Goal: Task Accomplishment & Management: Use online tool/utility

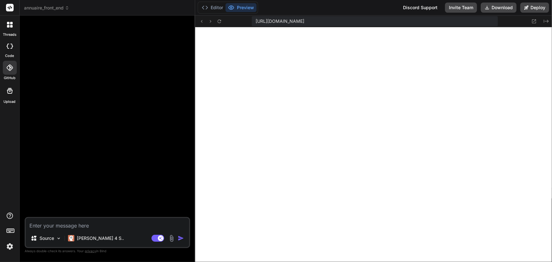
scroll to position [5479, 0]
click at [49, 10] on span "annuaire_front_end" at bounding box center [46, 8] width 45 height 6
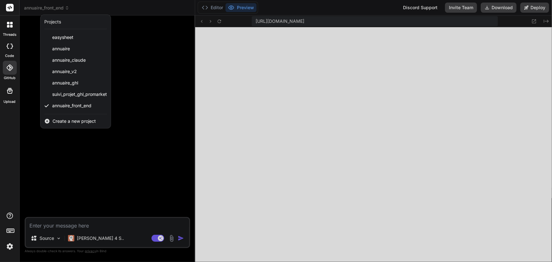
click at [61, 6] on div at bounding box center [276, 131] width 552 height 262
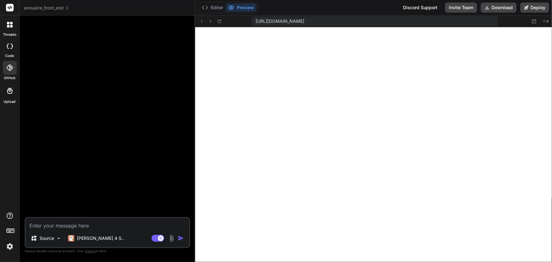
click at [62, 6] on span "annuaire_front_end" at bounding box center [46, 8] width 45 height 6
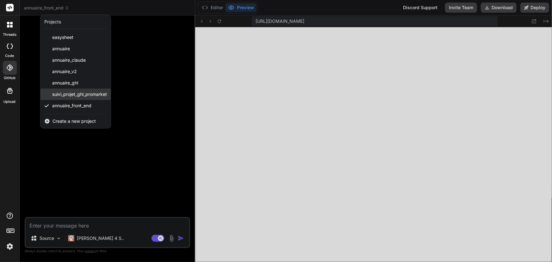
click at [78, 91] on span "suivi_projet_ghl_promarket" at bounding box center [79, 94] width 55 height 6
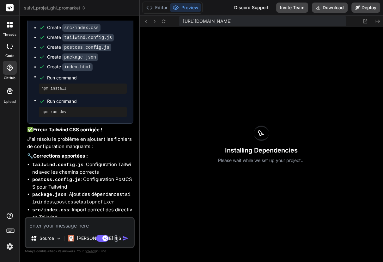
scroll to position [2017, 0]
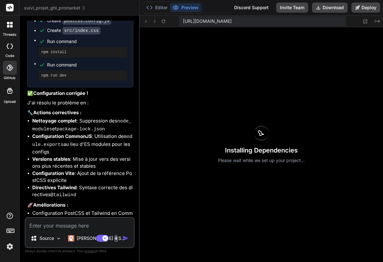
click at [62, 8] on span "suivi_projet_ghl_promarket" at bounding box center [55, 8] width 62 height 6
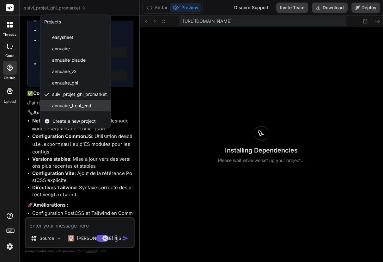
click at [68, 105] on span "annuaire_front_end" at bounding box center [71, 105] width 39 height 6
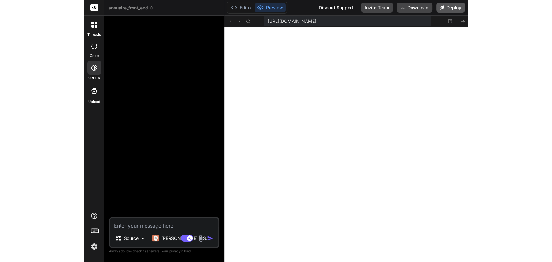
scroll to position [5351, 0]
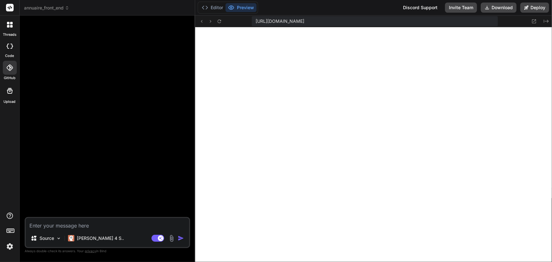
click at [52, 9] on span "annuaire_front_end" at bounding box center [46, 8] width 45 height 6
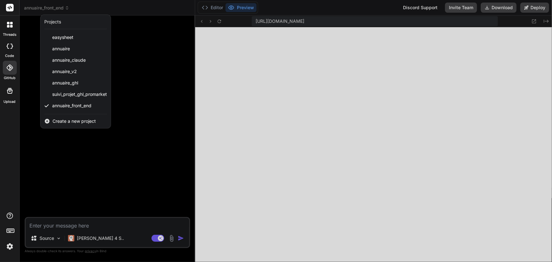
click at [159, 63] on div at bounding box center [276, 131] width 552 height 262
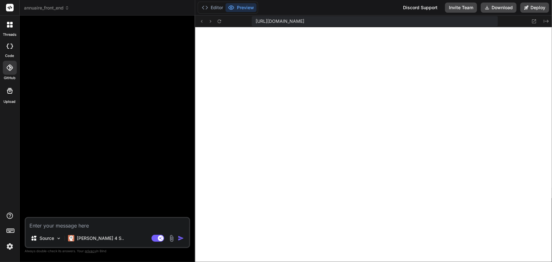
click at [10, 89] on icon at bounding box center [10, 91] width 8 height 8
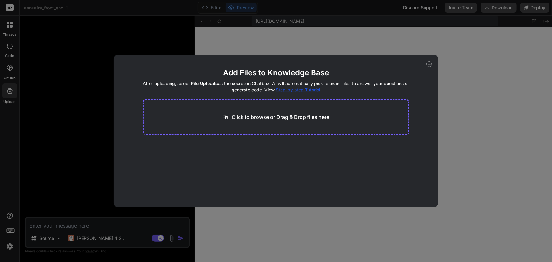
click at [430, 62] on icon at bounding box center [429, 64] width 6 height 6
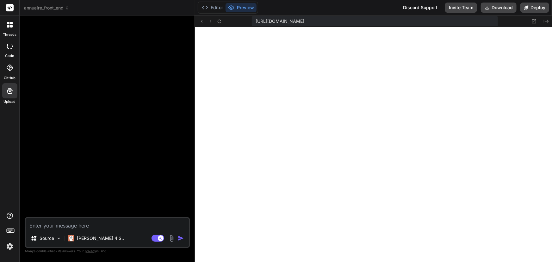
click at [9, 66] on icon at bounding box center [10, 67] width 6 height 6
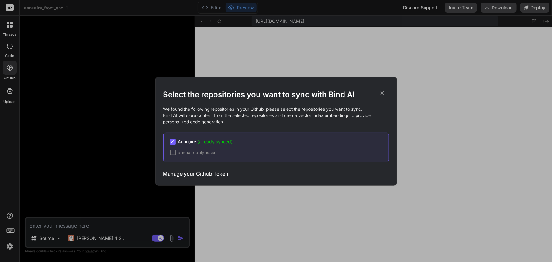
click at [267, 139] on div "✔ Annuaire (already synced)" at bounding box center [279, 141] width 219 height 6
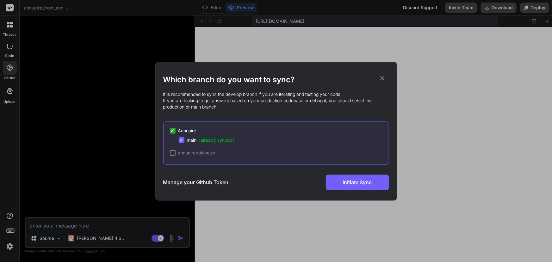
click at [250, 139] on div "✔ main (already synced)" at bounding box center [284, 140] width 210 height 6
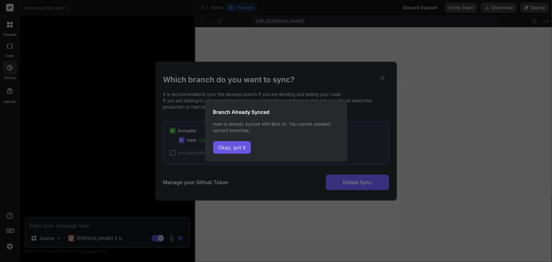
click at [235, 148] on button "Okay, got it" at bounding box center [232, 147] width 38 height 13
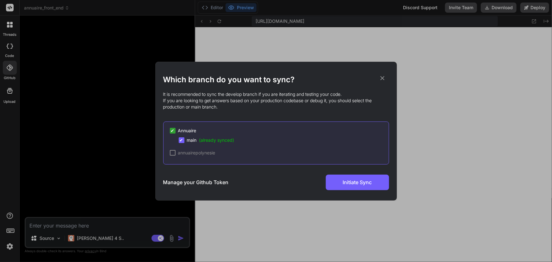
click at [180, 141] on span "✔" at bounding box center [182, 140] width 4 height 6
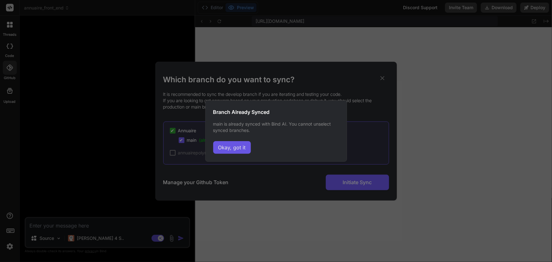
click at [225, 145] on button "Okay, got it" at bounding box center [232, 147] width 38 height 13
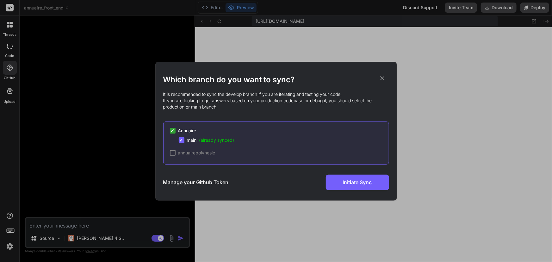
click at [171, 131] on span "✔" at bounding box center [173, 130] width 4 height 6
click at [174, 150] on div at bounding box center [173, 153] width 6 height 6
click at [277, 151] on div "✔ annuairepolynesie" at bounding box center [279, 152] width 219 height 6
click at [303, 149] on div "✔ Annuaire ✔ main (already synced) ✔ annuairepolynesie" at bounding box center [276, 142] width 226 height 43
click at [205, 132] on div "✔ Annuaire" at bounding box center [279, 130] width 219 height 6
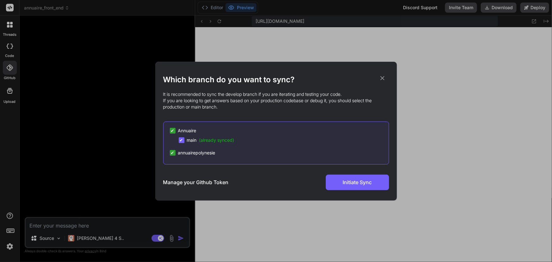
click at [382, 77] on icon at bounding box center [382, 78] width 7 height 7
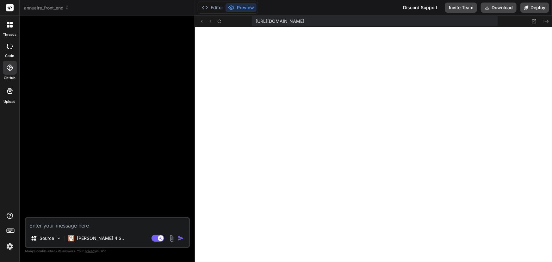
click at [9, 50] on div at bounding box center [10, 46] width 14 height 13
click at [47, 12] on header "annuaire_front_end Created with Pixso." at bounding box center [107, 7] width 175 height 15
click at [48, 9] on span "annuaire_front_end" at bounding box center [46, 8] width 45 height 6
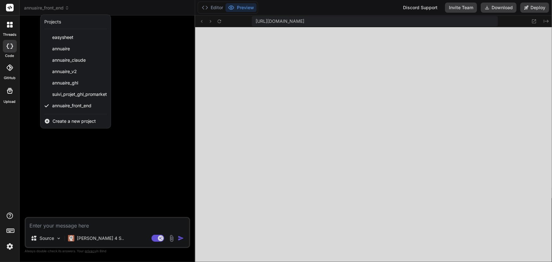
click at [182, 64] on div at bounding box center [276, 131] width 552 height 262
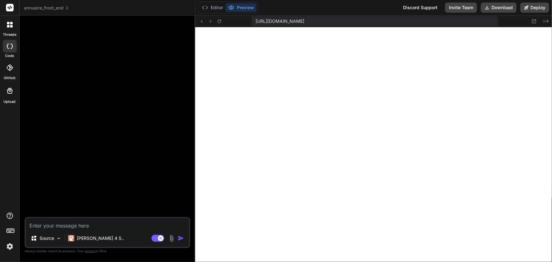
click at [54, 11] on span "annuaire_front_end" at bounding box center [46, 8] width 45 height 6
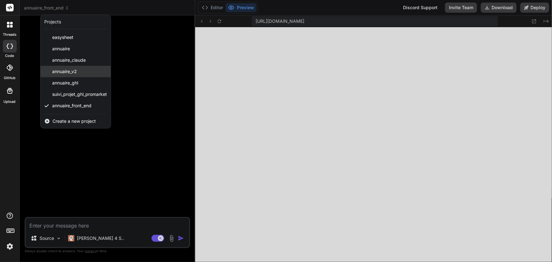
click at [65, 70] on span "annuaire_v2" at bounding box center [64, 71] width 25 height 6
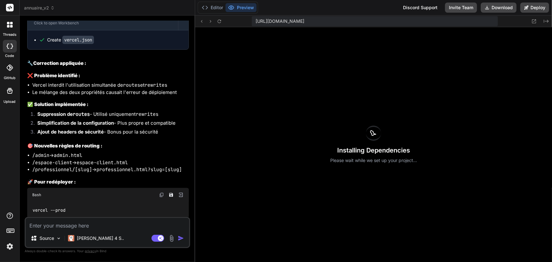
scroll to position [1233, 0]
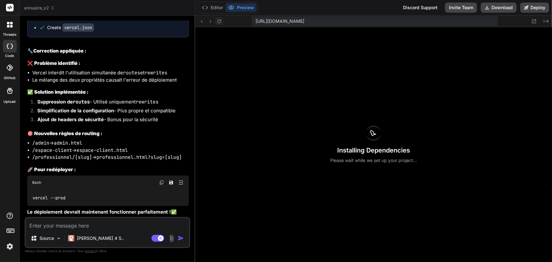
click at [217, 22] on icon at bounding box center [218, 21] width 5 height 5
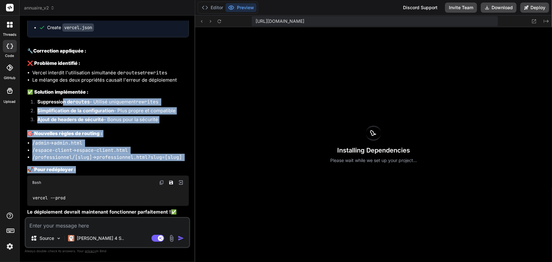
drag, startPoint x: 63, startPoint y: 101, endPoint x: 155, endPoint y: 171, distance: 115.0
click at [155, 171] on div "Je vois le problème ! Vercel n'autorise pas l'utilisation de routes et rewrites…" at bounding box center [108, 98] width 162 height 235
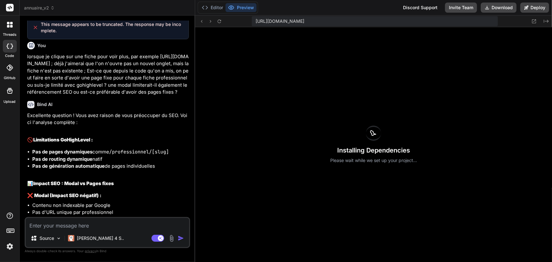
scroll to position [0, 0]
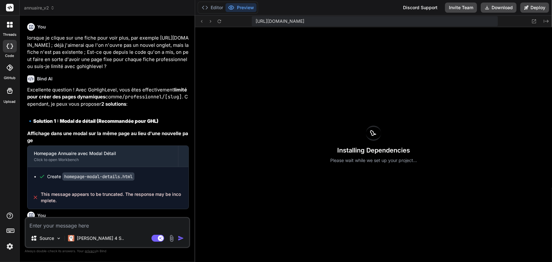
click at [41, 9] on span "annuaire_v2" at bounding box center [39, 8] width 31 height 6
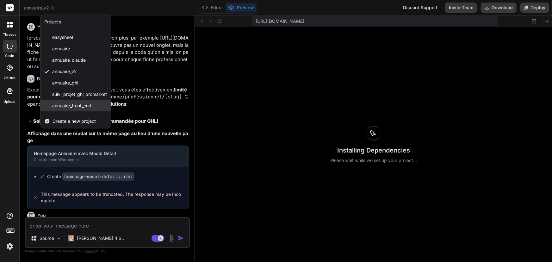
click at [76, 107] on span "annuaire_front_end" at bounding box center [71, 105] width 39 height 6
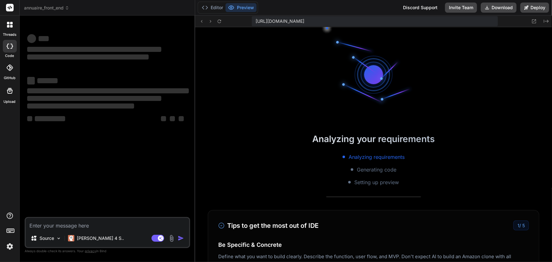
scroll to position [5654, 0]
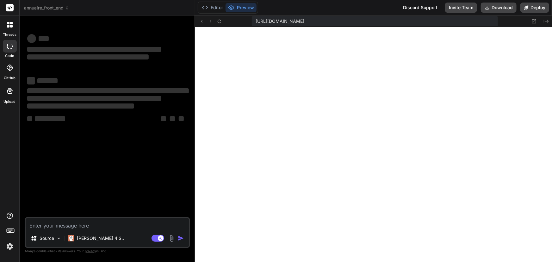
type textarea "x"
click at [87, 223] on textarea at bounding box center [107, 223] width 163 height 11
click at [80, 225] on textarea at bounding box center [107, 223] width 163 height 11
type textarea "J"
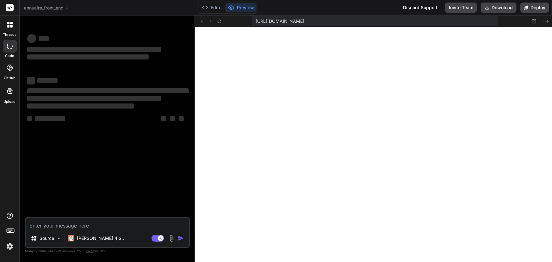
type textarea "x"
type textarea "Je"
type textarea "x"
type textarea "Je"
type textarea "x"
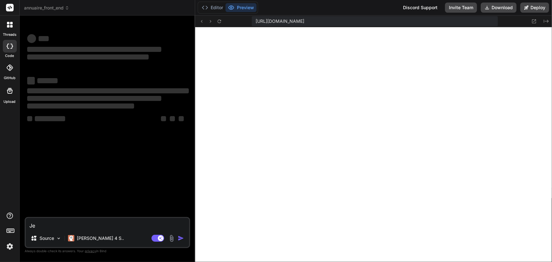
type textarea "Je s"
type textarea "x"
type textarea "Je so"
type textarea "x"
type textarea "Je sou"
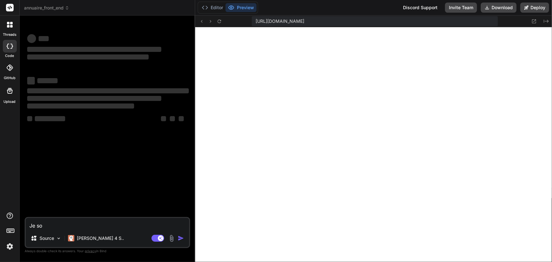
type textarea "x"
type textarea "Je souh"
type textarea "x"
type textarea "Je souha"
type textarea "x"
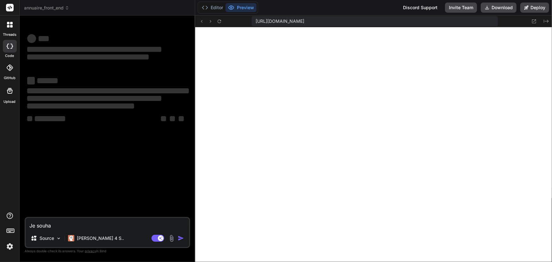
type textarea "Je souhai"
type textarea "x"
type textarea "Je souhait"
type textarea "x"
type textarea "Je souhaite"
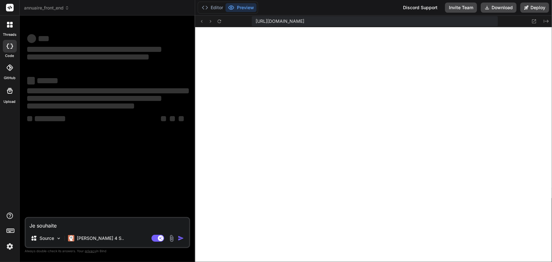
type textarea "x"
type textarea "Je souhaite"
type textarea "x"
type textarea "Je souhaite q"
type textarea "x"
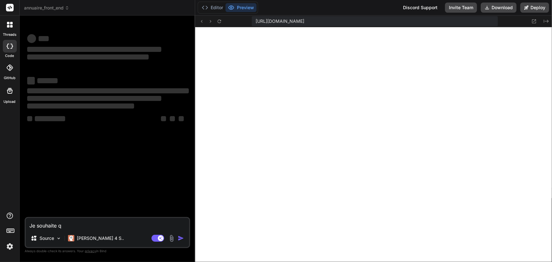
type textarea "Je souhaite qu"
type textarea "x"
type textarea "Je souhaite que"
type textarea "x"
type textarea "Je souhaite que"
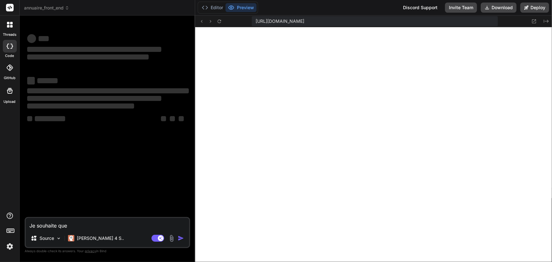
type textarea "x"
type textarea "Je souhaite que t"
type textarea "x"
type textarea "Je souhaite que tu"
type textarea "x"
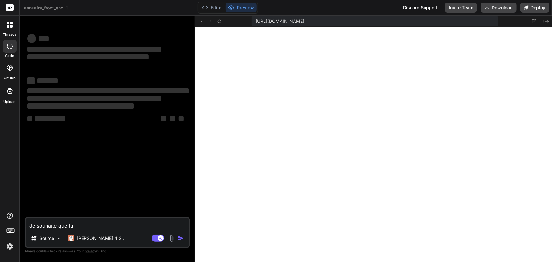
type textarea "Je souhaite que tu"
type textarea "x"
type textarea "Je souhaite que tu m"
type textarea "x"
type textarea "Je souhaite que tu me"
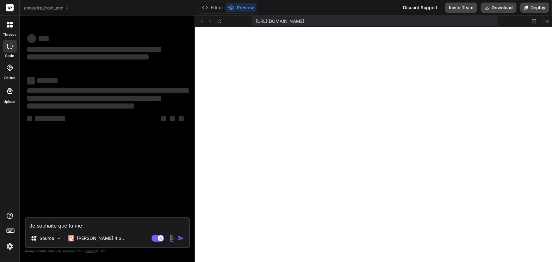
type textarea "x"
type textarea "Je souhaite que tu me"
type textarea "x"
type textarea "Je souhaite que tu me f"
type textarea "x"
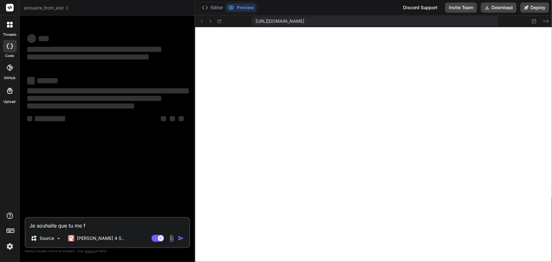
type textarea "Je souhaite que tu me fa"
type textarea "x"
type textarea "Je souhaite que tu me fas"
type textarea "x"
type textarea "Je souhaite que tu me fass"
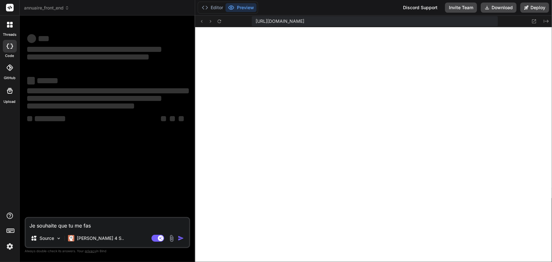
type textarea "x"
type textarea "Je souhaite que tu me fasse"
type textarea "x"
type textarea "Je souhaite que tu me fasses"
type textarea "x"
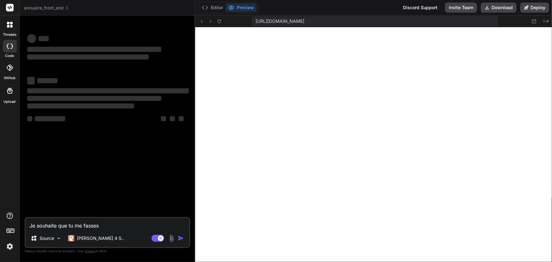
type textarea "Je souhaite que tu me fasses"
type textarea "x"
type textarea "Je souhaite que tu me fasses u"
type textarea "x"
type textarea "Je souhaite que tu me fasses un"
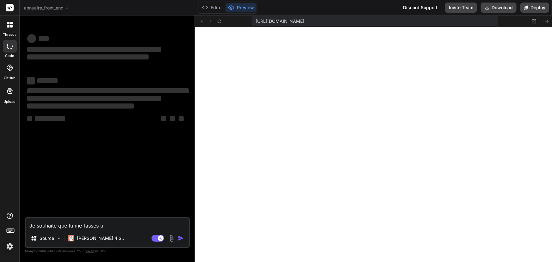
type textarea "x"
type textarea "Je souhaite que tu me fasses une"
type textarea "x"
type textarea "Je souhaite que tu me fasses une"
type textarea "x"
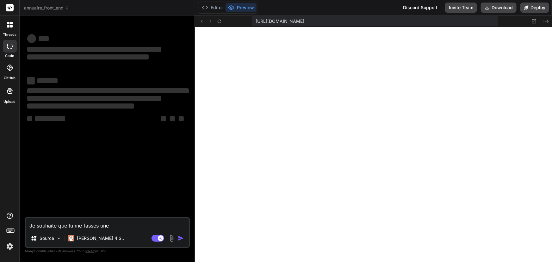
type textarea "Je souhaite que tu me fasses une c"
type textarea "x"
type textarea "Je souhaite que tu me fasses une co"
type textarea "x"
type textarea "Je souhaite que tu me fasses une cop"
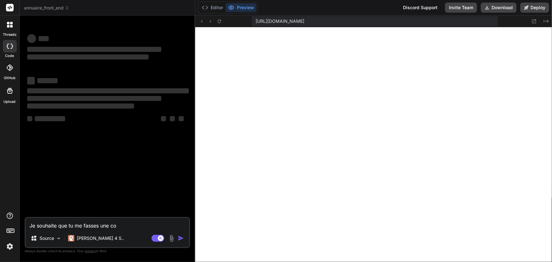
type textarea "x"
type textarea "Je souhaite que tu me fasses une copi"
type textarea "x"
type textarea "Je souhaite que tu me fasses une copie"
type textarea "x"
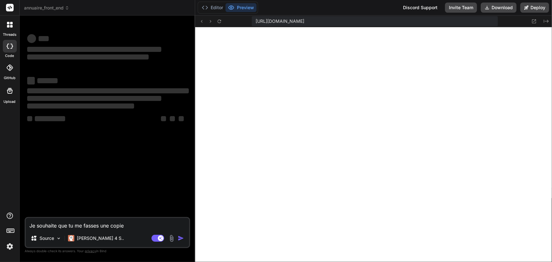
type textarea "Je souhaite que tu me fasses une copie"
type textarea "x"
type textarea "Je souhaite que tu me fasses une copie d"
type textarea "x"
type textarea "Je souhaite que tu me fasses une copie de"
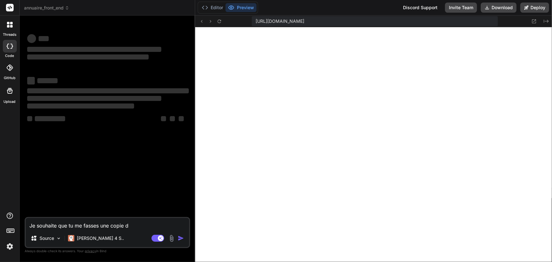
type textarea "x"
type textarea "Je souhaite que tu me fasses une copie de"
type textarea "x"
type textarea "Je souhaite que tu me fasses une copie de c"
type textarea "x"
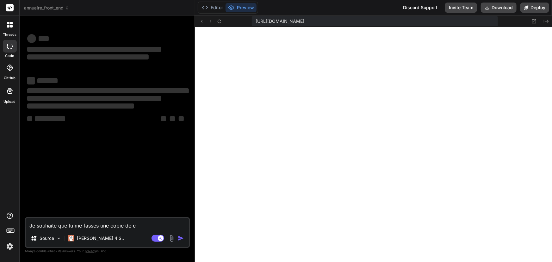
type textarea "Je souhaite que tu me fasses une copie de ce"
type textarea "x"
type textarea "Je souhaite que tu me fasses une copie de ce"
type textarea "x"
type textarea "Je souhaite que tu me fasses une copie de ce s"
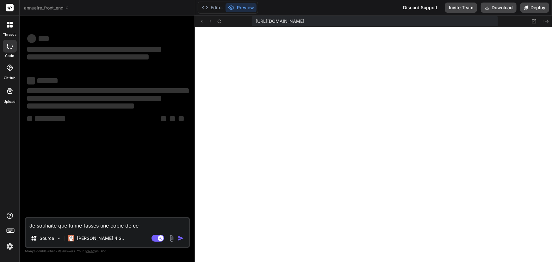
type textarea "x"
type textarea "Je souhaite que tu me fasses une copie de ce si"
type textarea "x"
type textarea "Je souhaite que tu me fasses une copie de ce sit"
type textarea "x"
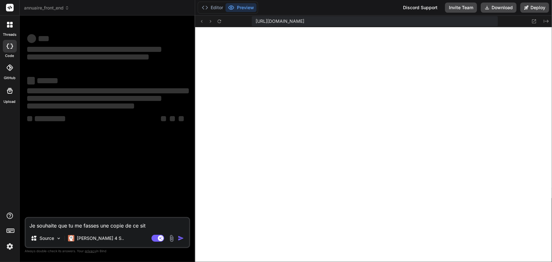
type textarea "Je souhaite que tu me fasses une copie de ce site"
type textarea "x"
type textarea "Je souhaite que tu me fasses une copie de ce site"
type textarea "x"
paste textarea "https://annuairepolynesie.vercel.app/"
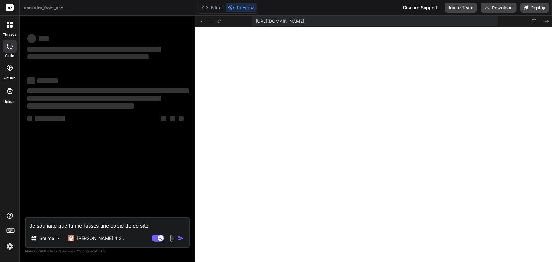
type textarea "Je souhaite que tu me fasses une copie de ce site https://annuairepolynesie.ver…"
type textarea "x"
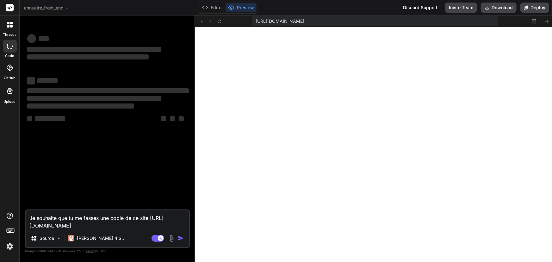
type textarea "Je souhaite que tu me fasses une copie de ce site https://annuairepolynesie.ver…"
type textarea "x"
type textarea "Je souhaite que tu me fasses une copie de ce site https://annuairepolynesie.ver…"
type textarea "x"
type textarea "Je souhaite que tu me fasses une copie de ce site https://annuairepolynesie.ver…"
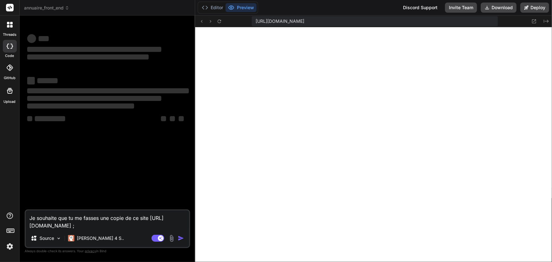
type textarea "x"
type textarea "Je souhaite que tu me fasses une copie de ce site https://annuairepolynesie.ver…"
type textarea "x"
type textarea "Je souhaite que tu me fasses une copie de ce site https://annuairepolynesie.ver…"
type textarea "x"
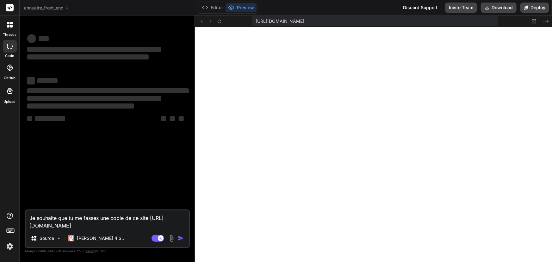
type textarea "Je souhaite que tu me fasses une copie de ce site https://annuairepolynesie.ver…"
type textarea "x"
type textarea "Je souhaite que tu me fasses une copie de ce site https://annuairepolynesie.ver…"
type textarea "x"
type textarea "Je souhaite que tu me fasses une copie de ce site https://annuairepolynesie.ver…"
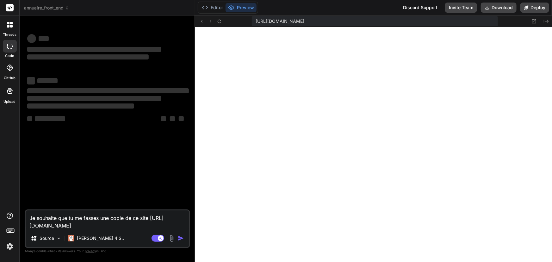
type textarea "x"
type textarea "Je souhaite que tu me fasses une copie de ce site https://annuairepolynesie.ver…"
type textarea "x"
type textarea "Je souhaite que tu me fasses une copie de ce site https://annuairepolynesie.ver…"
type textarea "x"
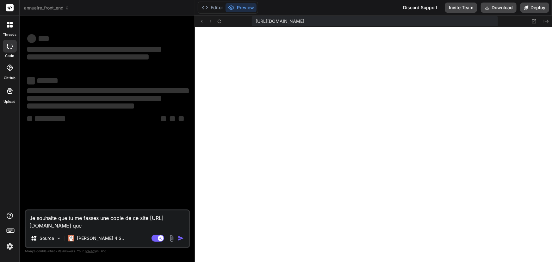
type textarea "Je souhaite que tu me fasses une copie de ce site https://annuairepolynesie.ver…"
type textarea "x"
type textarea "Je souhaite que tu me fasses une copie de ce site https://annuairepolynesie.ver…"
type textarea "x"
type textarea "Je souhaite que tu me fasses une copie de ce site https://annuairepolynesie.ver…"
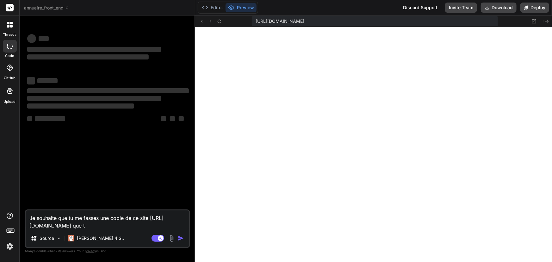
type textarea "x"
type textarea "Je souhaite que tu me fasses une copie de ce site https://annuairepolynesie.ver…"
type textarea "x"
type textarea "Je souhaite que tu me fasses une copie de ce site https://annuairepolynesie.ver…"
type textarea "x"
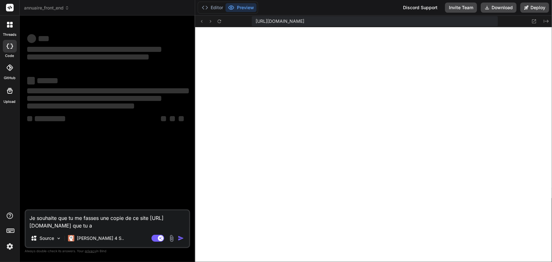
type textarea "Je souhaite que tu me fasses une copie de ce site https://annuairepolynesie.ver…"
type textarea "x"
type textarea "Je souhaite que tu me fasses une copie de ce site https://annuairepolynesie.ver…"
type textarea "x"
type textarea "Je souhaite que tu me fasses une copie de ce site https://annuairepolynesie.ver…"
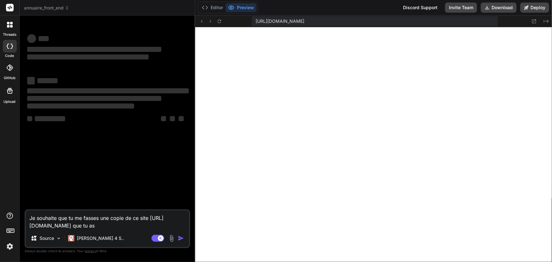
type textarea "x"
type textarea "Je souhaite que tu me fasses une copie de ce site https://annuairepolynesie.ver…"
type textarea "x"
type textarea "Je souhaite que tu me fasses une copie de ce site https://annuairepolynesie.ver…"
type textarea "x"
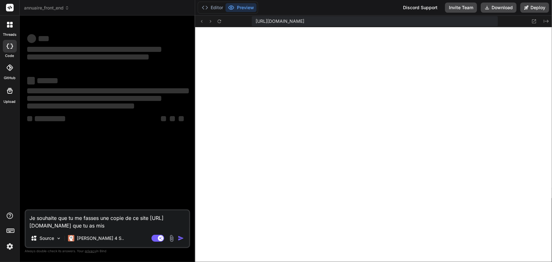
type textarea "Je souhaite que tu me fasses une copie de ce site https://annuairepolynesie.ver…"
type textarea "x"
type textarea "Je souhaite que tu me fasses une copie de ce site https://annuairepolynesie.ver…"
type textarea "x"
type textarea "Je souhaite que tu me fasses une copie de ce site https://annuairepolynesie.ver…"
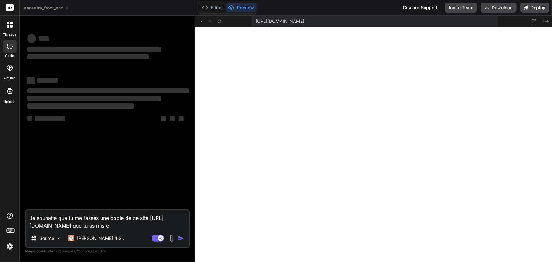
type textarea "x"
type textarea "Je souhaite que tu me fasses une copie de ce site https://annuairepolynesie.ver…"
type textarea "x"
type textarea "Je souhaite que tu me fasses une copie de ce site https://annuairepolynesie.ver…"
type textarea "x"
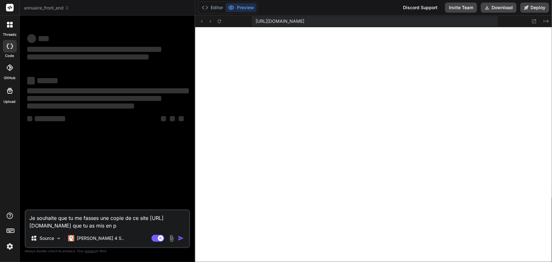
type textarea "Je souhaite que tu me fasses une copie de ce site https://annuairepolynesie.ver…"
type textarea "x"
type textarea "Je souhaite que tu me fasses une copie de ce site https://annuairepolynesie.ver…"
type textarea "x"
type textarea "Je souhaite que tu me fasses une copie de ce site https://annuairepolynesie.ver…"
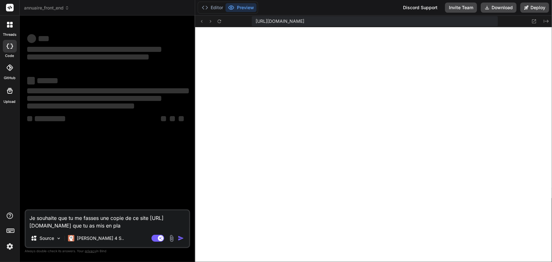
type textarea "x"
type textarea "Je souhaite que tu me fasses une copie de ce site https://annuairepolynesie.ver…"
type textarea "x"
type textarea "Je souhaite que tu me fasses une copie de ce site https://annuairepolynesie.ver…"
type textarea "x"
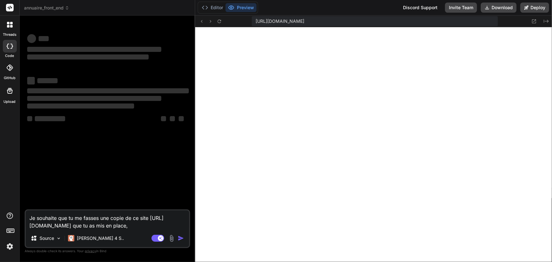
type textarea "Je souhaite que tu me fasses une copie de ce site https://annuairepolynesie.ver…"
type textarea "x"
type textarea "Je souhaite que tu me fasses une copie de ce site https://annuairepolynesie.ver…"
type textarea "x"
type textarea "Je souhaite que tu me fasses une copie de ce site https://annuairepolynesie.ver…"
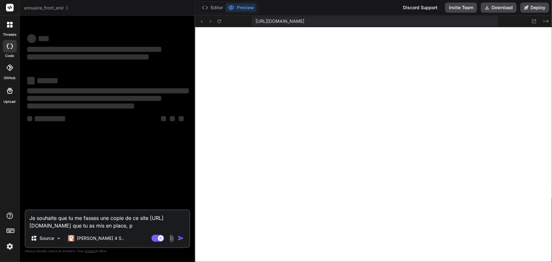
type textarea "x"
type textarea "Je souhaite que tu me fasses une copie de ce site https://annuairepolynesie.ver…"
type textarea "x"
type textarea "Je souhaite que tu me fasses une copie de ce site https://annuairepolynesie.ver…"
type textarea "x"
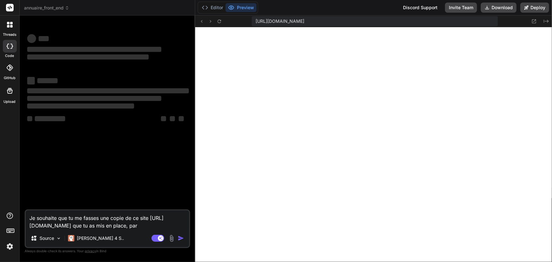
type textarea "Je souhaite que tu me fasses une copie de ce site https://annuairepolynesie.ver…"
type textarea "x"
type textarea "Je souhaite que tu me fasses une copie de ce site https://annuairepolynesie.ver…"
type textarea "x"
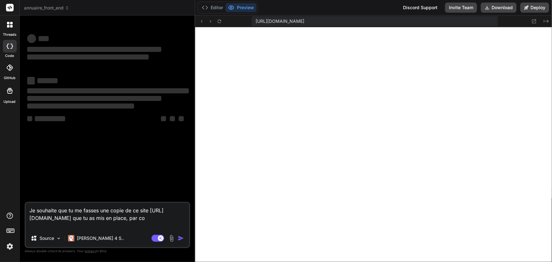
type textarea "Je souhaite que tu me fasses une copie de ce site https://annuairepolynesie.ver…"
type textarea "x"
type textarea "Je souhaite que tu me fasses une copie de ce site https://annuairepolynesie.ver…"
type textarea "x"
type textarea "Je souhaite que tu me fasses une copie de ce site https://annuairepolynesie.ver…"
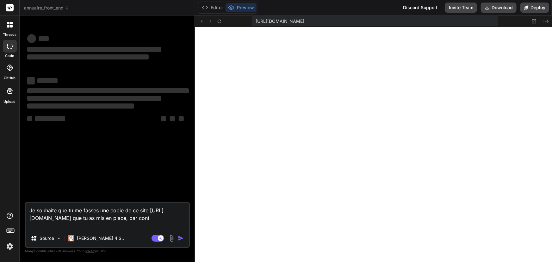
type textarea "x"
type textarea "Je souhaite que tu me fasses une copie de ce site https://annuairepolynesie.ver…"
type textarea "x"
type textarea "Je souhaite que tu me fasses une copie de ce site https://annuairepolynesie.ver…"
type textarea "x"
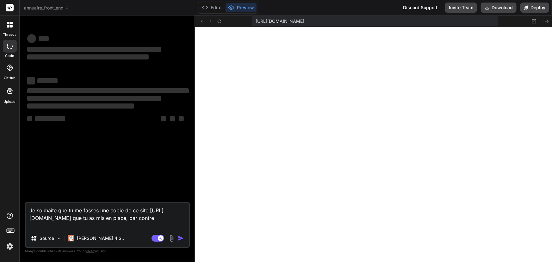
type textarea "Je souhaite que tu me fasses une copie de ce site https://annuairepolynesie.ver…"
type textarea "x"
type textarea "Je souhaite que tu me fasses une copie de ce site https://annuairepolynesie.ver…"
type textarea "x"
type textarea "Je souhaite que tu me fasses une copie de ce site https://annuairepolynesie.ver…"
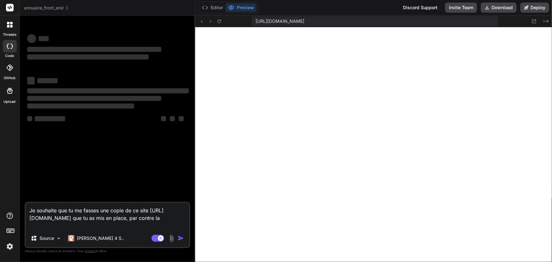
type textarea "x"
type textarea "Je souhaite que tu me fasses une copie de ce site https://annuairepolynesie.ver…"
type textarea "x"
type textarea "Je souhaite que tu me fasses une copie de ce site https://annuairepolynesie.ver…"
type textarea "x"
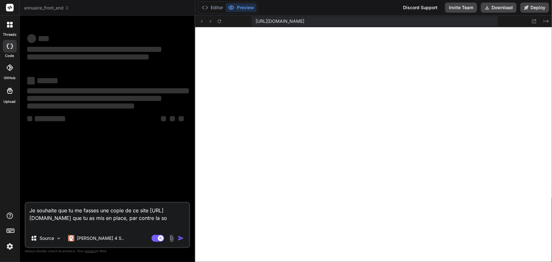
type textarea "Je souhaite que tu me fasses une copie de ce site https://annuairepolynesie.ver…"
type textarea "x"
type textarea "Je souhaite que tu me fasses une copie de ce site https://annuairepolynesie.ver…"
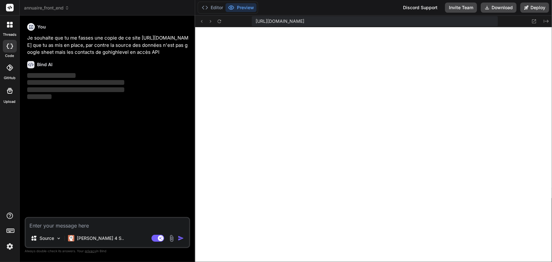
click at [43, 8] on span "annuaire_front_end" at bounding box center [46, 8] width 45 height 6
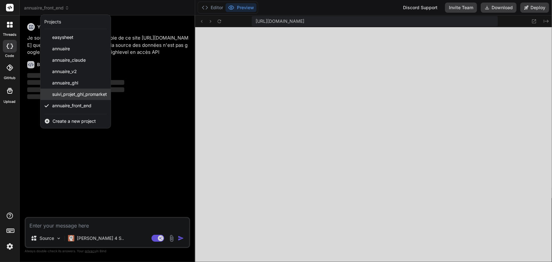
click at [69, 94] on span "suivi_projet_ghl_promarket" at bounding box center [79, 94] width 55 height 6
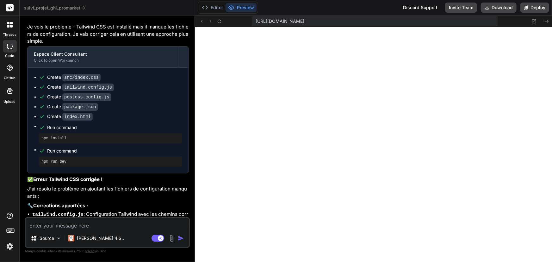
scroll to position [1150, 0]
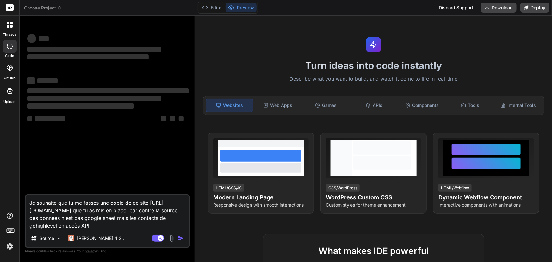
type textarea "x"
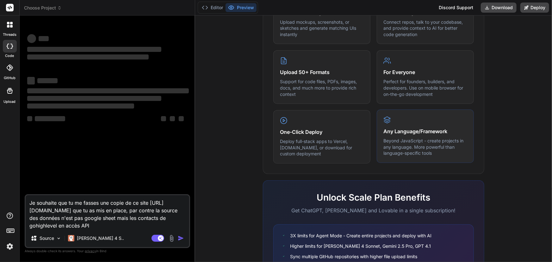
scroll to position [287, 0]
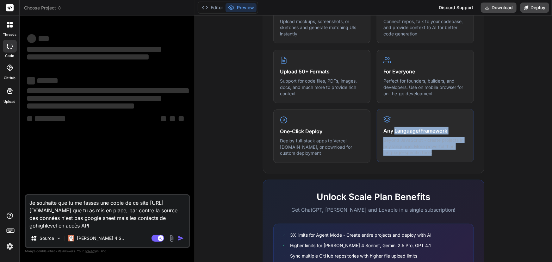
drag, startPoint x: 392, startPoint y: 129, endPoint x: 442, endPoint y: 152, distance: 55.7
click at [442, 152] on div "Any Language/Framework Beyond JavaScript - create projects in any language. Mor…" at bounding box center [424, 135] width 97 height 53
click at [442, 152] on p "Beyond JavaScript - create projects in any language. More powerful than languag…" at bounding box center [425, 146] width 84 height 19
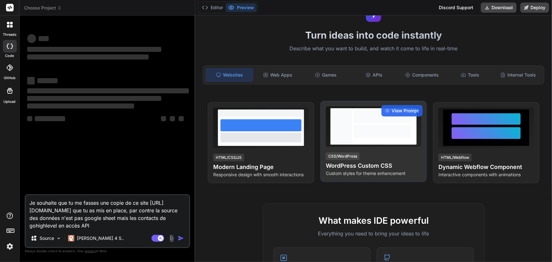
scroll to position [0, 0]
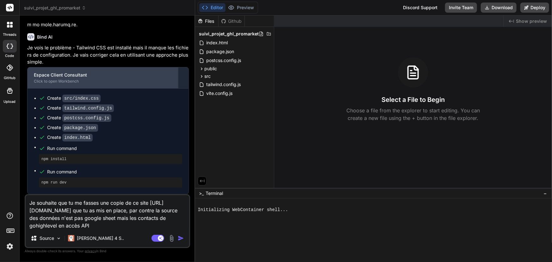
type textarea "x"
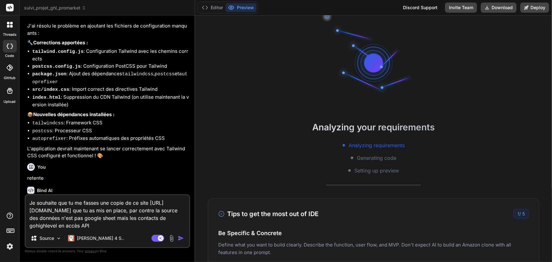
scroll to position [1614, 0]
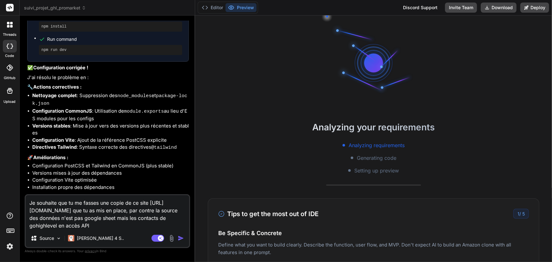
click at [132, 221] on textarea "Je souhaite que tu me fasses une copie de ce site https://annuairepolynesie.ver…" at bounding box center [107, 212] width 163 height 34
click at [132, 220] on textarea "Je souhaite que tu me fasses une copie de ce site https://annuairepolynesie.ver…" at bounding box center [107, 212] width 163 height 34
type textarea "x"
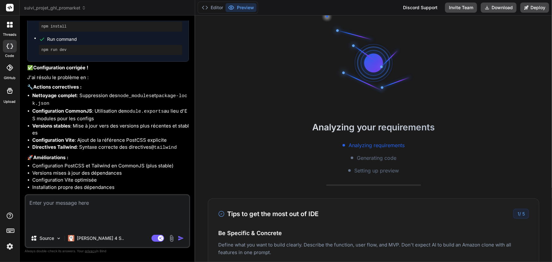
scroll to position [1592, 0]
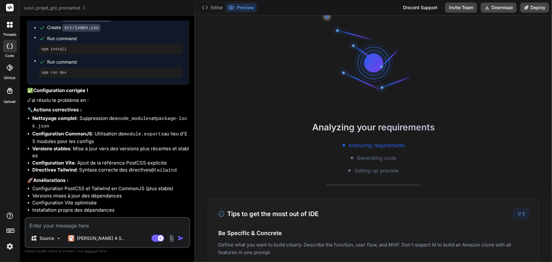
click at [241, 9] on button "Preview" at bounding box center [240, 7] width 31 height 9
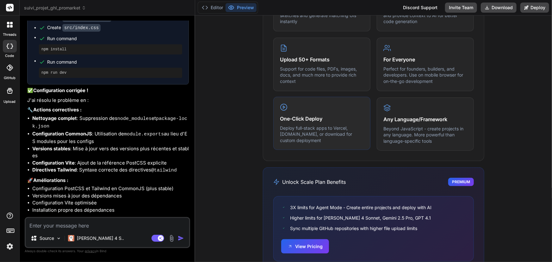
scroll to position [385, 0]
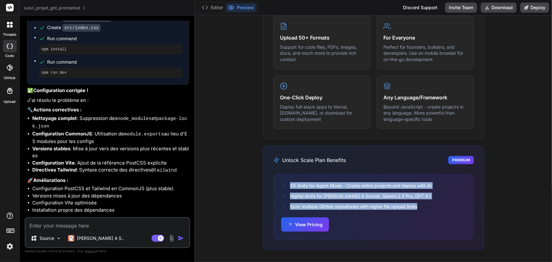
drag, startPoint x: 288, startPoint y: 182, endPoint x: 423, endPoint y: 205, distance: 136.6
click at [423, 205] on div "3X limits for Agent Mode - Create entire projects and deploy with AI Higher lim…" at bounding box center [373, 195] width 185 height 27
click at [423, 205] on div "Sync multiple GitHub repositories with higher file upload limits" at bounding box center [373, 206] width 185 height 7
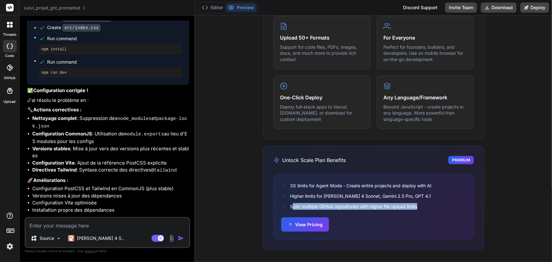
drag, startPoint x: 290, startPoint y: 205, endPoint x: 428, endPoint y: 202, distance: 138.8
click at [428, 202] on div "3X limits for Agent Mode - Create entire projects and deploy with AI Higher lim…" at bounding box center [373, 195] width 185 height 27
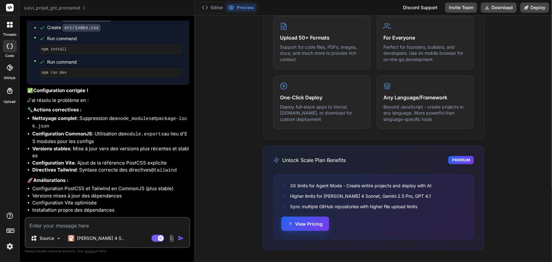
click at [318, 222] on button "View Pricing" at bounding box center [305, 223] width 48 height 14
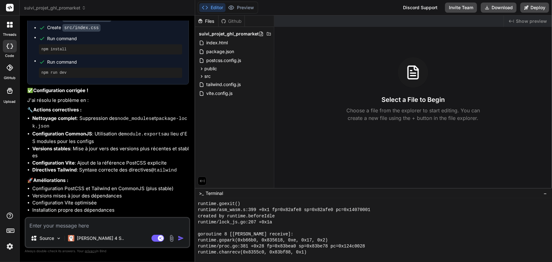
scroll to position [853, 0]
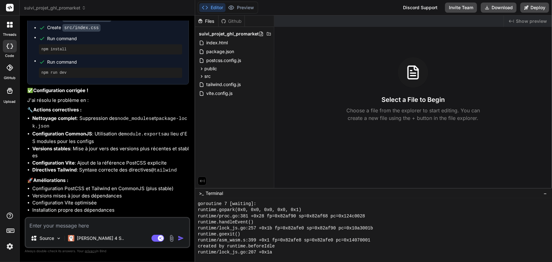
click at [233, 21] on div "Github" at bounding box center [231, 21] width 26 height 6
click at [212, 21] on div "Files" at bounding box center [206, 21] width 23 height 6
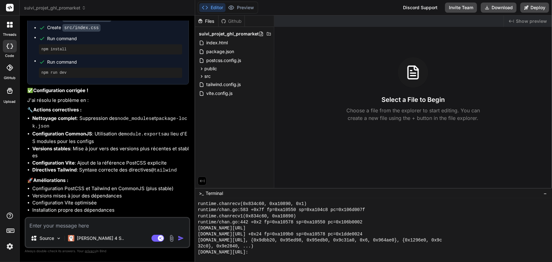
scroll to position [1026, 0]
click at [537, 9] on button "Deploy" at bounding box center [534, 8] width 29 height 10
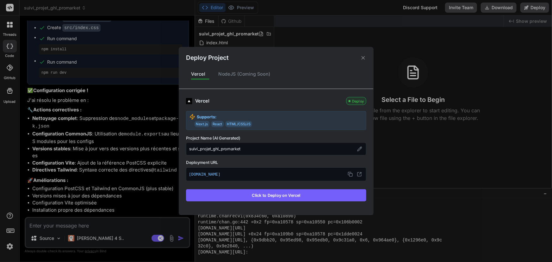
click at [277, 198] on button "Click to Deploy on Vercel" at bounding box center [276, 195] width 180 height 12
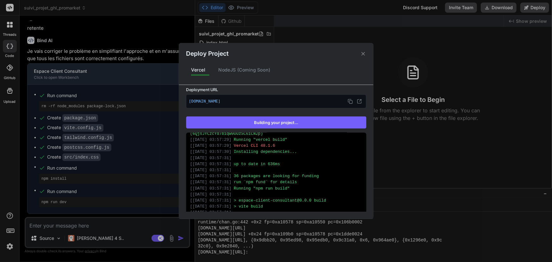
scroll to position [95, 0]
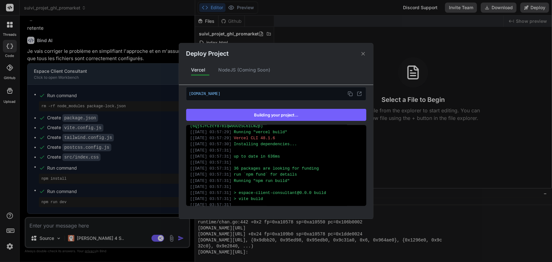
type textarea "x"
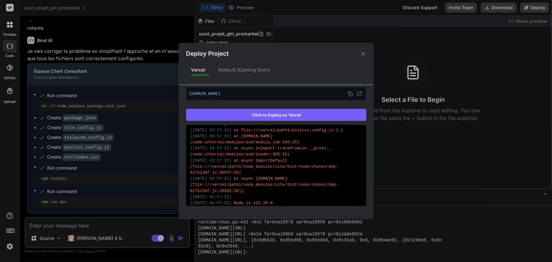
scroll to position [318, 0]
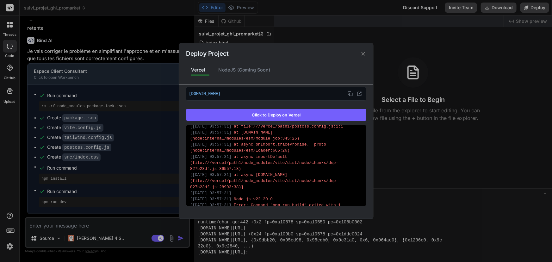
click at [290, 153] on div "[ 30/09/2025 03:57:31 ] at async importDefault (file:///vercel/path1/node_modul…" at bounding box center [276, 162] width 172 height 18
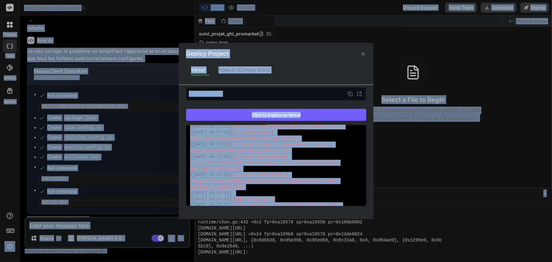
click at [290, 155] on div "[ 30/09/2025 03:57:31 ] at async importDefault (file:///vercel/path1/node_modul…" at bounding box center [276, 162] width 172 height 18
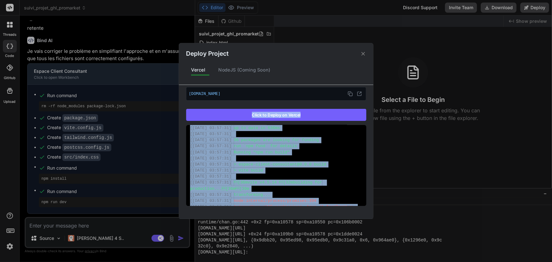
scroll to position [0, 0]
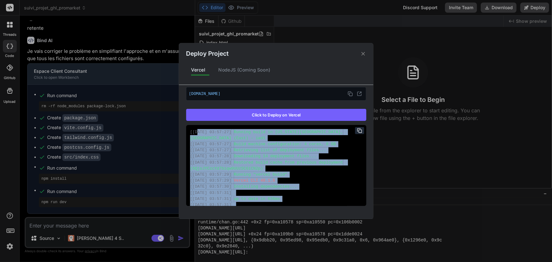
drag, startPoint x: 338, startPoint y: 197, endPoint x: 177, endPoint y: 128, distance: 175.3
click at [177, 128] on div "Deploy Project Vercel NodeJS (Coming Soon) Vercel Failed Supports: Next.js Reac…" at bounding box center [276, 131] width 552 height 262
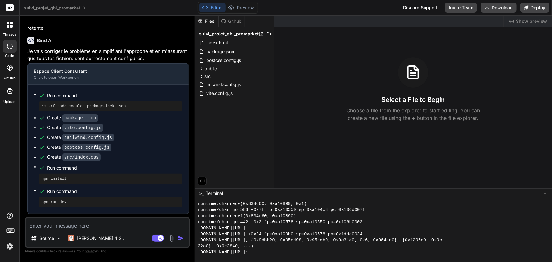
copy div "/09/2025 03:57:27 ] Running build in Washington, D.C., USA (East) – iad1 [ 30/0…"
click at [87, 224] on textarea at bounding box center [107, 223] width 163 height 11
paste textarea "pit-a2f03854-0912-46c5-bffc-e557ad8bf691"
type textarea "pit-a2f03854-0912-46c5-bffc-e557ad8bf691"
type textarea "x"
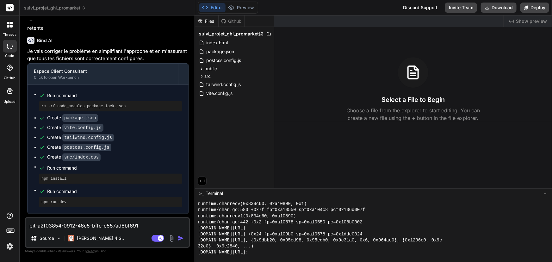
type textarea "x"
click at [538, 9] on button "Deploy" at bounding box center [534, 8] width 29 height 10
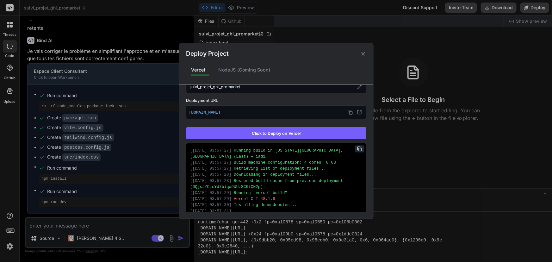
scroll to position [95, 0]
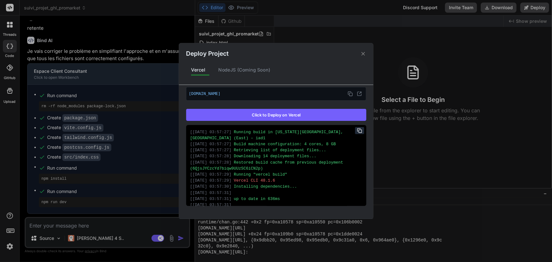
click at [294, 177] on div "[ 30/09/2025 03:57:29 ] Vercel CLI 48.1.6" at bounding box center [276, 180] width 172 height 6
click at [357, 129] on icon at bounding box center [359, 130] width 5 height 5
click at [81, 220] on div "Deploy Project Vercel NodeJS (Coming Soon) Vercel Failed Supports: Next.js Reac…" at bounding box center [276, 131] width 552 height 262
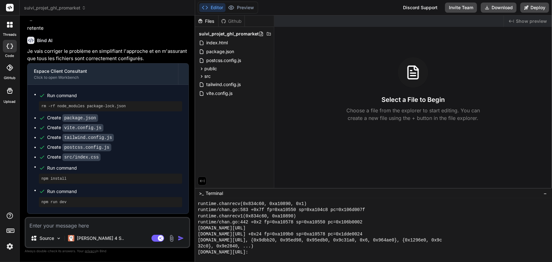
click at [79, 224] on textarea at bounding box center [107, 223] width 163 height 11
type textarea "p"
type textarea "x"
type textarea "v"
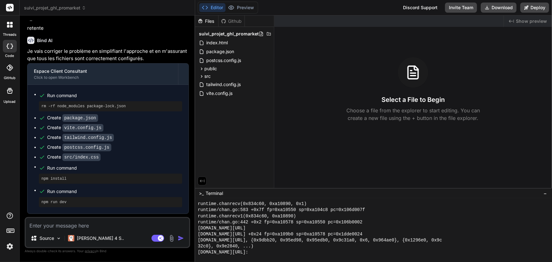
type textarea "x"
type textarea "vo"
type textarea "x"
type textarea "voi"
type textarea "x"
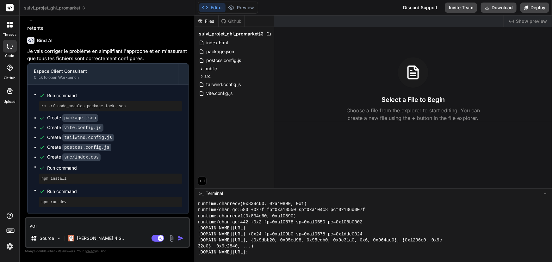
type textarea "voic"
type textarea "x"
type textarea "voici"
type textarea "x"
type textarea "voici"
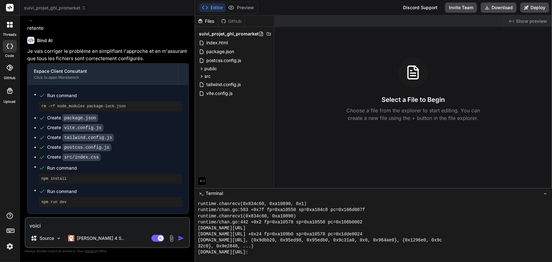
type textarea "x"
type textarea "voici l"
type textarea "x"
type textarea "voici le"
type textarea "x"
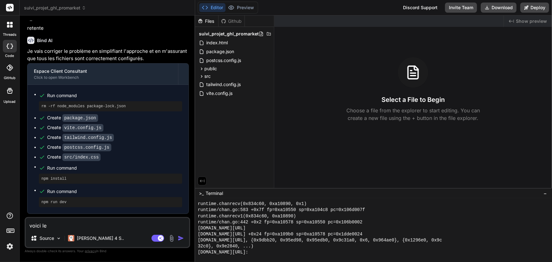
type textarea "voici le"
type textarea "x"
type textarea "voici le l"
type textarea "x"
type textarea "voici le lo"
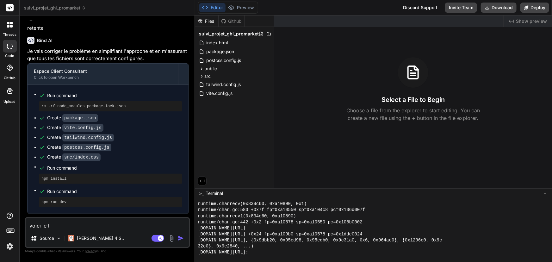
type textarea "x"
type textarea "voici le log"
type textarea "x"
type textarea "voici le log"
type textarea "x"
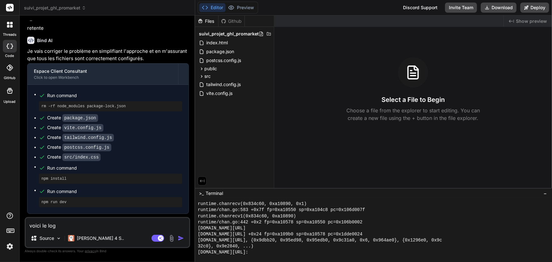
type textarea "voici le log d"
type textarea "x"
type textarea "voici le log de"
type textarea "x"
type textarea "voici le log de"
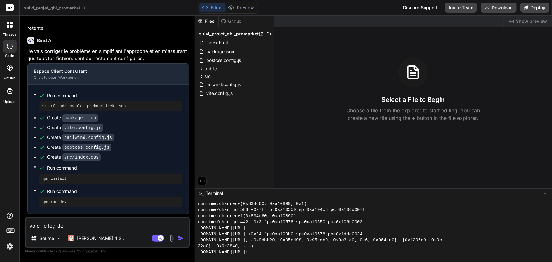
type textarea "x"
type textarea "voici le log de d"
type textarea "x"
type textarea "voici le log de dp"
type textarea "x"
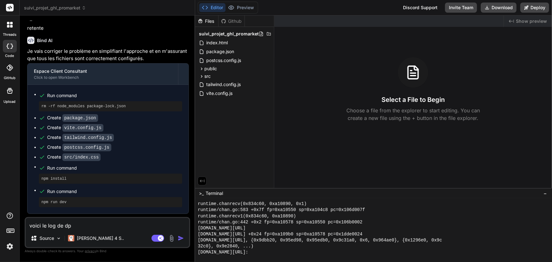
type textarea "voici le log de dpl"
type textarea "x"
type textarea "voici le log de dplo"
type textarea "x"
type textarea "voici le log de dpl"
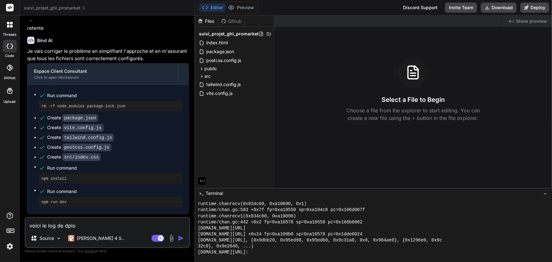
type textarea "x"
type textarea "voici le log de dp"
type textarea "x"
type textarea "voici le log de d"
type textarea "x"
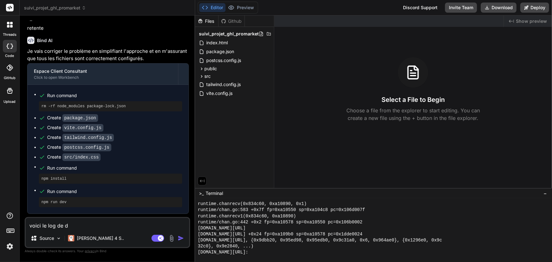
type textarea "voici le log de de"
type textarea "x"
type textarea "voici le log de dep"
type textarea "x"
type textarea "voici le log de depl"
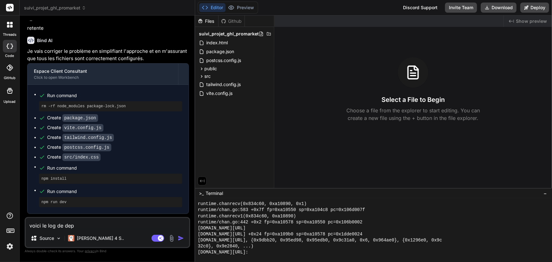
type textarea "x"
type textarea "voici le log de deplo"
type textarea "x"
type textarea "voici le log de deploi"
type textarea "x"
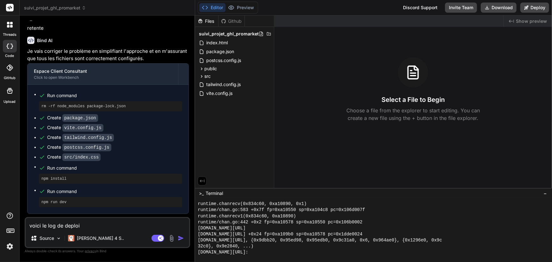
type textarea "voici le log de deploie"
type textarea "x"
type textarea "voici le log de deploiem"
type textarea "x"
type textarea "voici le log de deploieme"
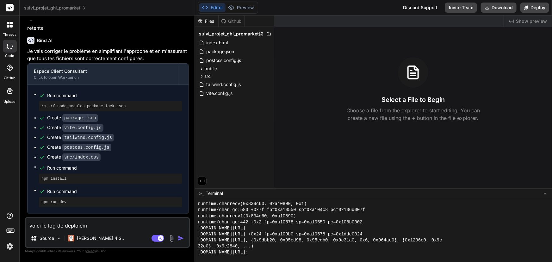
type textarea "x"
type textarea "voici le log de deploiemen"
type textarea "x"
type textarea "voici le log de deploiement"
type textarea "x"
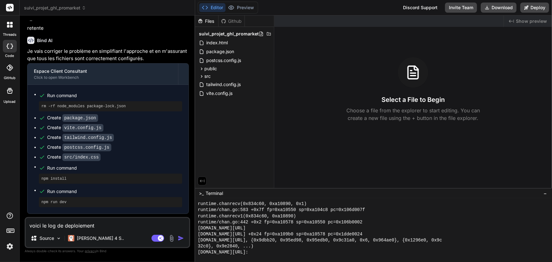
type textarea "voici le log de deploiement"
type textarea "x"
paste textarea "Running build in Washington, D.C., USA (East) – iad1 Build machine configuratio…"
type textarea "voici le log de deploiement Running build in Washington, D.C., USA (East) – iad…"
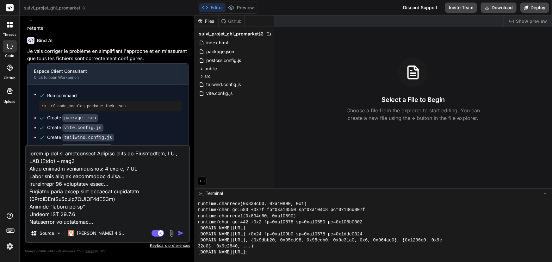
scroll to position [319, 0]
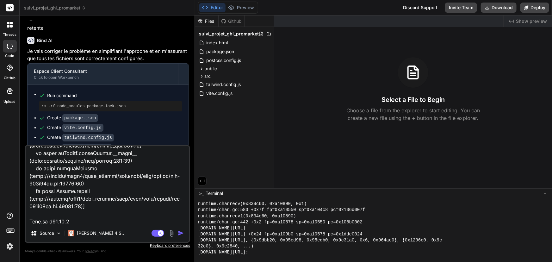
type textarea "x"
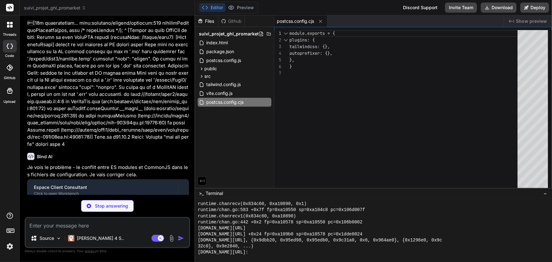
scroll to position [1960, 0]
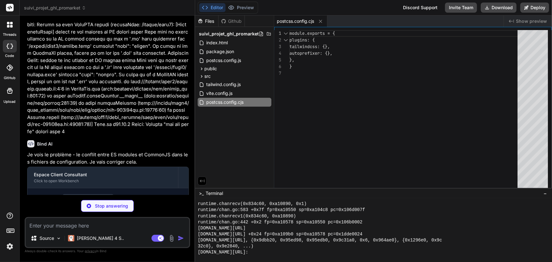
type textarea "x"
type textarea "}"
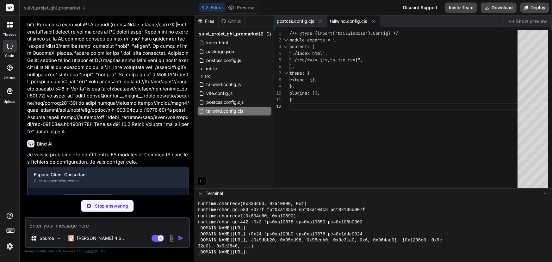
type textarea "x"
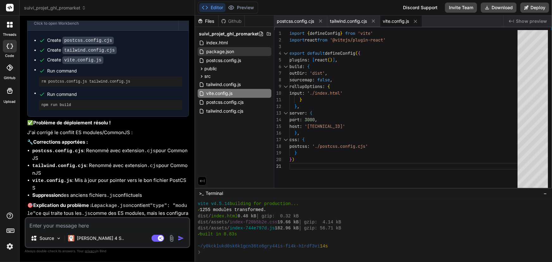
scroll to position [2118, 0]
click at [534, 7] on button "Deploy" at bounding box center [534, 8] width 29 height 10
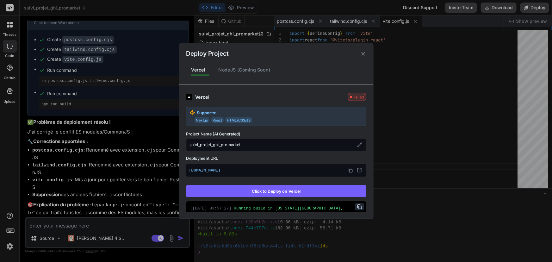
click at [259, 189] on button "Click to Deploy on Vercel" at bounding box center [276, 191] width 180 height 12
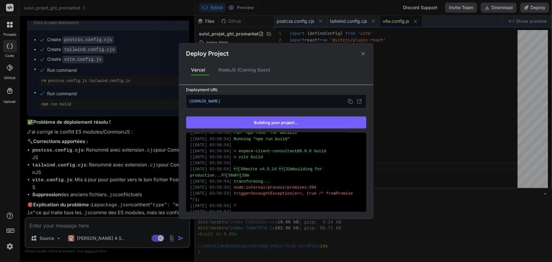
scroll to position [179, 0]
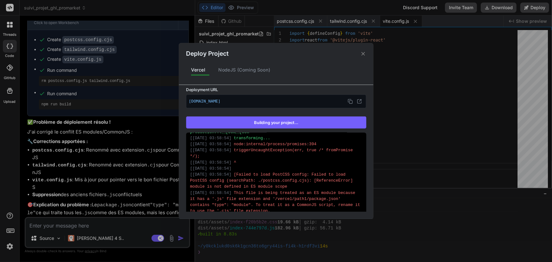
type textarea "x"
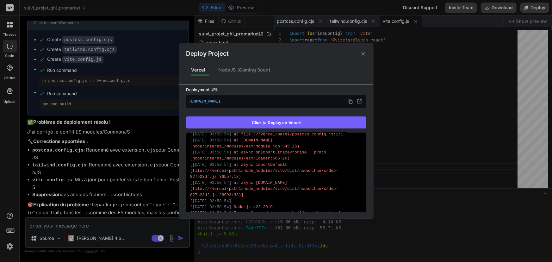
scroll to position [318, 0]
click at [363, 55] on icon at bounding box center [363, 54] width 6 height 6
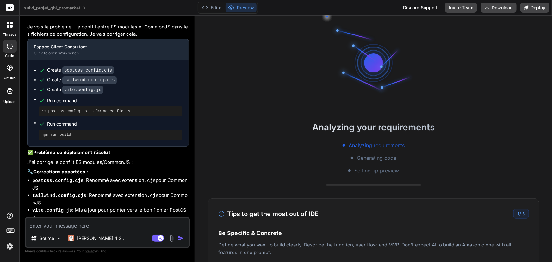
scroll to position [1844, 0]
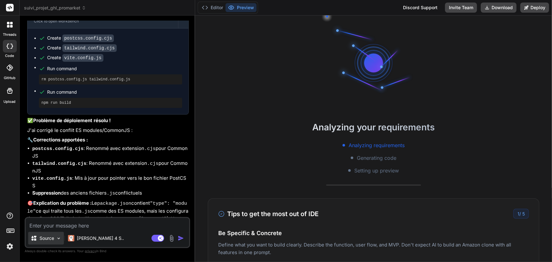
click at [39, 240] on div "Source" at bounding box center [42, 238] width 23 height 6
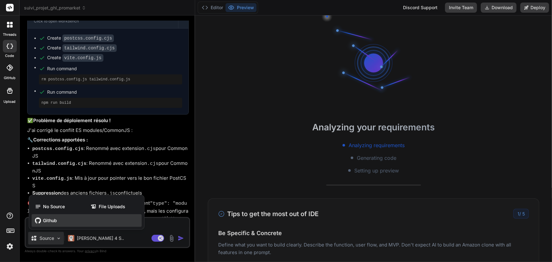
click at [40, 223] on icon at bounding box center [38, 220] width 6 height 6
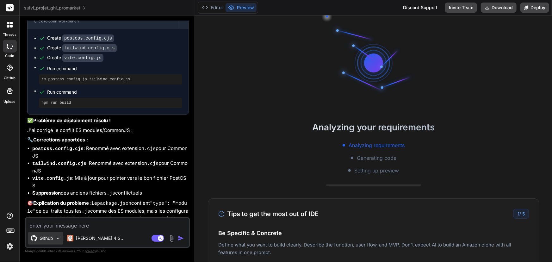
click at [55, 237] on img at bounding box center [57, 237] width 5 height 5
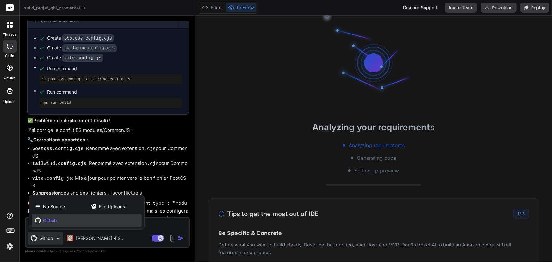
click at [47, 222] on span "Github" at bounding box center [50, 220] width 14 height 6
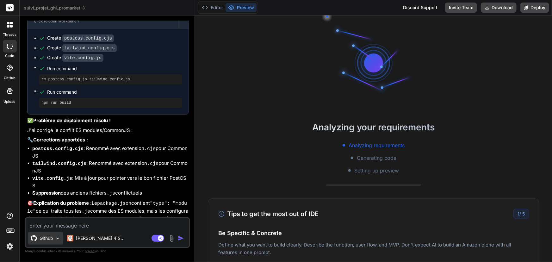
click at [45, 239] on p "Github" at bounding box center [47, 238] width 14 height 6
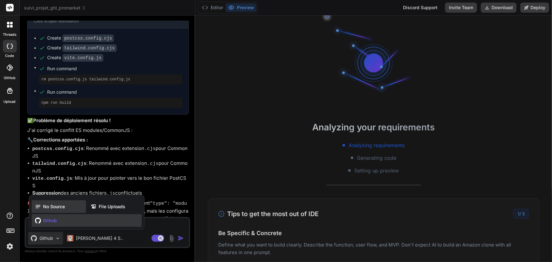
click at [63, 206] on span "No Source" at bounding box center [54, 206] width 22 height 6
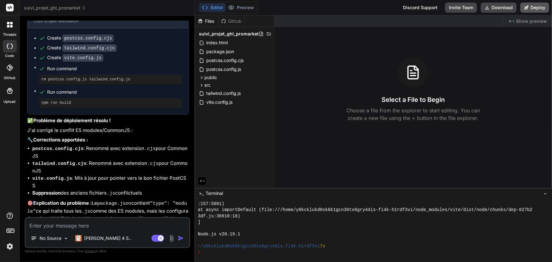
click at [540, 6] on button "Deploy" at bounding box center [534, 8] width 29 height 10
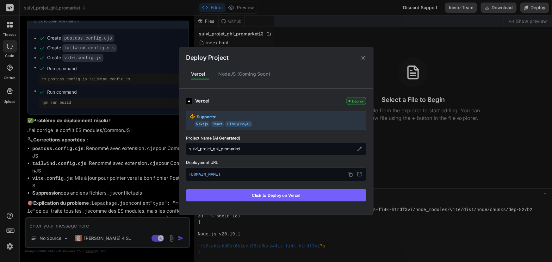
click at [296, 192] on button "Click to Deploy on Vercel" at bounding box center [276, 195] width 180 height 12
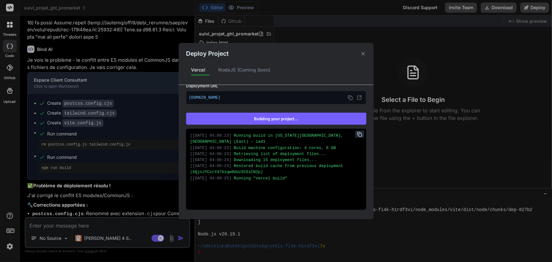
scroll to position [95, 0]
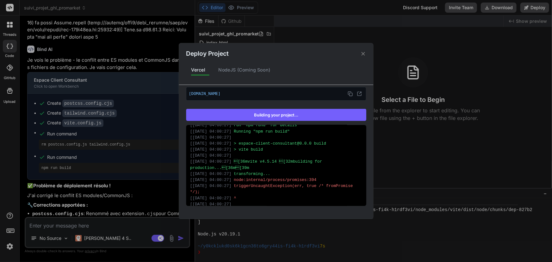
type textarea "x"
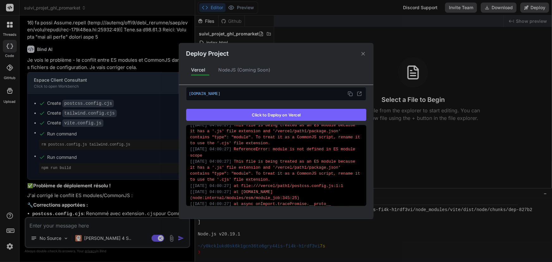
scroll to position [318, 0]
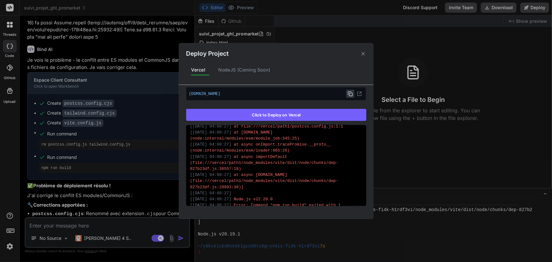
click at [347, 94] on icon at bounding box center [349, 93] width 5 height 5
click at [71, 224] on div "Deploy Project Vercel NodeJS (Coming Soon) Vercel Failed Supports: Next.js Reac…" at bounding box center [276, 131] width 552 height 262
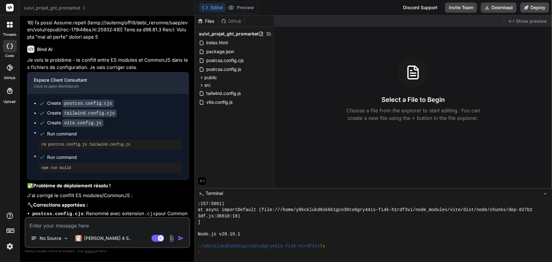
click at [71, 224] on textarea at bounding box center [107, 223] width 163 height 11
type textarea "v"
type textarea "x"
type textarea "vo"
type textarea "x"
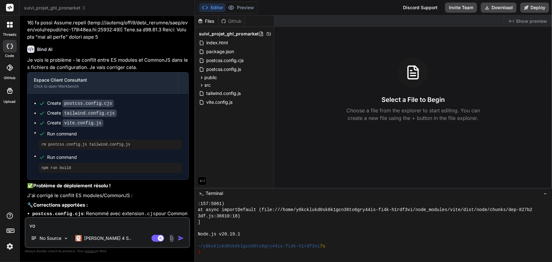
type textarea "voi"
type textarea "x"
type textarea "voic"
type textarea "x"
type textarea "voici"
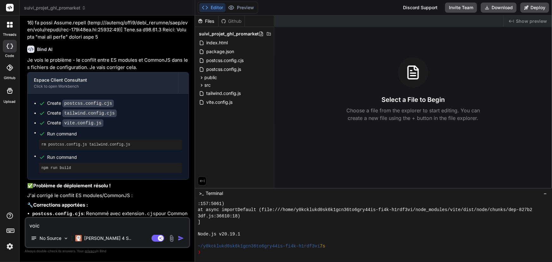
type textarea "x"
type textarea "voici"
type textarea "x"
type textarea "voici l"
type textarea "x"
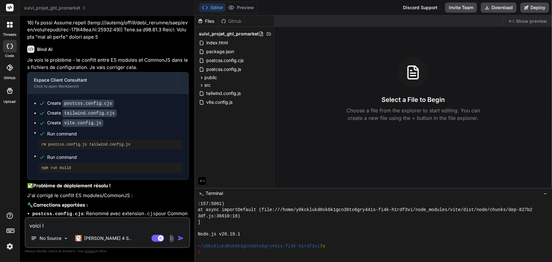
type textarea "voici l'"
type textarea "x"
type textarea "voici l'e"
type textarea "x"
type textarea "voici l'er"
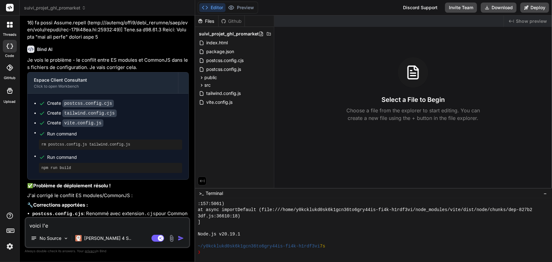
type textarea "x"
type textarea "voici l'err"
type textarea "x"
type textarea "voici l'erre"
type textarea "x"
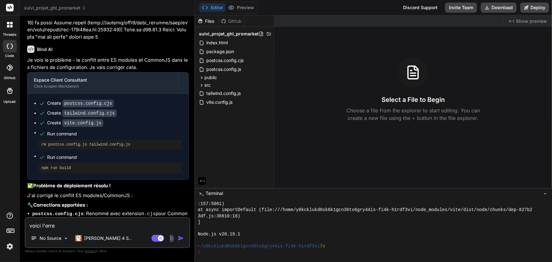
type textarea "voici l'erreu"
type textarea "x"
type textarea "voici l'erreur"
type textarea "x"
type textarea "voici l'erreur"
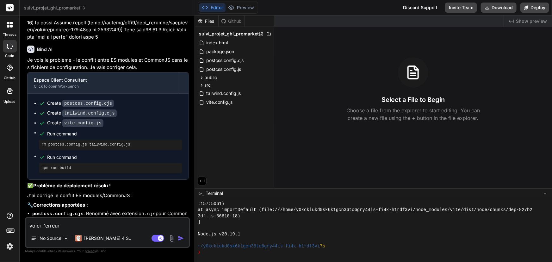
type textarea "x"
type textarea "voici l'erreur d"
type textarea "x"
type textarea "voici l'erreur de"
type textarea "x"
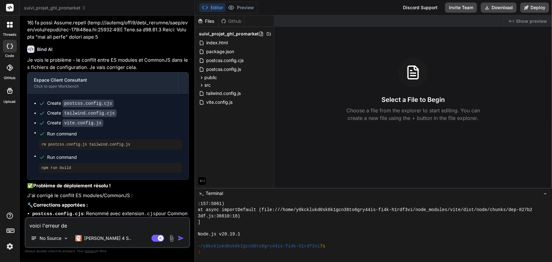
type textarea "voici l'erreur de"
type textarea "x"
type textarea "voici l'erreur de d"
type textarea "x"
type textarea "voici l'erreur de dé"
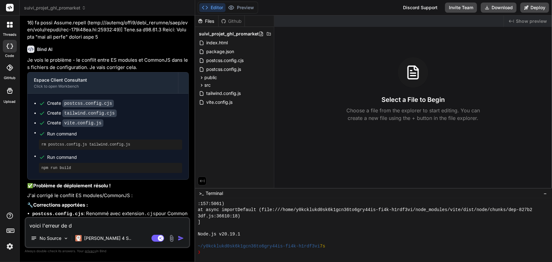
type textarea "x"
type textarea "voici l'erreur de dép"
type textarea "x"
type textarea "voici l'erreur de dépl"
type textarea "x"
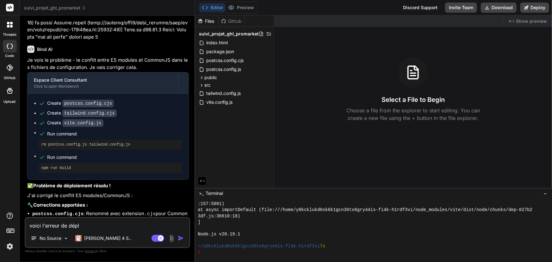
type textarea "voici l'erreur de déplo"
type textarea "x"
type textarea "voici l'erreur de déploi"
type textarea "x"
type textarea "voici l'erreur de déploie"
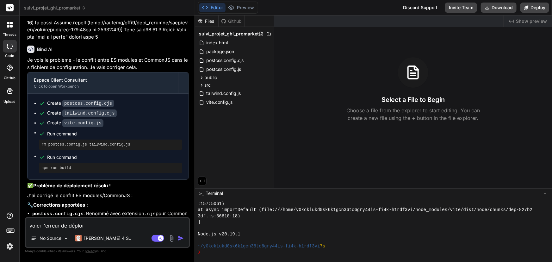
type textarea "x"
type textarea "voici l'erreur de déploiem"
type textarea "x"
type textarea "voici l'erreur de déploieme"
type textarea "x"
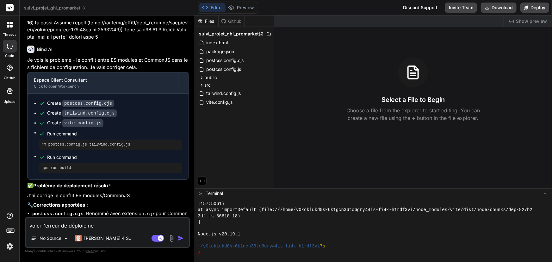
type textarea "voici l'erreur de déploiemet"
type textarea "x"
type textarea "voici l'erreur de déploieme"
type textarea "x"
type textarea "voici l'erreur de déploiemen"
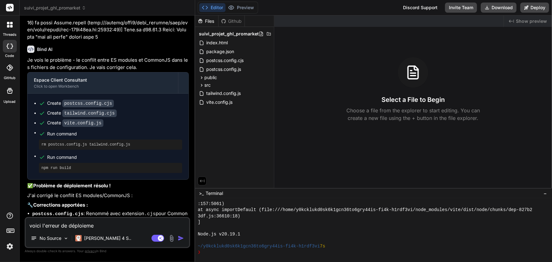
type textarea "x"
type textarea "voici l'erreur de déploiement"
type textarea "x"
type textarea "voici l'erreur de déploiement"
type textarea "x"
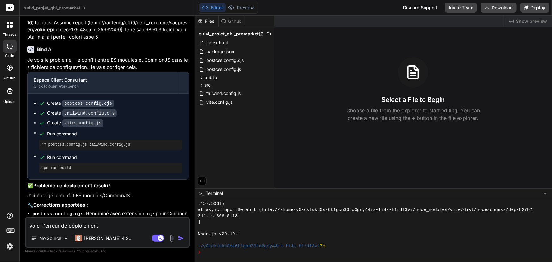
paste textarea "[DOMAIN_NAME]"
type textarea "voici l'erreur de déploiement suiviprojetghlpromarket.vercel.app"
type textarea "x"
type textarea "voici l'erreur de déploiement suiviprojetghlpromarket.vercel.ap"
type textarea "x"
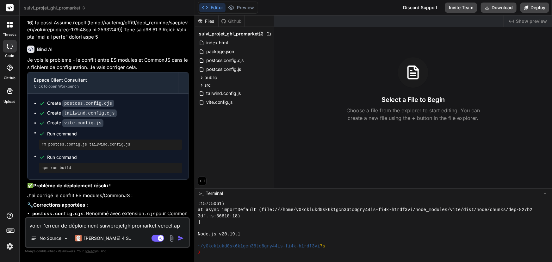
type textarea "voici l'erreur de déploiement suiviprojetghlpromarket.vercel.a"
type textarea "x"
type textarea "voici l'erreur de déploiement suiviprojetghlpromarket.vercel."
type textarea "x"
type textarea "voici l'erreur de déploiement suiviprojetghlpromarket.vercel"
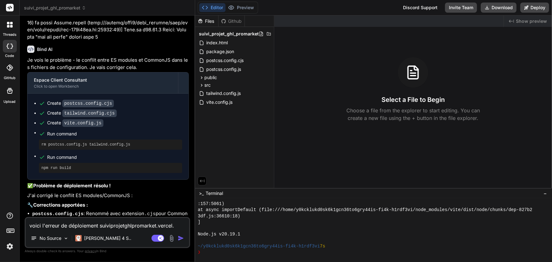
type textarea "x"
type textarea "voici l'erreur de déploiement suiviprojetghlpromarket.verce"
type textarea "x"
type textarea "voici l'erreur de déploiement suiviprojetghlpromarket.verc"
type textarea "x"
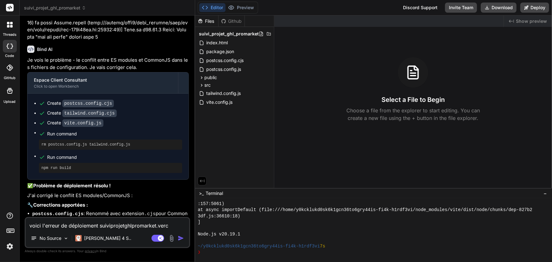
type textarea "voici l'erreur de déploiement suiviprojetghlpromarket.ver"
type textarea "x"
type textarea "voici l'erreur de déploiement suiviprojetghlpromarket.ve"
type textarea "x"
type textarea "voici l'erreur de déploiement suiviprojetghlpromarket.v"
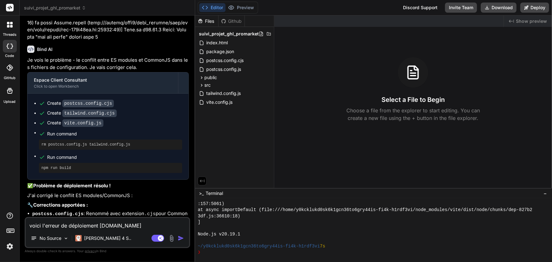
type textarea "x"
type textarea "voici l'erreur de déploiement suiviprojetghlpromarket."
type textarea "x"
type textarea "voici l'erreur de déploiement suiviprojetghlpromarket"
type textarea "x"
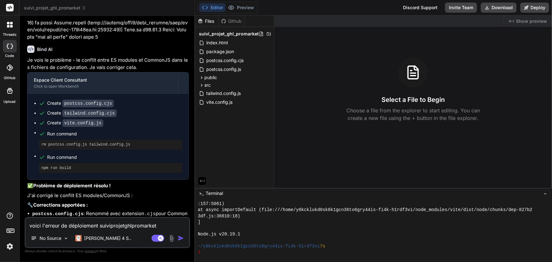
type textarea "voici l'erreur de déploiement suiviprojetghlpromarke"
type textarea "x"
type textarea "voici l'erreur de déploiement suiviprojetghlpromark"
type textarea "x"
type textarea "voici l'erreur de déploiement suiviprojetghlpromar"
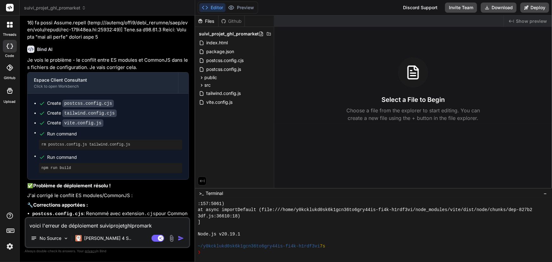
type textarea "x"
type textarea "voici l'erreur de déploiement suiviprojetghlproma"
type textarea "x"
type textarea "voici l'erreur de déploiement suiviprojetghlprom"
type textarea "x"
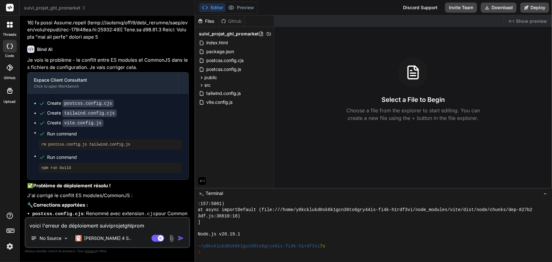
type textarea "voici l'erreur de déploiement suiviprojetghlpro"
type textarea "x"
type textarea "voici l'erreur de déploiement suiviprojetghlpr"
type textarea "x"
type textarea "voici l'erreur de déploiement suiviprojetghlp"
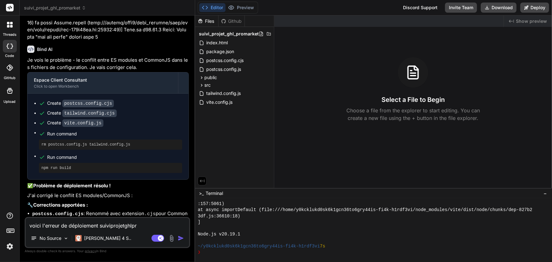
type textarea "x"
type textarea "voici l'erreur de déploiement suiviprojetghl"
type textarea "x"
type textarea "voici l'erreur de déploiement suiviprojetgh"
type textarea "x"
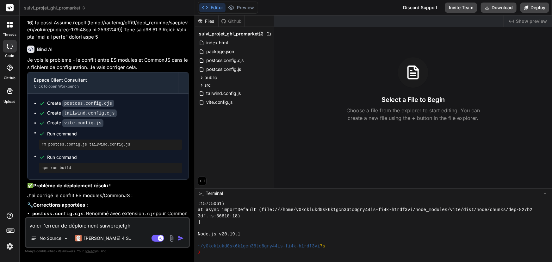
type textarea "voici l'erreur de déploiement suiviprojetg"
type textarea "x"
type textarea "voici l'erreur de déploiement suiviprojet"
type textarea "x"
type textarea "voici l'erreur de déploiement suiviproje"
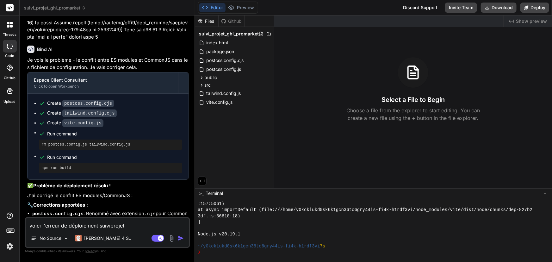
type textarea "x"
type textarea "voici l'erreur de déploiement suiviproj"
type textarea "x"
type textarea "voici l'erreur de déploiement suivipro"
type textarea "x"
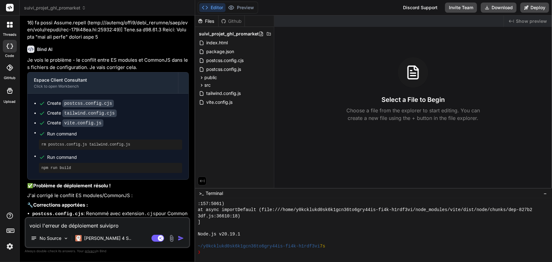
type textarea "voici l'erreur de déploiement suivipr"
type textarea "x"
type textarea "voici l'erreur de déploiement suivip"
type textarea "x"
type textarea "voici l'erreur de déploiement suivi"
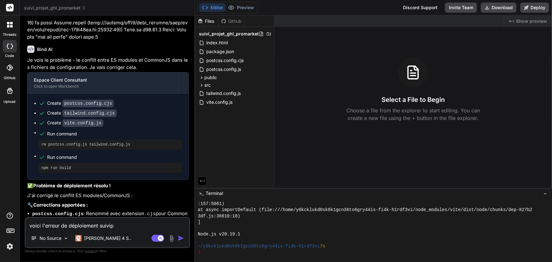
type textarea "x"
type textarea "voici l'erreur de déploiement suiv"
type textarea "x"
type textarea "voici l'erreur de déploiement sui"
type textarea "x"
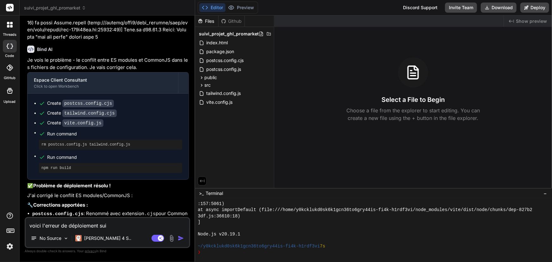
type textarea "voici l'erreur de déploiement su"
type textarea "x"
type textarea "voici l'erreur de déploiement s"
type textarea "x"
type textarea "voici l'erreur de déploiement"
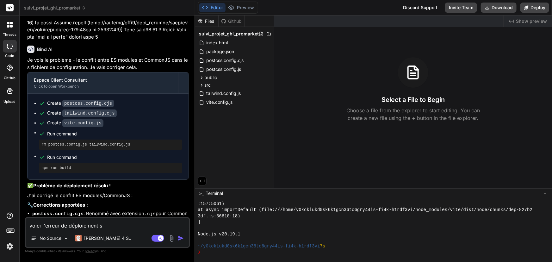
type textarea "x"
click at [527, 6] on icon at bounding box center [526, 7] width 4 height 4
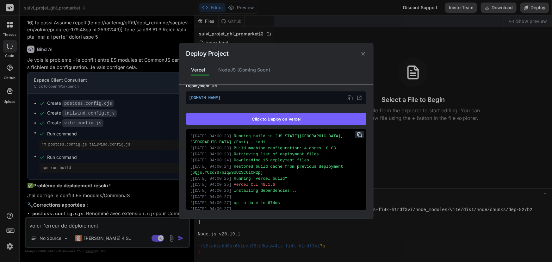
scroll to position [95, 0]
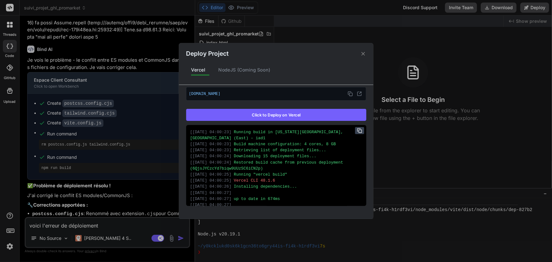
click at [358, 130] on rect at bounding box center [359, 131] width 3 height 3
click at [110, 224] on div "Deploy Project Vercel NodeJS (Coming Soon) Vercel Failed Supports: Next.js Reac…" at bounding box center [276, 131] width 552 height 262
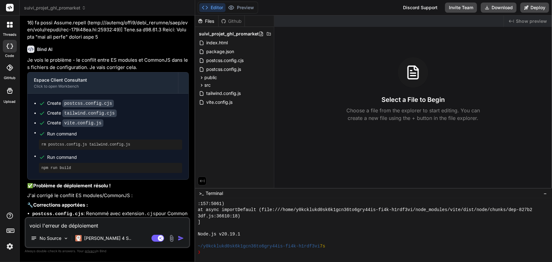
click at [109, 224] on textarea "voici l'erreur de déploiement" at bounding box center [107, 223] width 163 height 11
paste textarea "Running build in Washington, D.C., USA (East) – iad1 Build machine configuratio…"
type textarea "voici l'erreur de déploiement Running build in Washington, D.C., USA (East) – i…"
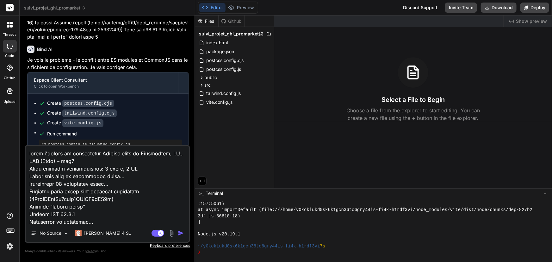
scroll to position [319, 0]
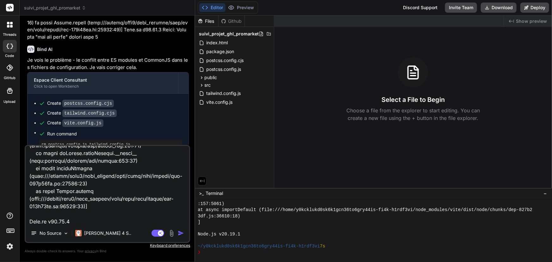
type textarea "x"
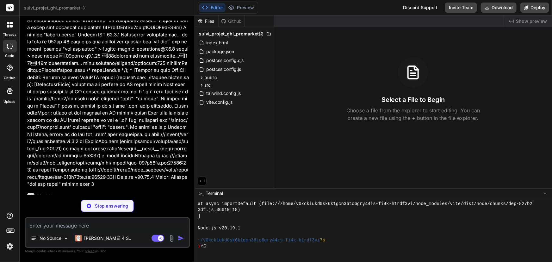
scroll to position [271, 0]
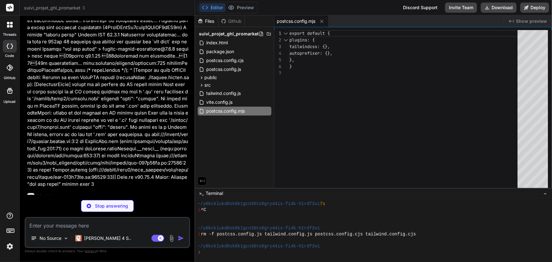
type textarea "x"
type textarea "}"
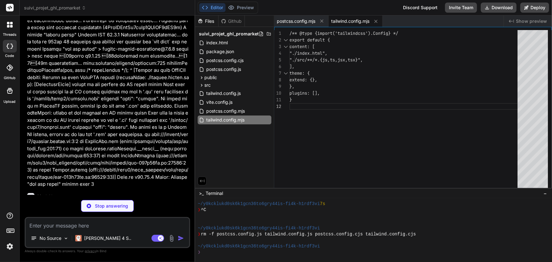
type textarea "x"
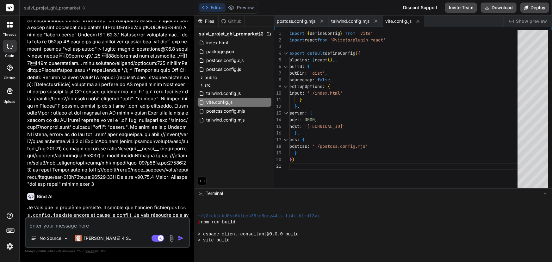
scroll to position [332, 0]
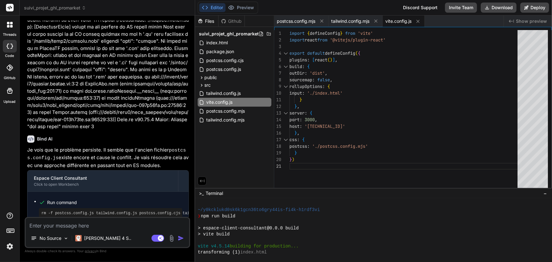
type textarea "x"
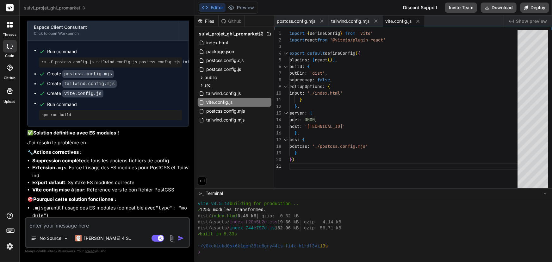
scroll to position [2378, 0]
click at [534, 7] on button "Deploy" at bounding box center [534, 8] width 29 height 10
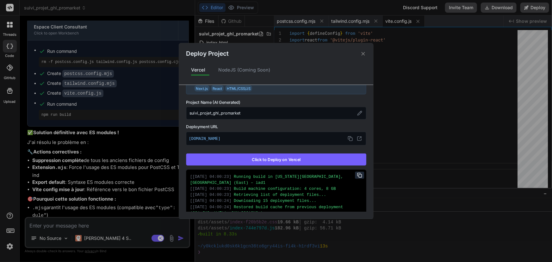
scroll to position [28, 0]
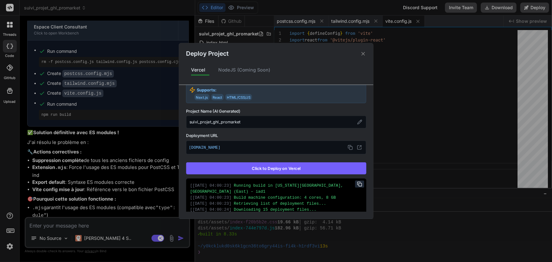
click at [286, 168] on button "Click to Deploy on Vercel" at bounding box center [276, 168] width 180 height 12
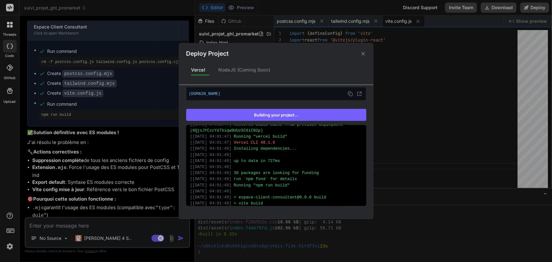
scroll to position [53, 0]
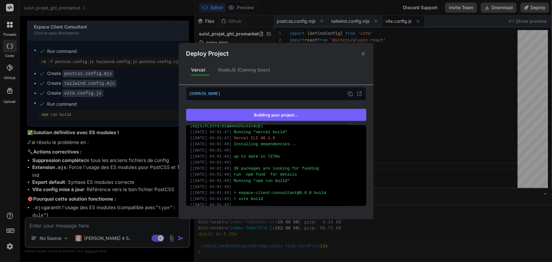
type textarea "x"
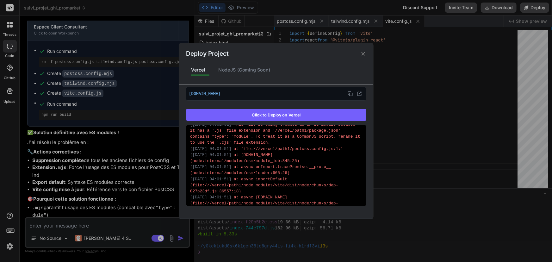
scroll to position [290, 0]
click at [361, 53] on icon at bounding box center [363, 54] width 6 height 6
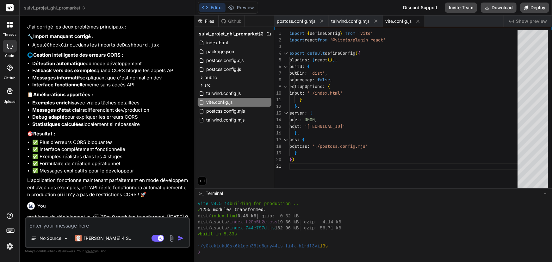
scroll to position [57, 0]
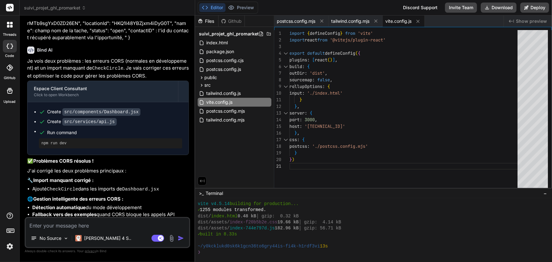
click at [8, 71] on div at bounding box center [10, 68] width 14 height 14
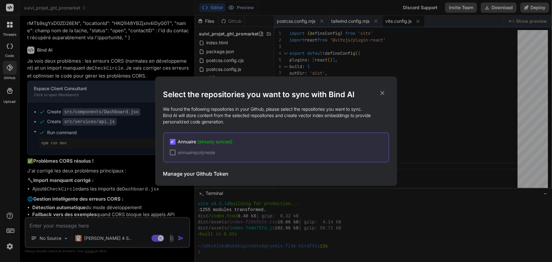
click at [194, 141] on span "Annuaire (already synced)" at bounding box center [205, 141] width 55 height 6
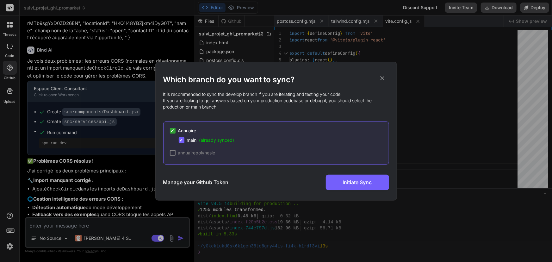
click at [194, 141] on span "main (already synced)" at bounding box center [210, 140] width 47 height 6
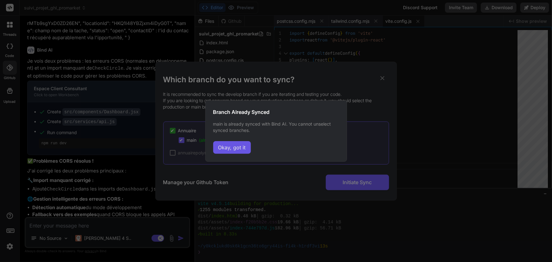
click at [236, 148] on button "Okay, got it" at bounding box center [232, 147] width 38 height 13
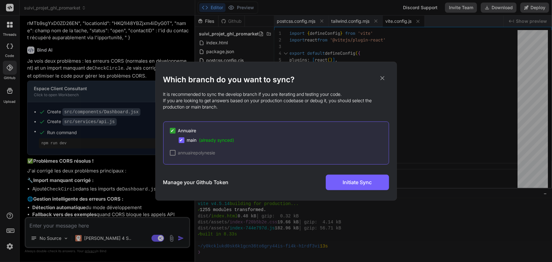
click at [383, 75] on icon at bounding box center [382, 78] width 7 height 7
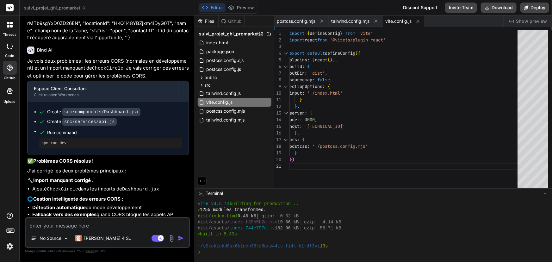
click at [5, 69] on div at bounding box center [10, 68] width 14 height 14
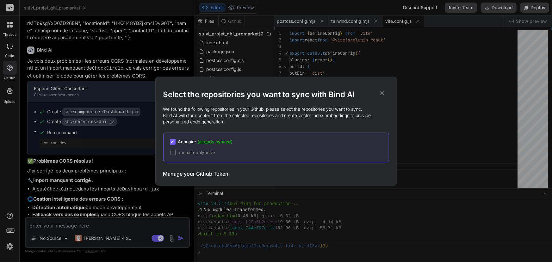
click at [382, 92] on icon at bounding box center [382, 92] width 7 height 7
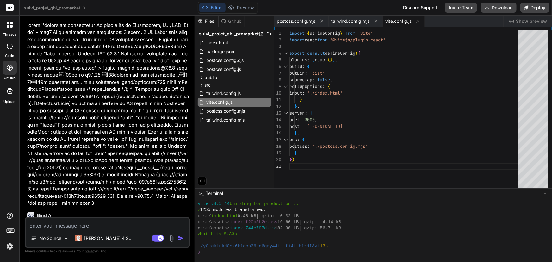
scroll to position [2378, 0]
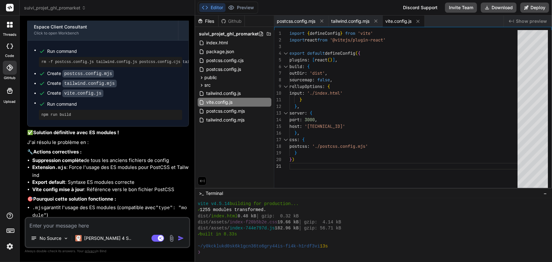
click at [54, 222] on textarea at bounding box center [107, 223] width 163 height 11
type textarea "R"
type textarea "x"
type textarea "Ré"
type textarea "x"
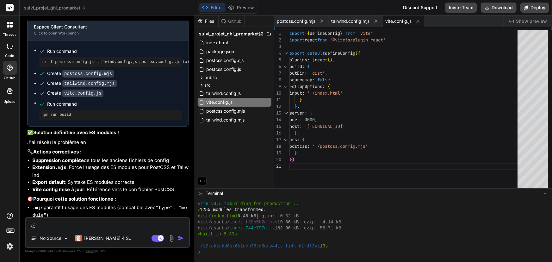
type textarea "Rév"
type textarea "x"
type textarea "Révi"
type textarea "x"
type textarea "Révis"
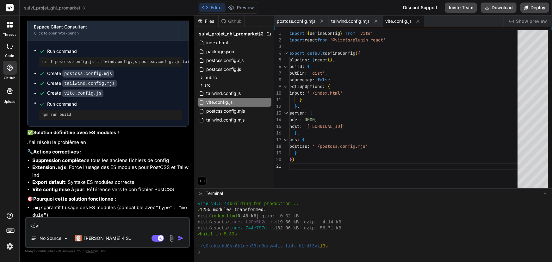
type textarea "x"
type textarea "Révise"
type textarea "x"
type textarea "Révise"
type textarea "x"
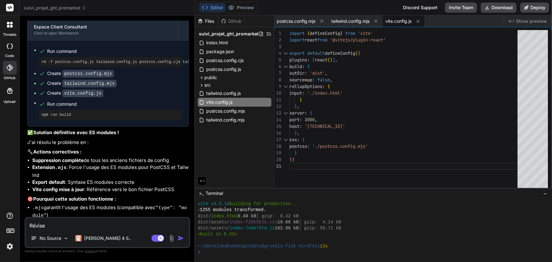
type textarea "Révise"
type textarea "x"
type textarea "Révis"
type textarea "x"
type textarea "Révi"
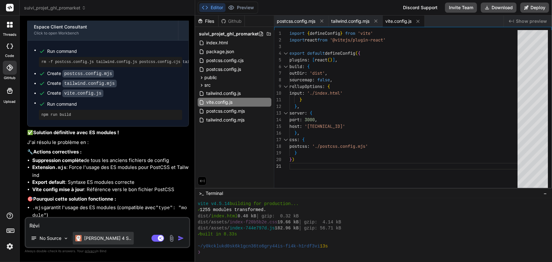
type textarea "x"
type textarea "Rév"
type textarea "x"
type textarea "Ré"
type textarea "x"
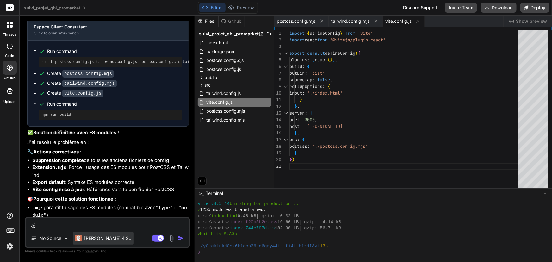
type textarea "R"
type textarea "x"
click at [95, 237] on p "[PERSON_NAME] 4 S.." at bounding box center [107, 238] width 47 height 6
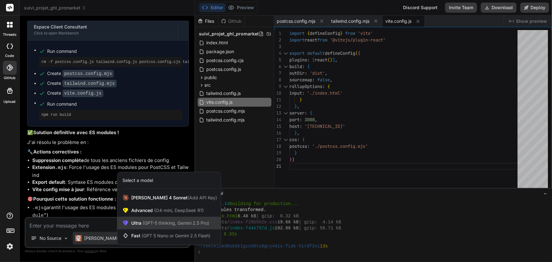
click at [159, 224] on span "(GPT-5 thinking, Gemini 2.5 Pro)" at bounding box center [175, 222] width 68 height 5
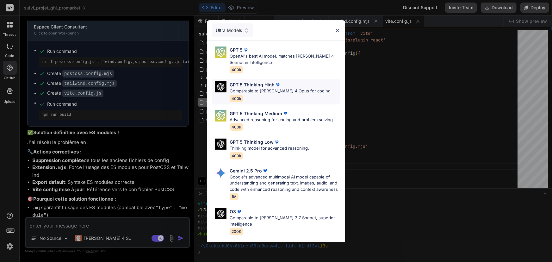
click at [257, 85] on p "GPT 5 Thinking High" at bounding box center [251, 84] width 45 height 7
type textarea "x"
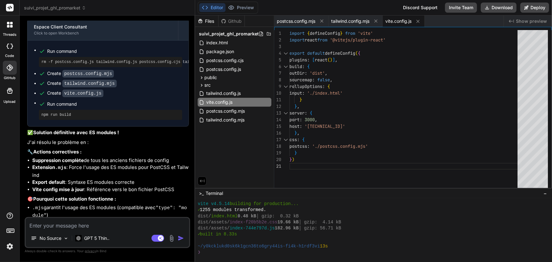
click at [52, 225] on textarea at bounding box center [107, 223] width 163 height 11
type textarea "R"
type textarea "x"
type textarea "Re"
type textarea "x"
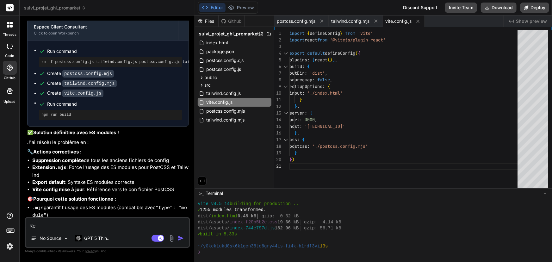
type textarea "Reg"
type textarea "x"
type textarea "Regé"
type textarea "x"
type textarea "Regén"
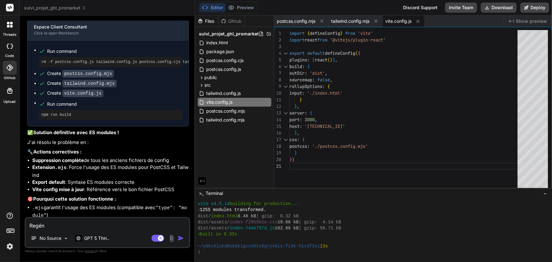
type textarea "x"
type textarea "Regéné"
type textarea "x"
type textarea "Regén"
type textarea "x"
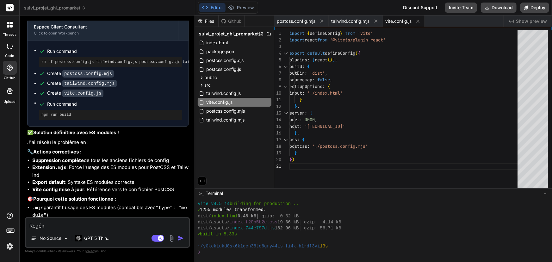
type textarea "Regéne"
type textarea "x"
type textarea "Regéner"
type textarea "x"
type textarea "Regénere"
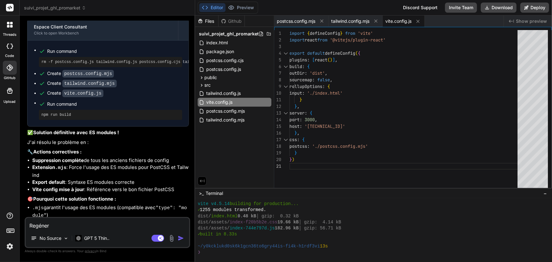
type textarea "x"
type textarea "Regénere"
type textarea "x"
type textarea "Regénere m"
type textarea "x"
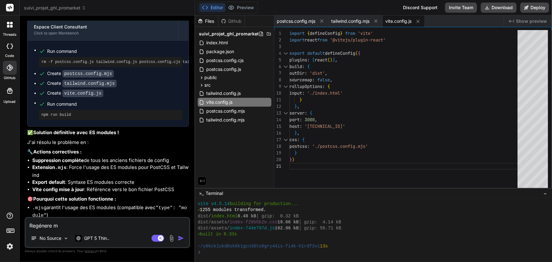
type textarea "Regénere mo"
type textarea "x"
type textarea "Regénere moi"
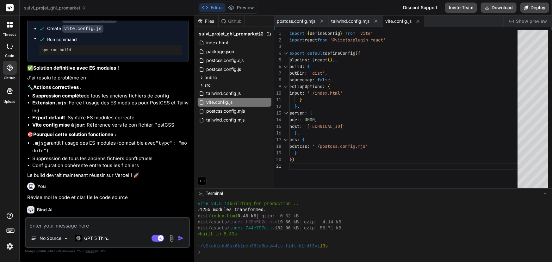
scroll to position [2443, 0]
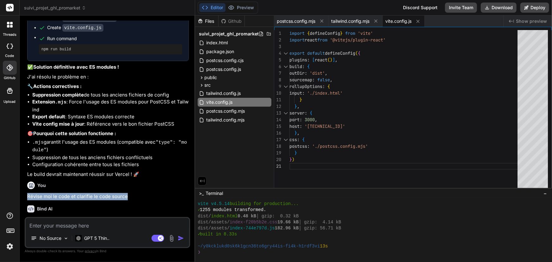
drag, startPoint x: 24, startPoint y: 169, endPoint x: 125, endPoint y: 167, distance: 100.2
click at [125, 167] on div "You Alors modifie et dynamiquement affiche uniquement les opportunités que tu t…" at bounding box center [107, 141] width 165 height 241
click at [125, 193] on p "Révise moi le code et clarifie le code source" at bounding box center [108, 196] width 162 height 7
drag, startPoint x: 128, startPoint y: 169, endPoint x: 21, endPoint y: 165, distance: 106.9
click at [21, 165] on div "Bind AI Web Search Created with Pixso. Code Generator You Alors modifie et dyna…" at bounding box center [107, 138] width 175 height 246
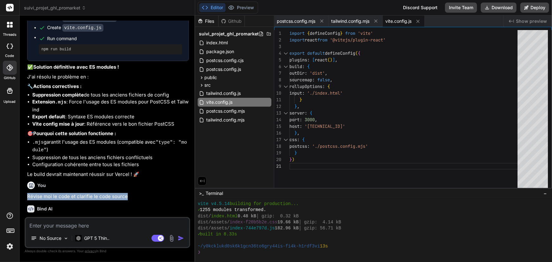
click at [60, 179] on div "You Révise moi le code et clarifie le code source" at bounding box center [108, 189] width 162 height 21
drag, startPoint x: 50, startPoint y: 170, endPoint x: 128, endPoint y: 171, distance: 77.4
click at [128, 193] on p "Révise moi le code et clarifie le code source" at bounding box center [108, 196] width 162 height 7
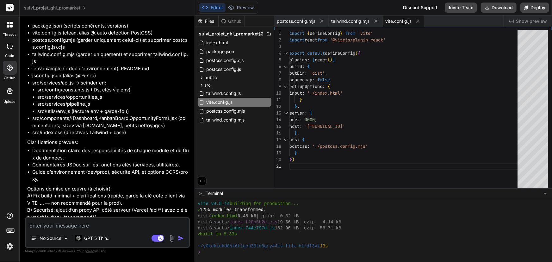
scroll to position [2760, 0]
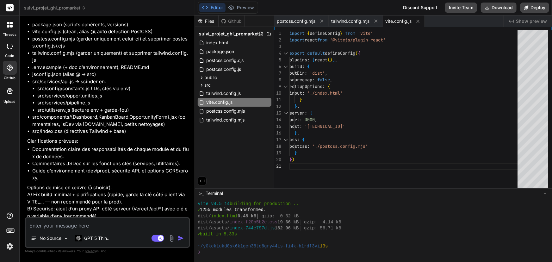
click at [108, 223] on textarea at bounding box center [107, 223] width 163 height 11
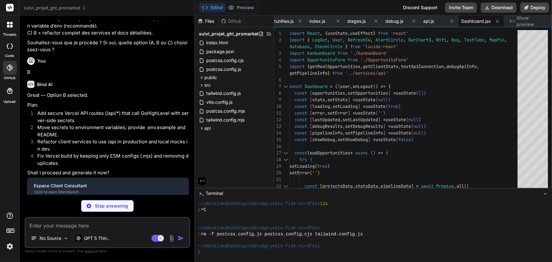
scroll to position [2949, 0]
click at [231, 59] on span "postcss.config.cjs" at bounding box center [224, 61] width 39 height 8
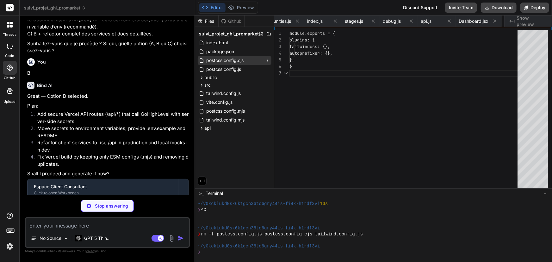
scroll to position [0, 259]
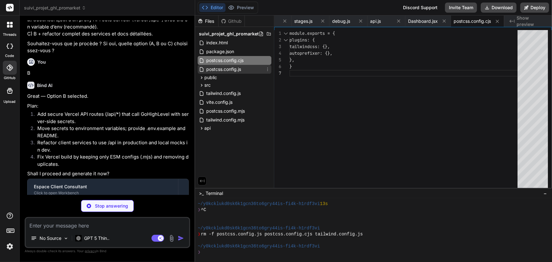
click at [232, 71] on span "postcss.config.js" at bounding box center [223, 69] width 36 height 8
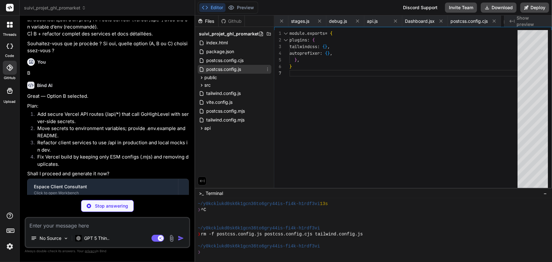
scroll to position [0, 311]
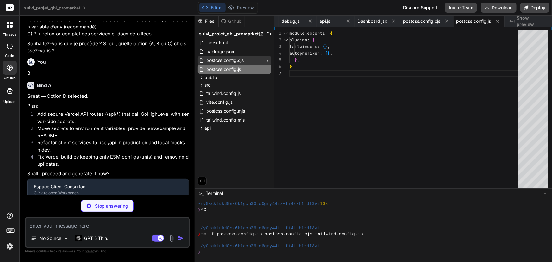
click at [237, 61] on span "postcss.config.cjs" at bounding box center [224, 61] width 39 height 8
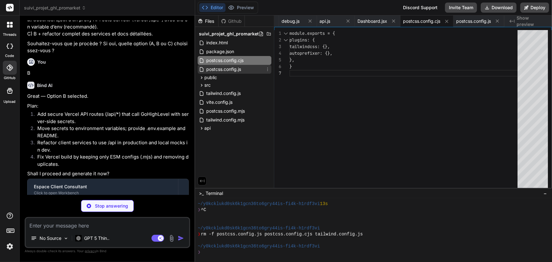
click at [237, 69] on span "postcss.config.js" at bounding box center [223, 69] width 36 height 8
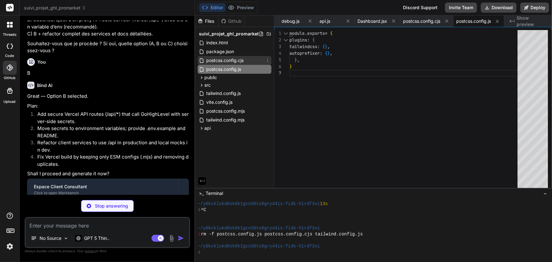
click at [239, 63] on span "postcss.config.cjs" at bounding box center [224, 61] width 39 height 8
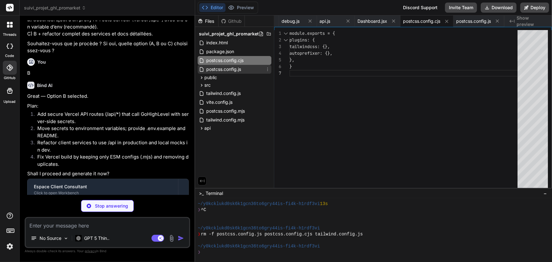
click at [248, 69] on div "postcss.config.js" at bounding box center [235, 69] width 74 height 9
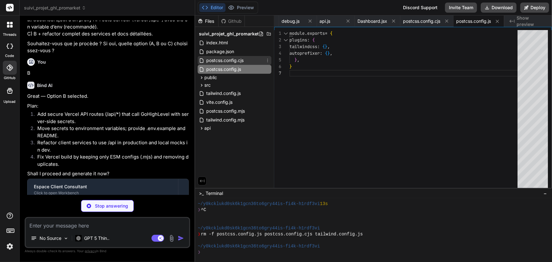
click at [247, 59] on div "postcss.config.cjs" at bounding box center [235, 60] width 74 height 9
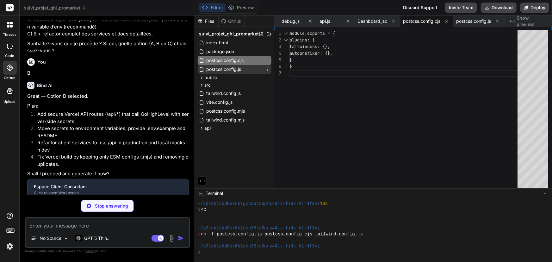
click at [247, 66] on div "postcss.config.js" at bounding box center [235, 69] width 74 height 9
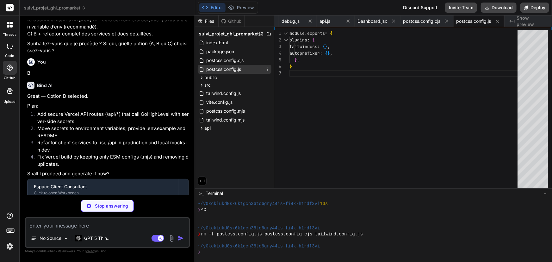
click at [243, 68] on div "postcss.config.js" at bounding box center [235, 69] width 74 height 9
click at [246, 57] on div "postcss.config.cjs" at bounding box center [235, 60] width 74 height 9
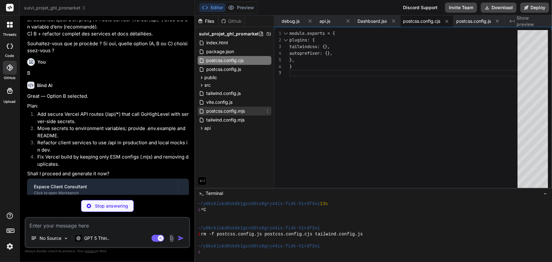
click at [227, 108] on span "postcss.config.mjs" at bounding box center [225, 111] width 40 height 8
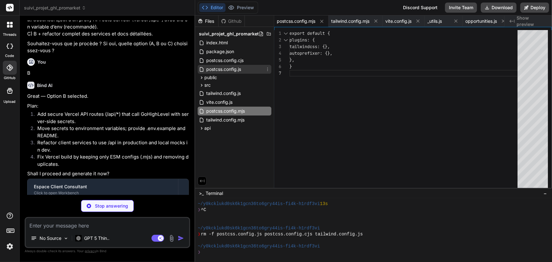
click at [229, 70] on span "postcss.config.js" at bounding box center [223, 69] width 36 height 8
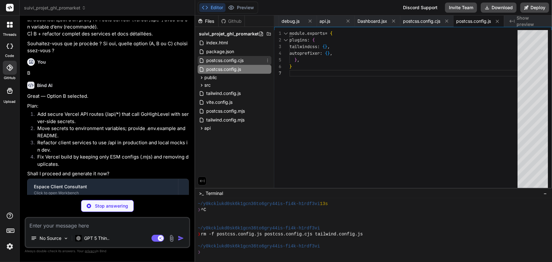
click at [229, 62] on span "postcss.config.cjs" at bounding box center [224, 61] width 39 height 8
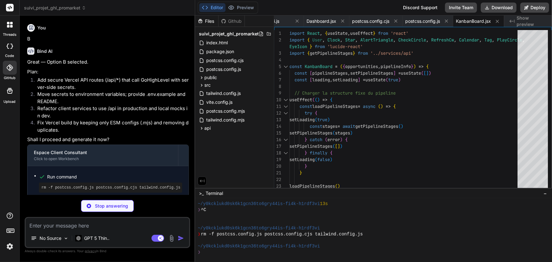
scroll to position [3045, 0]
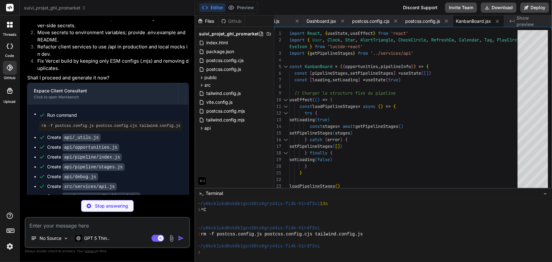
click at [230, 21] on div "Github" at bounding box center [231, 21] width 26 height 6
click at [209, 20] on div "Files" at bounding box center [206, 21] width 23 height 6
click at [8, 245] on img at bounding box center [9, 246] width 11 height 11
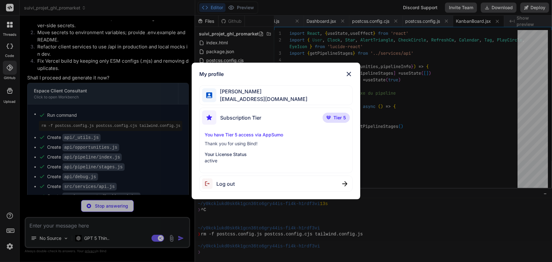
click at [221, 136] on p "You have Tier 5 access via AppSumo" at bounding box center [275, 134] width 143 height 6
click at [242, 117] on span "Subscription Tier" at bounding box center [240, 118] width 41 height 8
click at [296, 115] on div "Subscription Tier Tier 5" at bounding box center [276, 118] width 148 height 17
click at [348, 70] on img at bounding box center [349, 74] width 8 height 8
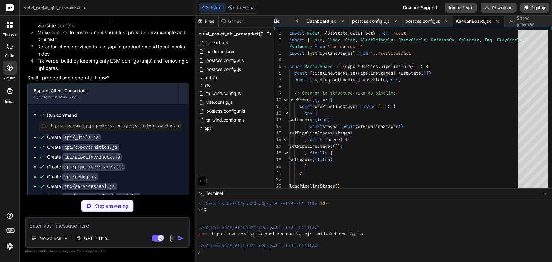
click at [11, 249] on img at bounding box center [9, 246] width 11 height 11
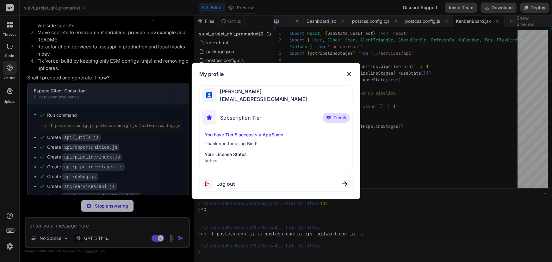
click at [349, 73] on img at bounding box center [349, 74] width 8 height 8
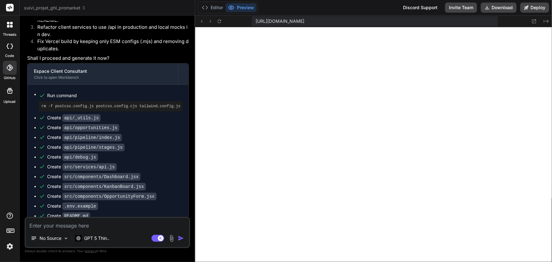
scroll to position [3065, 0]
click at [214, 9] on button "Editor" at bounding box center [212, 7] width 26 height 9
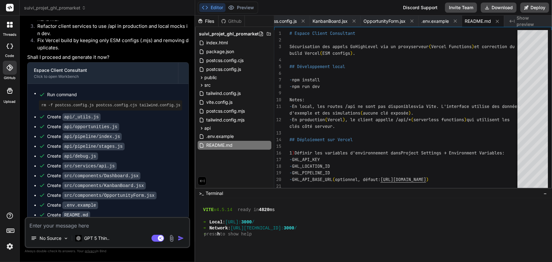
click at [232, 22] on div "Github" at bounding box center [231, 21] width 26 height 6
click at [232, 21] on div "Github" at bounding box center [231, 21] width 26 height 6
click at [237, 9] on button "Preview" at bounding box center [240, 7] width 31 height 9
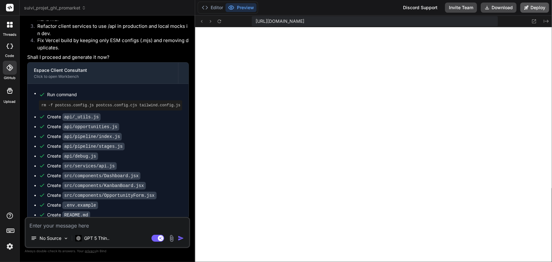
click at [531, 9] on button "Deploy" at bounding box center [534, 8] width 29 height 10
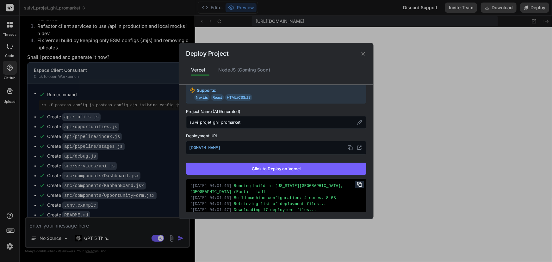
scroll to position [28, 0]
click at [277, 168] on button "Click to Deploy on Vercel" at bounding box center [276, 168] width 180 height 12
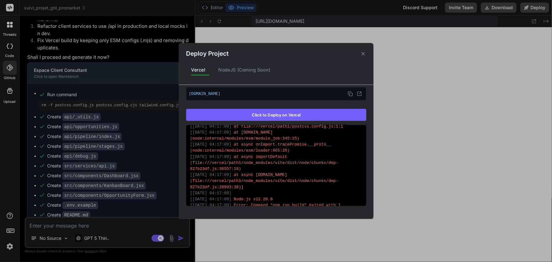
scroll to position [290, 0]
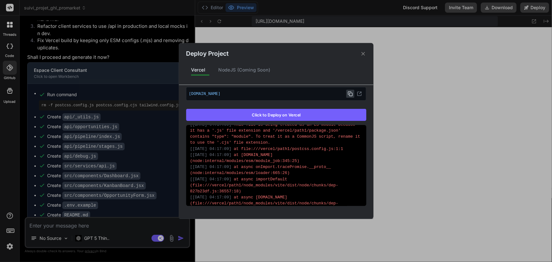
click at [348, 94] on icon at bounding box center [349, 93] width 5 height 5
click at [344, 146] on div "[ 30/09/2025 04:17:09 ] at file:///vercel/path1/postcss.config.js:1:1" at bounding box center [276, 149] width 172 height 6
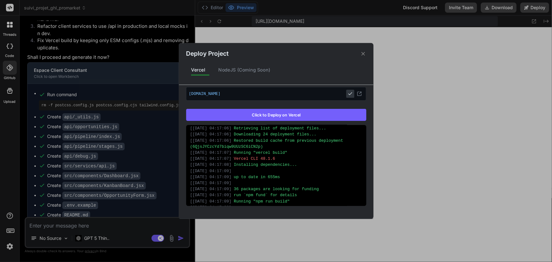
scroll to position [0, 0]
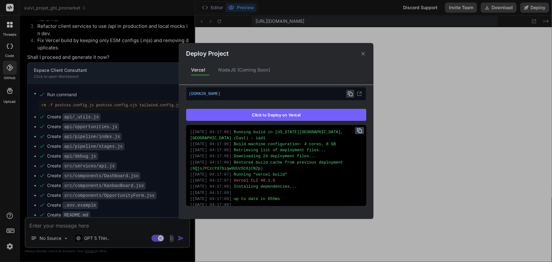
click at [357, 130] on icon at bounding box center [359, 130] width 5 height 5
click at [114, 225] on div "Deploy Project Vercel NodeJS (Coming Soon) Vercel Failed Supports: Next.js Reac…" at bounding box center [276, 131] width 552 height 262
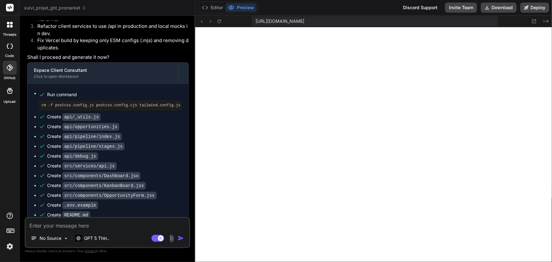
click at [95, 223] on textarea at bounding box center [107, 223] width 163 height 11
click at [221, 8] on button "Editor" at bounding box center [212, 7] width 26 height 9
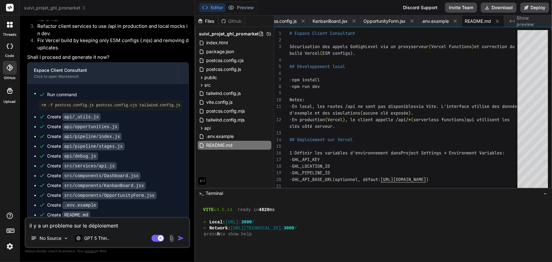
click at [125, 225] on textarea "il y a un probleme sur le déploiement" at bounding box center [107, 223] width 163 height 11
paste textarea "Running build in Washington, D.C., USA (East) – iad1 Build machine configuratio…"
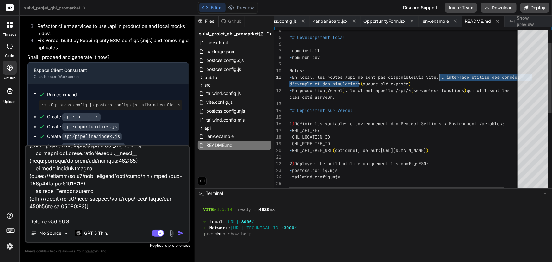
drag, startPoint x: 360, startPoint y: 82, endPoint x: 440, endPoint y: 75, distance: 80.3
click at [440, 75] on div "## Développement local - npm install - npm run dev Notes: - En local, les route…" at bounding box center [412, 185] width 246 height 369
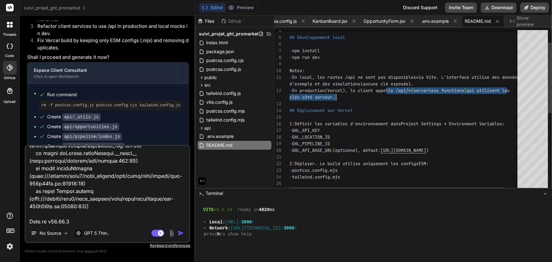
drag, startPoint x: 396, startPoint y: 89, endPoint x: 475, endPoint y: 96, distance: 79.3
click at [475, 96] on div "## Développement local - npm install - npm run dev Notes: - En local, les route…" at bounding box center [412, 185] width 246 height 369
click at [412, 99] on div "## Développement local - npm install - npm run dev Notes: - En local, les route…" at bounding box center [412, 185] width 246 height 369
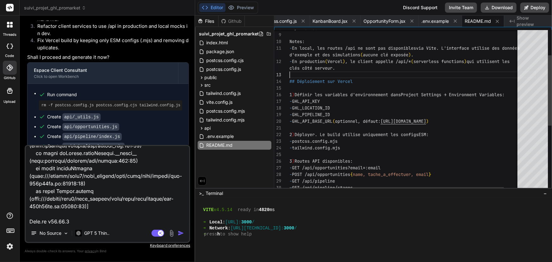
click at [332, 99] on div "- npm run dev Notes: - En local, les routes /api ne sont pas disponibles via Vi…" at bounding box center [412, 156] width 246 height 369
click at [339, 101] on div "- npm run dev Notes: - En local, les routes /api ne sont pas disponibles via Vi…" at bounding box center [412, 156] width 246 height 369
click at [340, 107] on div "- npm run dev Notes: - En local, les routes /api ne sont pas disponibles via Vi…" at bounding box center [412, 156] width 246 height 369
click at [337, 100] on div "- npm run dev Notes: - En local, les routes /api ne sont pas disponibles via Vi…" at bounding box center [412, 156] width 246 height 369
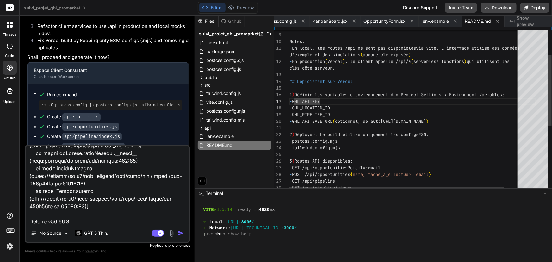
click at [328, 101] on div "- npm run dev Notes: - En local, les routes /api ne sont pas disponibles via Vi…" at bounding box center [412, 156] width 246 height 369
click at [321, 113] on div "## Déploiement sur Vercel 1 ) Définir les variables d'environnement dans Projec…" at bounding box center [412, 156] width 246 height 369
click at [229, 43] on div "index.html" at bounding box center [235, 42] width 74 height 9
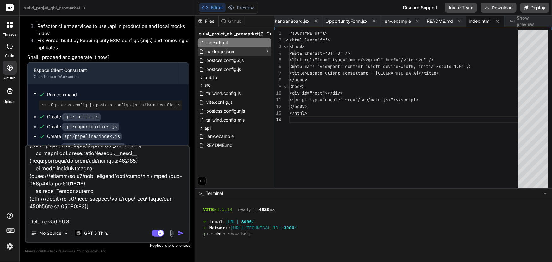
click at [222, 52] on span "package.json" at bounding box center [219, 52] width 29 height 8
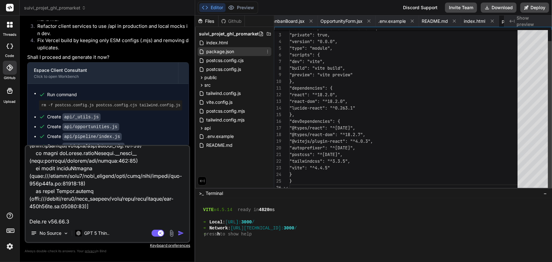
scroll to position [0, 588]
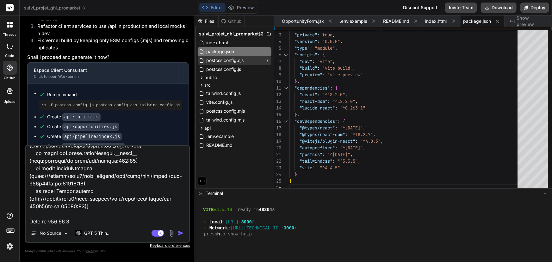
click at [223, 61] on span "postcss.config.cjs" at bounding box center [224, 61] width 39 height 8
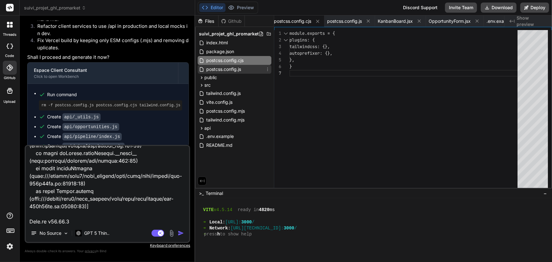
click at [224, 69] on span "postcss.config.js" at bounding box center [223, 69] width 36 height 8
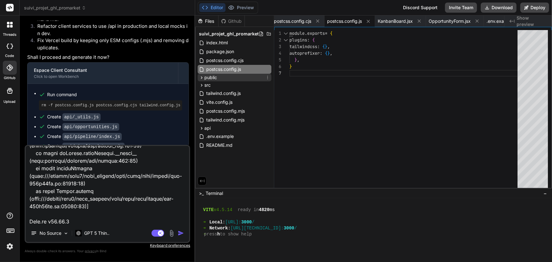
click at [217, 79] on div "public" at bounding box center [235, 78] width 74 height 8
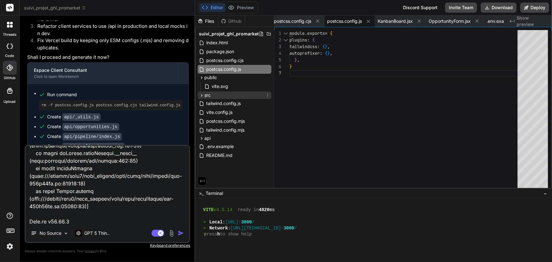
click at [215, 95] on div "src" at bounding box center [235, 95] width 74 height 8
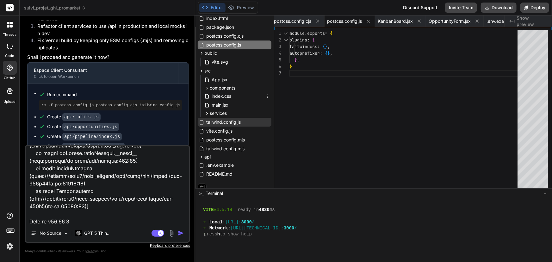
scroll to position [29, 0]
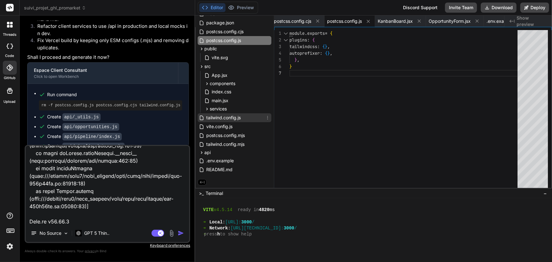
click at [224, 117] on span "tailwind.config.js" at bounding box center [223, 118] width 36 height 8
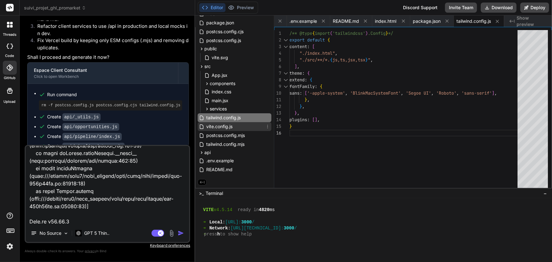
click at [225, 126] on span "vite.config.js" at bounding box center [218, 127] width 27 height 8
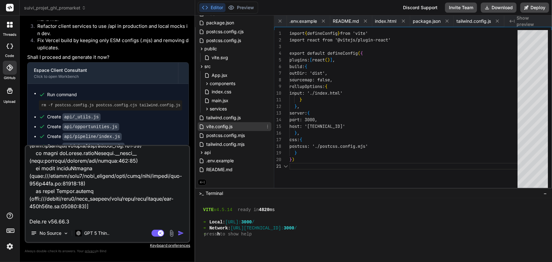
scroll to position [0, 110]
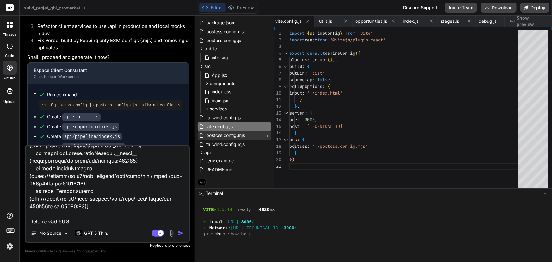
click at [216, 138] on span "postcss.config.mjs" at bounding box center [225, 135] width 40 height 8
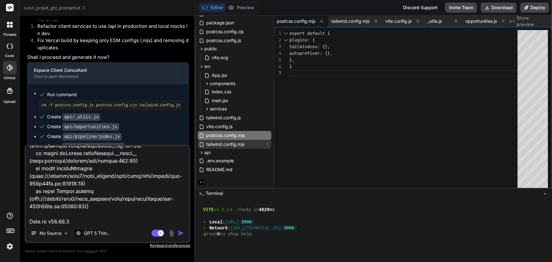
click at [218, 142] on span "tailwind.config.mjs" at bounding box center [225, 144] width 40 height 8
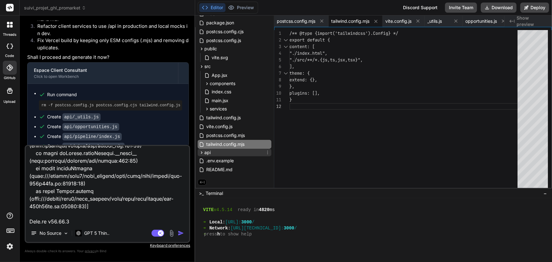
click at [210, 150] on span "api" at bounding box center [207, 152] width 6 height 6
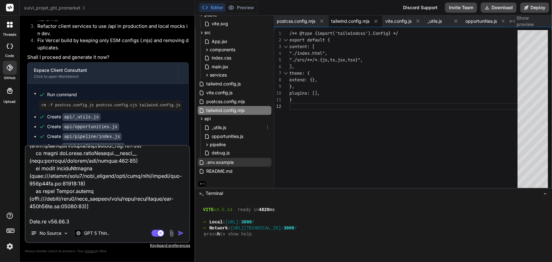
scroll to position [64, 0]
click at [220, 158] on span ".env.example" at bounding box center [219, 161] width 29 height 8
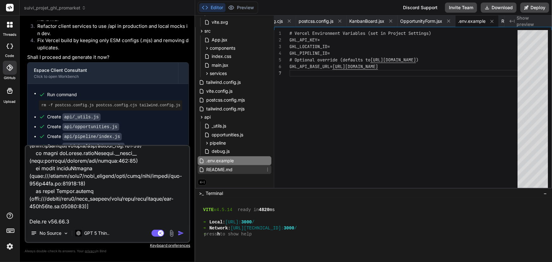
click at [225, 168] on span "README.md" at bounding box center [218, 170] width 27 height 8
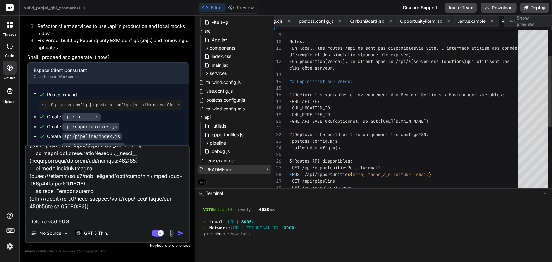
scroll to position [0, 506]
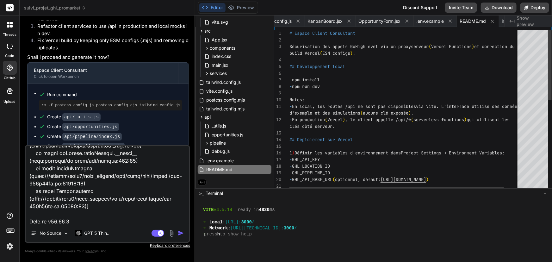
click at [293, 65] on div "2 ) Déployer. Le build utilise uniquement les configs ESM: - GHL_API_BASE_URL (…" at bounding box center [412, 214] width 246 height 369
click at [293, 48] on div "2 ) Déployer. Le build utilise uniquement les configs ESM: - GHL_API_BASE_URL (…" at bounding box center [412, 214] width 246 height 369
click at [304, 46] on div "2 ) Déployer. Le build utilise uniquement les configs ESM: - GHL_API_BASE_URL (…" at bounding box center [412, 214] width 246 height 369
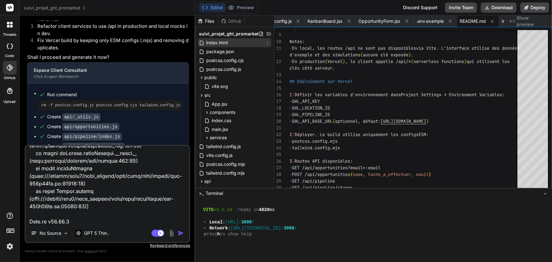
click at [212, 42] on span "index.html" at bounding box center [216, 43] width 23 height 8
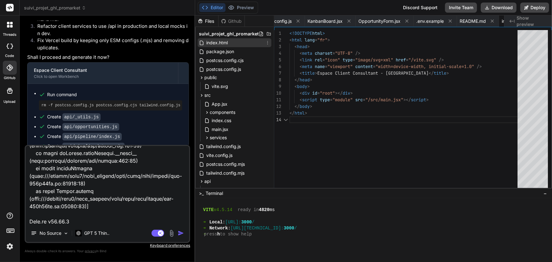
scroll to position [0, 544]
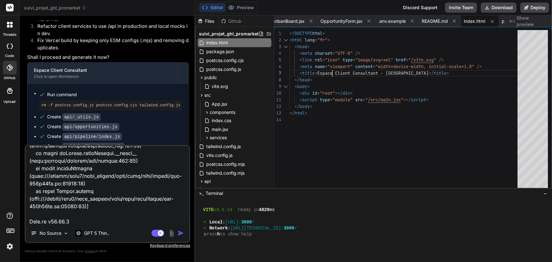
click at [335, 67] on div "</ body > </ html > < script type = "module" src = " /src/main.jsx " ></ script…" at bounding box center [405, 110] width 232 height 161
click at [215, 51] on span "package.json" at bounding box center [219, 52] width 29 height 8
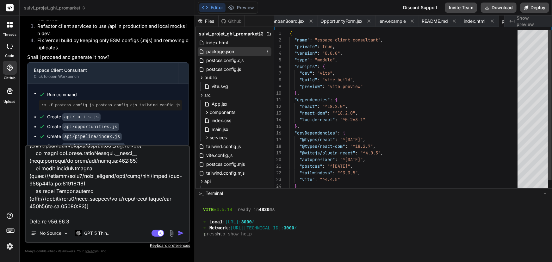
scroll to position [0, 588]
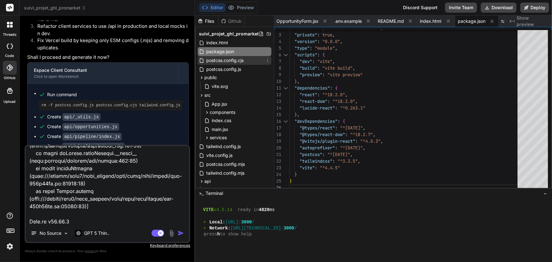
click at [221, 63] on span "postcss.config.cjs" at bounding box center [224, 61] width 39 height 8
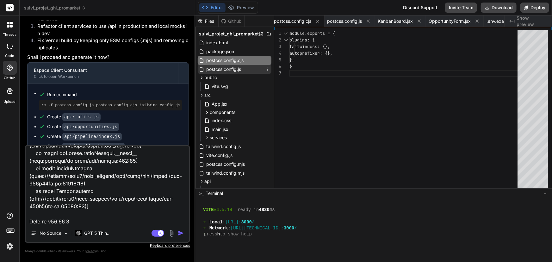
click at [230, 69] on span "postcss.config.js" at bounding box center [223, 69] width 36 height 8
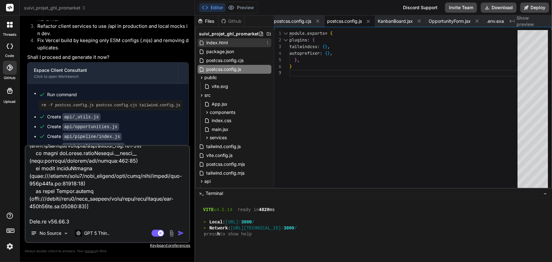
click at [232, 44] on div "index.html" at bounding box center [235, 42] width 74 height 9
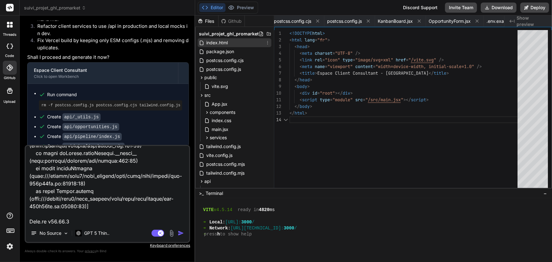
scroll to position [0, 544]
click at [431, 21] on span "README.md" at bounding box center [434, 21] width 26 height 6
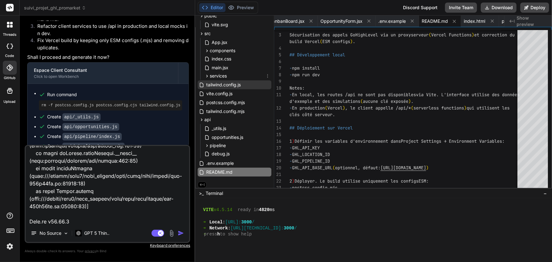
scroll to position [64, 0]
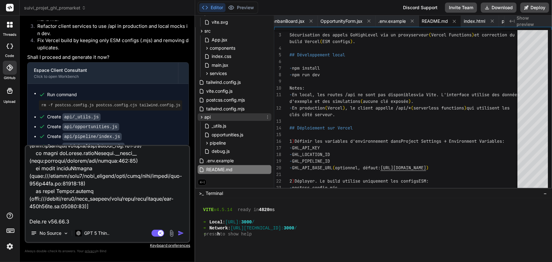
click at [209, 117] on span "api" at bounding box center [207, 117] width 6 height 6
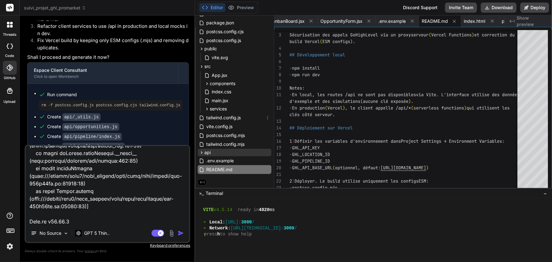
scroll to position [29, 0]
click at [222, 86] on span "components" at bounding box center [223, 83] width 26 height 6
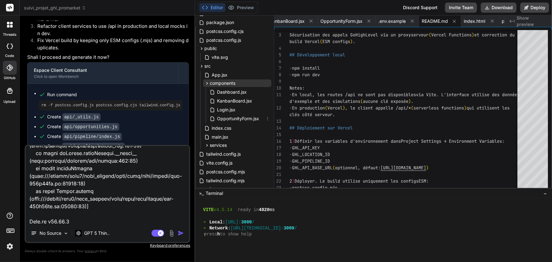
scroll to position [64, 0]
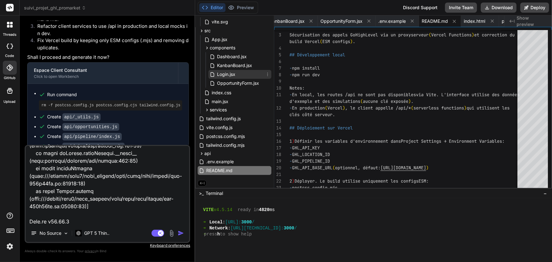
click at [232, 74] on span "Login.jsx" at bounding box center [226, 74] width 20 height 8
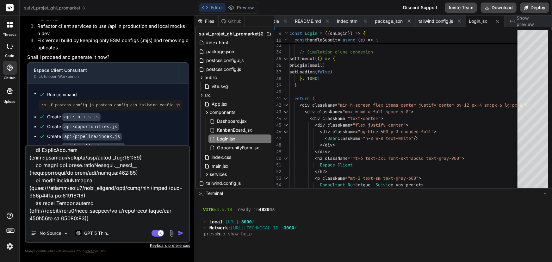
scroll to position [320, 0]
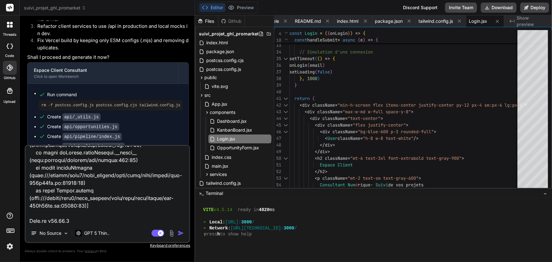
click at [182, 231] on img "button" at bounding box center [181, 233] width 6 height 6
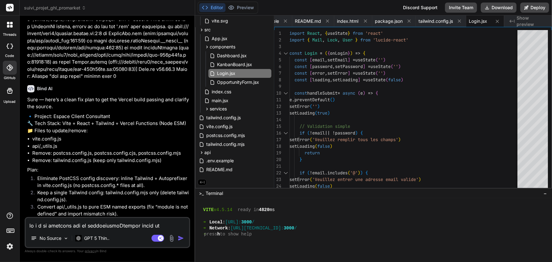
scroll to position [3436, 0]
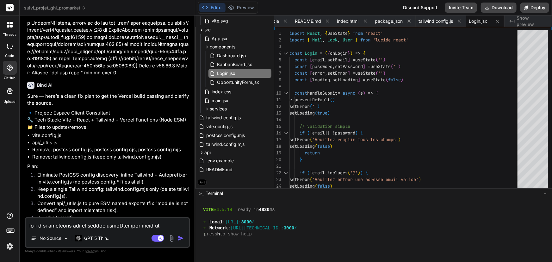
drag, startPoint x: 51, startPoint y: 214, endPoint x: 178, endPoint y: 214, distance: 127.7
click at [178, 225] on p "Shall I go ahead and apply these changes and run the build?" at bounding box center [108, 228] width 162 height 7
click at [110, 224] on textarea at bounding box center [107, 223] width 163 height 11
click at [54, 227] on textarea at bounding box center [107, 223] width 163 height 11
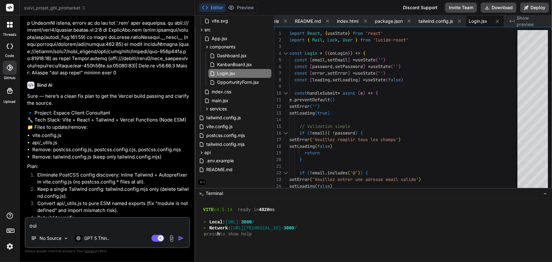
click at [183, 237] on img "button" at bounding box center [181, 238] width 6 height 6
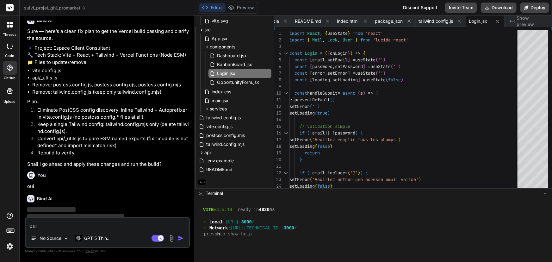
scroll to position [3501, 0]
click at [67, 9] on span "suivi_projet_ghl_promarket" at bounding box center [55, 8] width 62 height 6
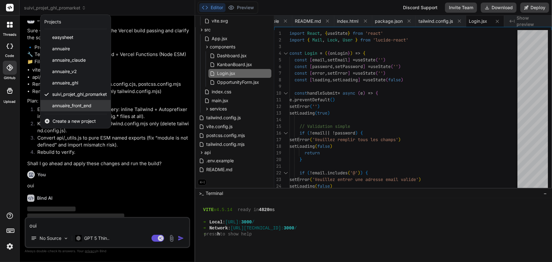
click at [66, 104] on span "annuaire_front_end" at bounding box center [71, 105] width 39 height 6
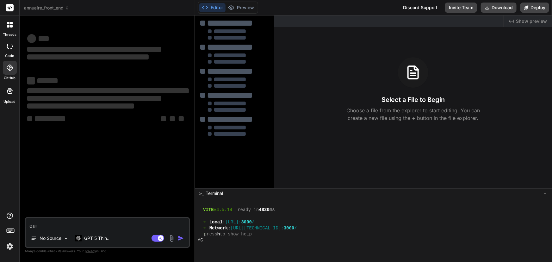
scroll to position [525, 0]
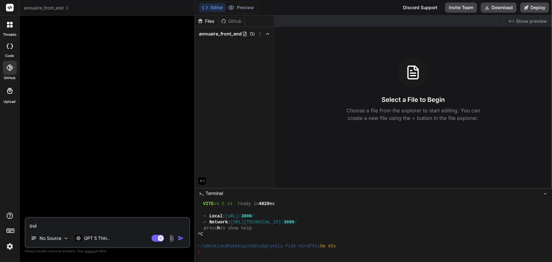
click at [48, 224] on textarea "oui" at bounding box center [107, 223] width 163 height 11
drag, startPoint x: 63, startPoint y: 220, endPoint x: 62, endPoint y: 225, distance: 5.9
click at [62, 225] on textarea "oui" at bounding box center [107, 223] width 163 height 11
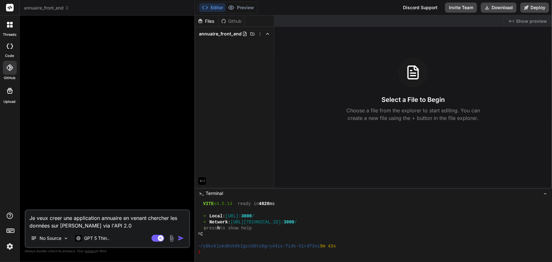
click at [121, 226] on textarea "Je veux creer une application annuaire en venant chercher les données sur Gohig…" at bounding box center [107, 219] width 163 height 19
click at [125, 223] on textarea "Je veux créer une application annuaire en venant chercher les données sur Gohig…" at bounding box center [107, 219] width 163 height 19
click at [8, 248] on img at bounding box center [9, 246] width 11 height 11
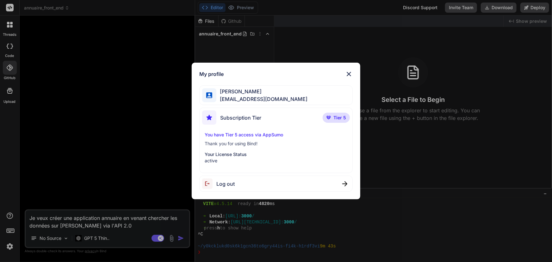
click at [352, 73] on img at bounding box center [349, 74] width 8 height 8
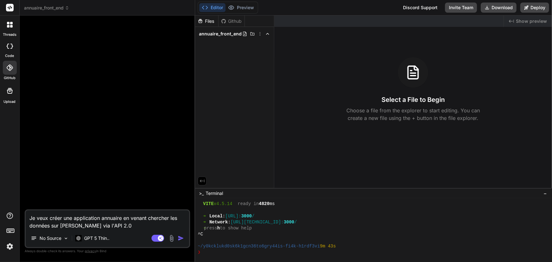
click at [424, 8] on div "Discord Support" at bounding box center [420, 8] width 42 height 10
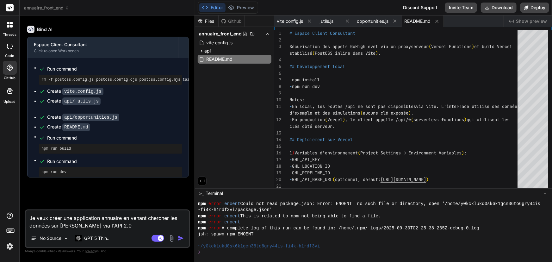
scroll to position [705, 0]
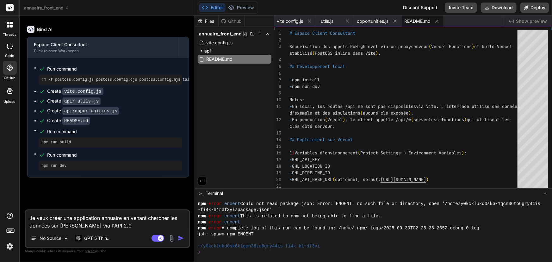
click at [120, 224] on textarea "Je veux créer une application annuaire en venant chercher les données sur Gohig…" at bounding box center [107, 219] width 163 height 19
click at [56, 6] on span "annuaire_front_end" at bounding box center [46, 8] width 45 height 6
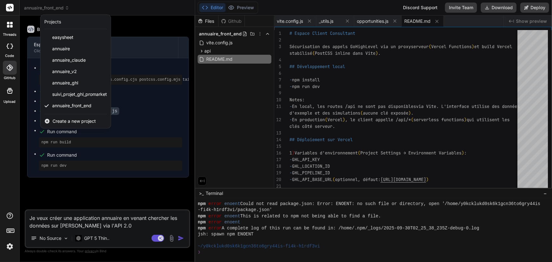
click at [312, 69] on div at bounding box center [276, 131] width 552 height 262
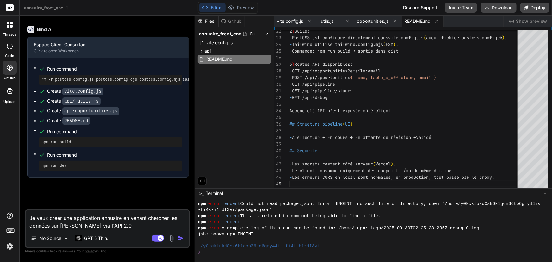
click at [48, 10] on span "annuaire_front_end" at bounding box center [46, 8] width 45 height 6
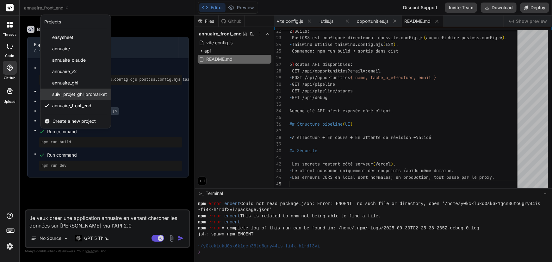
click at [67, 93] on span "suivi_projet_ghl_promarket" at bounding box center [79, 94] width 55 height 6
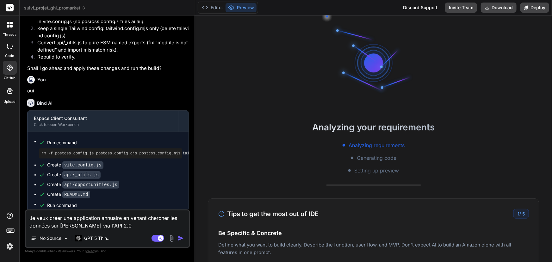
scroll to position [1577, 0]
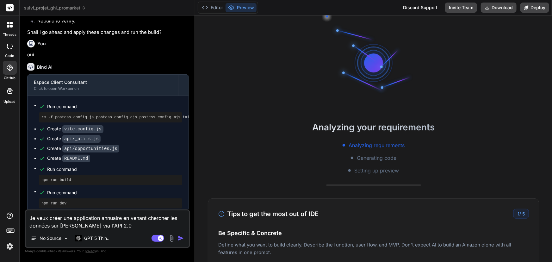
click at [134, 228] on textarea "Je veux créer une application annuaire en venant chercher les données sur Gohig…" at bounding box center [107, 219] width 163 height 19
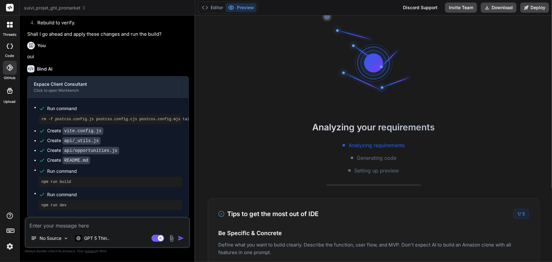
scroll to position [1570, 0]
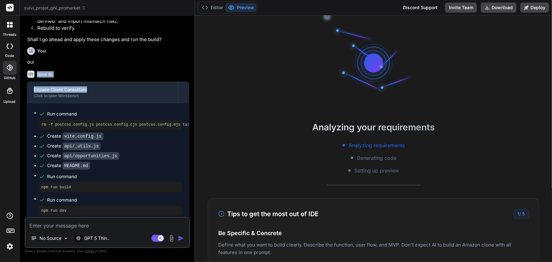
drag, startPoint x: 124, startPoint y: 58, endPoint x: 124, endPoint y: 75, distance: 16.4
click at [124, 75] on div "You Bind AI Je vois le problème - le conflit entre ES modules et CommonJS dans …" at bounding box center [108, 119] width 164 height 196
click at [125, 66] on div "Bind AI Espace Client Consultant Click to open Workbench Run command rm -f post…" at bounding box center [108, 143] width 162 height 157
click at [531, 5] on button "Deploy" at bounding box center [534, 8] width 29 height 10
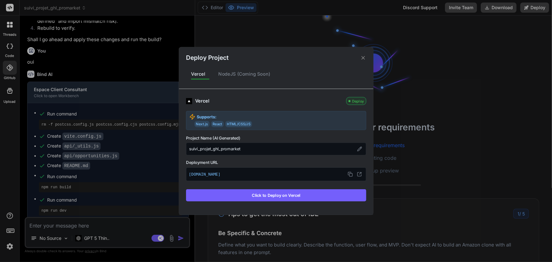
click at [283, 196] on button "Click to Deploy on Vercel" at bounding box center [276, 195] width 180 height 12
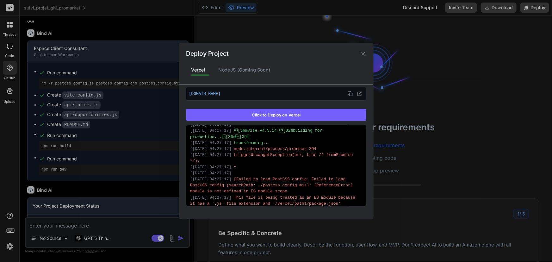
scroll to position [143, 0]
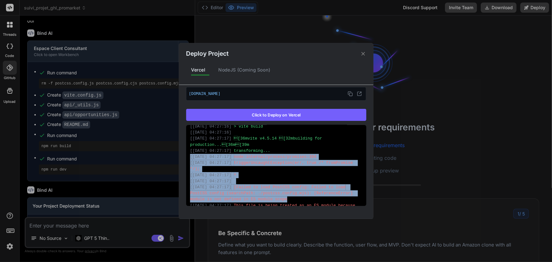
drag, startPoint x: 266, startPoint y: 193, endPoint x: 186, endPoint y: 151, distance: 89.8
click at [186, 151] on div "[ 30/09/2025 04:27:13 ] Running build in Washington, D.C., USA (East) – iad1 [ …" at bounding box center [276, 165] width 180 height 81
copy div "[ 30/09/2025 04:27:17 ] node:internal/process/promises:394 [ 30/09/2025 04:27:1…"
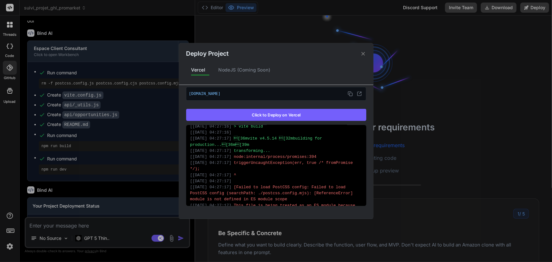
click at [150, 220] on div "Deploy Project Vercel NodeJS (Coming Soon) Vercel Failed Supports: Next.js Reac…" at bounding box center [276, 131] width 552 height 262
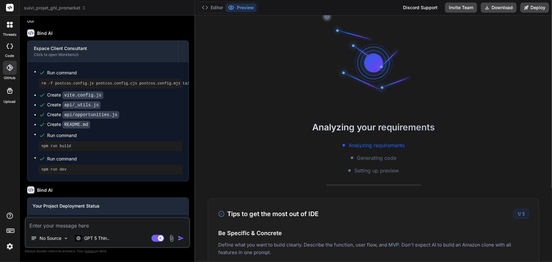
click at [143, 226] on textarea at bounding box center [107, 223] width 163 height 11
paste textarea "[30/09/2025 04:27:17] node:internal/process/promises:394 [30/09/2025 04:27:17] …"
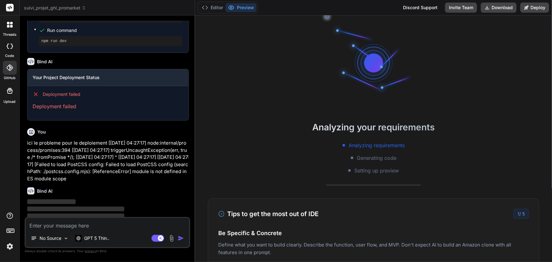
scroll to position [1744, 0]
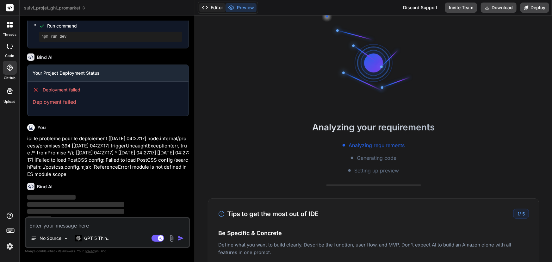
click at [216, 9] on button "Editor" at bounding box center [212, 7] width 26 height 9
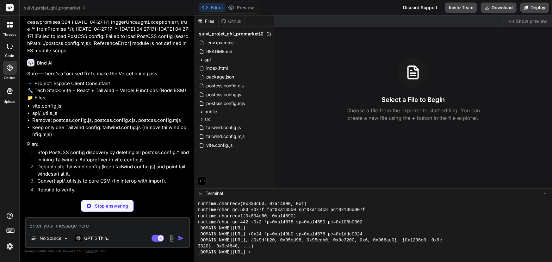
scroll to position [1865, 0]
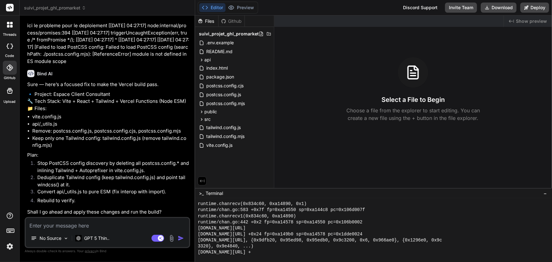
click at [98, 224] on textarea at bounding box center [107, 223] width 163 height 11
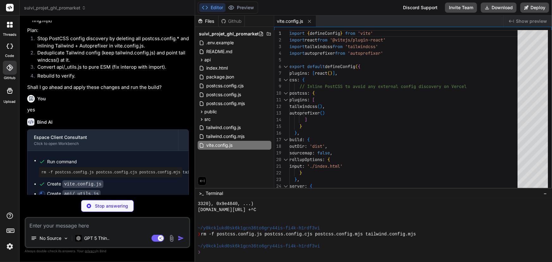
scroll to position [1997, 0]
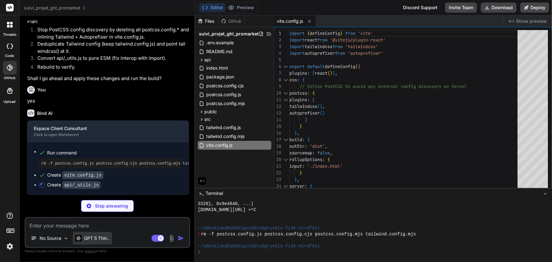
click at [101, 239] on p "GPT 5 Thin.." at bounding box center [96, 238] width 25 height 6
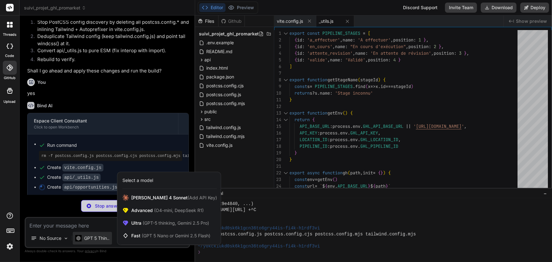
click at [151, 180] on div "Select a model" at bounding box center [137, 180] width 31 height 6
click at [124, 252] on div at bounding box center [276, 131] width 552 height 262
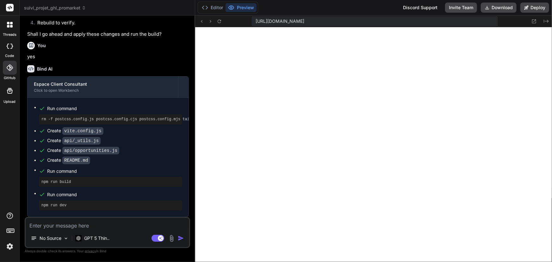
scroll to position [2041, 0]
click at [536, 6] on button "Deploy" at bounding box center [534, 8] width 29 height 10
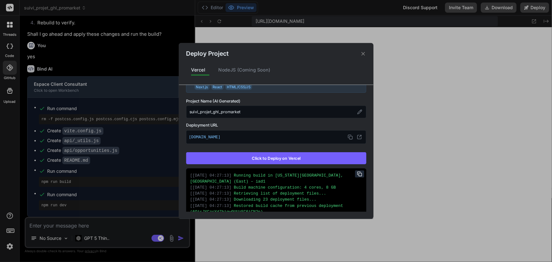
scroll to position [0, 0]
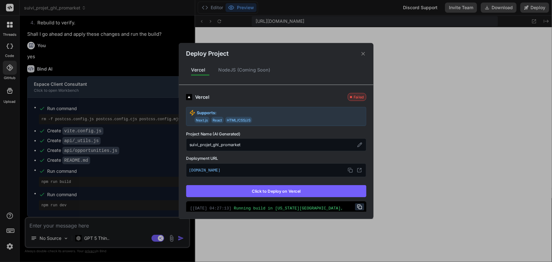
click at [360, 54] on icon at bounding box center [363, 54] width 6 height 6
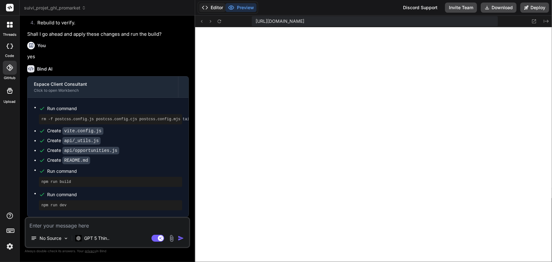
click at [207, 6] on icon at bounding box center [205, 7] width 6 height 6
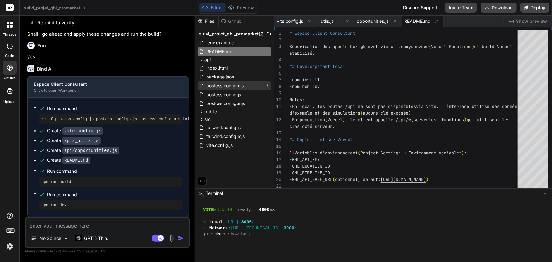
click at [267, 84] on icon at bounding box center [267, 85] width 5 height 5
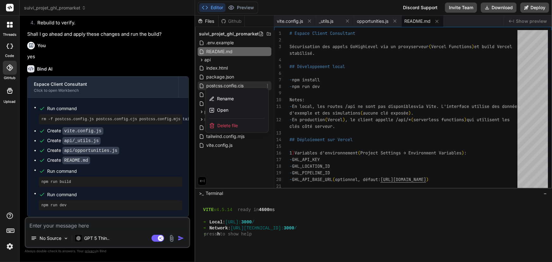
click at [226, 122] on span "Delete file" at bounding box center [227, 125] width 21 height 6
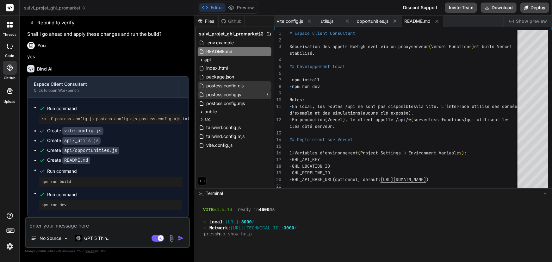
click at [268, 95] on icon at bounding box center [267, 94] width 5 height 5
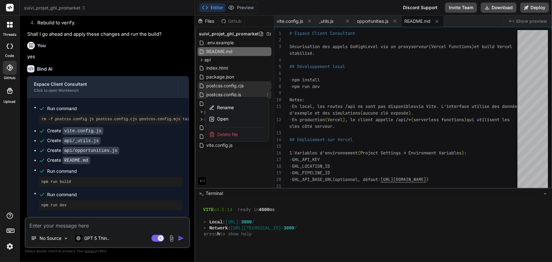
click at [236, 132] on span "Delete file" at bounding box center [227, 134] width 21 height 6
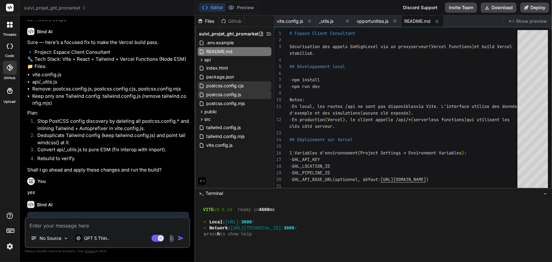
scroll to position [1898, 0]
click at [268, 105] on icon at bounding box center [267, 103] width 5 height 5
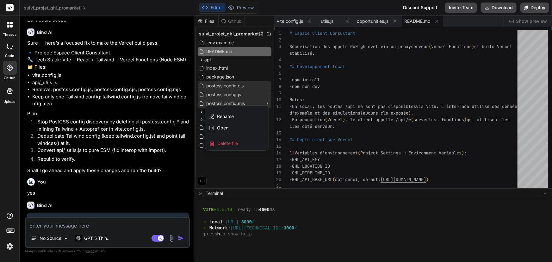
click at [223, 141] on span "Delete file" at bounding box center [227, 143] width 21 height 6
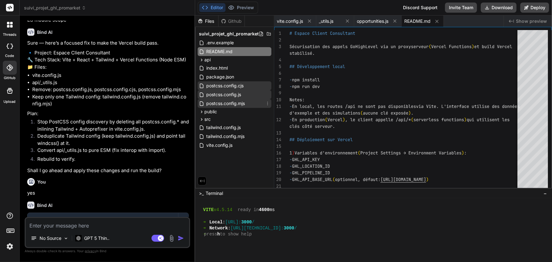
click at [269, 103] on icon at bounding box center [267, 103] width 5 height 5
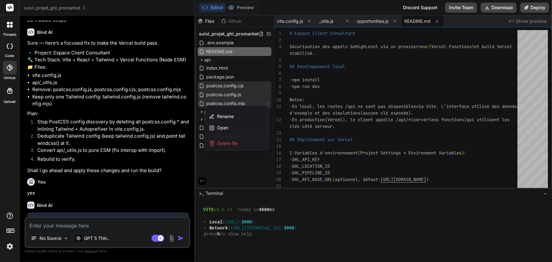
click at [224, 141] on span "Delete file" at bounding box center [227, 143] width 21 height 6
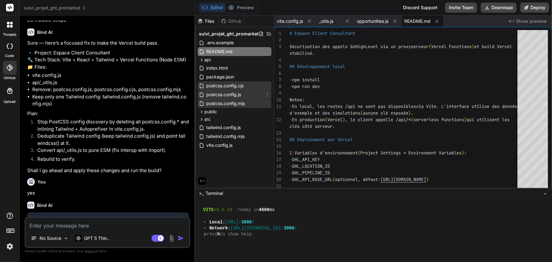
click at [267, 95] on icon at bounding box center [267, 94] width 5 height 5
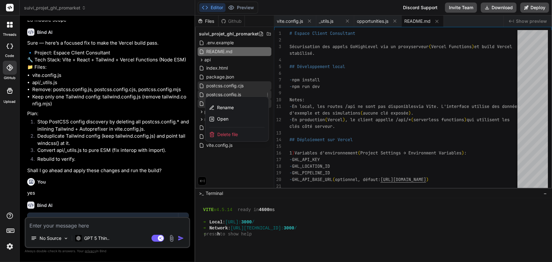
click at [220, 133] on span "Delete file" at bounding box center [227, 134] width 21 height 6
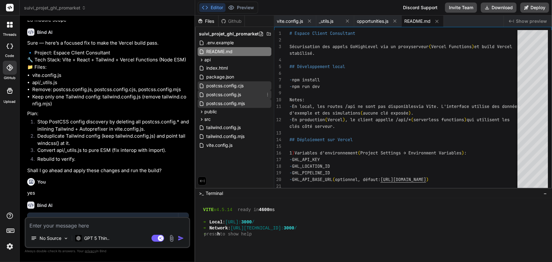
click at [269, 95] on icon at bounding box center [267, 94] width 5 height 5
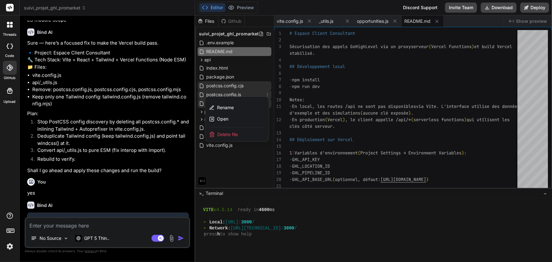
click at [221, 137] on span "Delete file" at bounding box center [227, 134] width 21 height 6
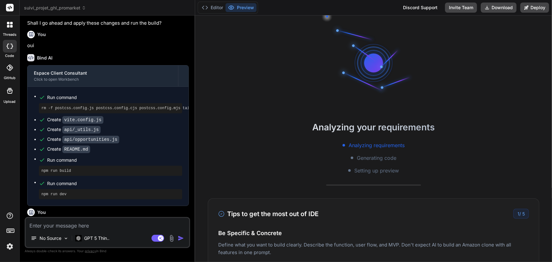
scroll to position [657, 0]
click at [213, 9] on button "Editor" at bounding box center [212, 7] width 26 height 9
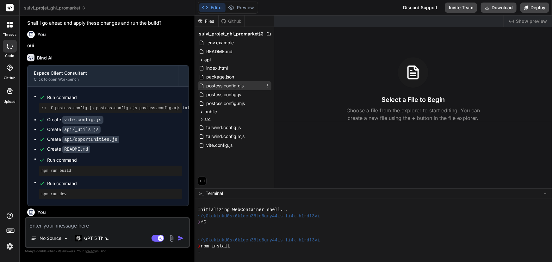
click at [269, 86] on icon at bounding box center [267, 85] width 5 height 5
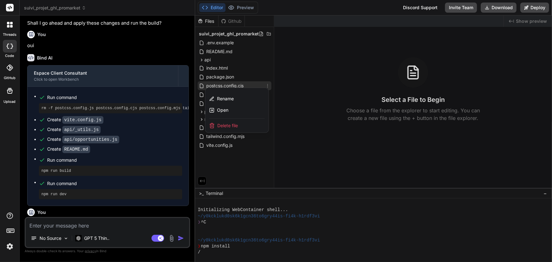
click at [224, 123] on span "Delete file" at bounding box center [227, 125] width 21 height 6
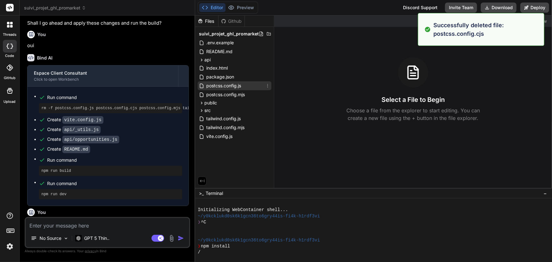
click at [266, 87] on icon at bounding box center [267, 85] width 5 height 5
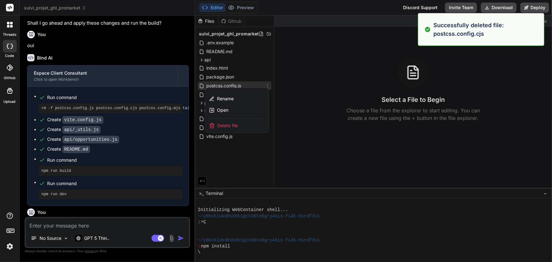
click at [223, 124] on span "Delete file" at bounding box center [227, 125] width 21 height 6
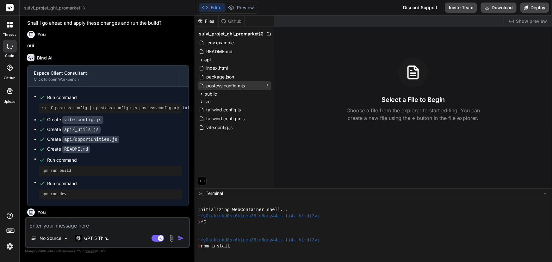
click at [267, 85] on icon at bounding box center [267, 85] width 5 height 5
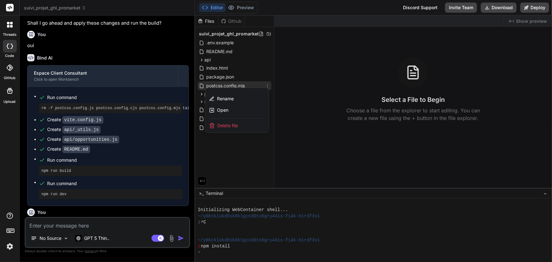
click at [231, 123] on span "Delete file" at bounding box center [227, 125] width 21 height 6
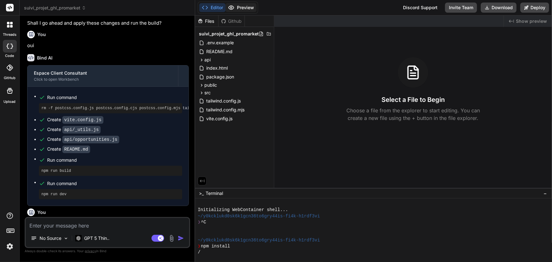
click at [240, 7] on button "Preview" at bounding box center [240, 7] width 31 height 9
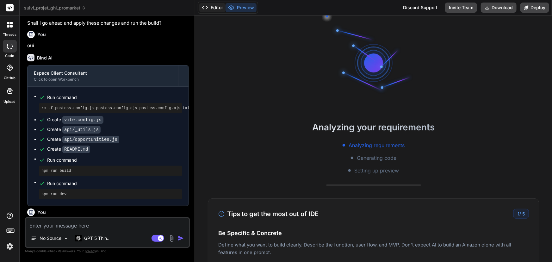
click at [213, 7] on button "Editor" at bounding box center [212, 7] width 26 height 9
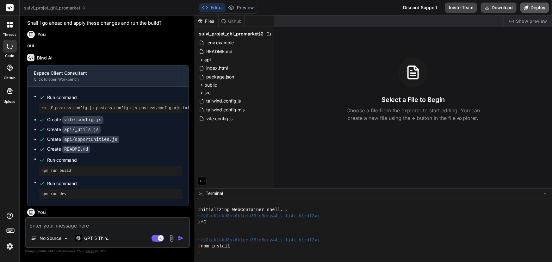
click at [533, 9] on button "Deploy" at bounding box center [534, 8] width 29 height 10
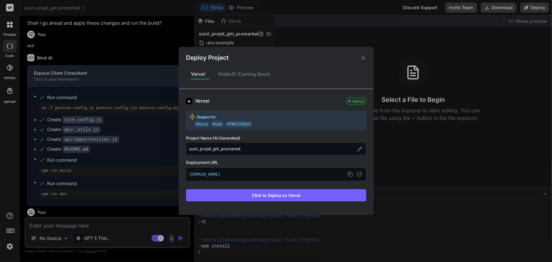
click at [287, 197] on button "Click to Deploy on Vercel" at bounding box center [276, 195] width 180 height 12
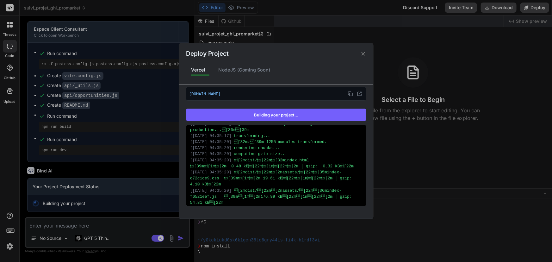
scroll to position [174, 0]
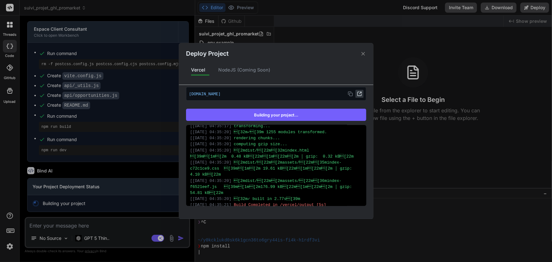
click at [357, 94] on icon at bounding box center [359, 93] width 5 height 5
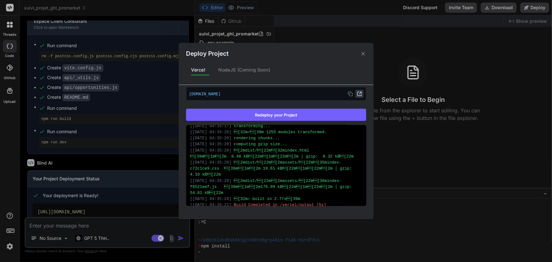
type textarea "x"
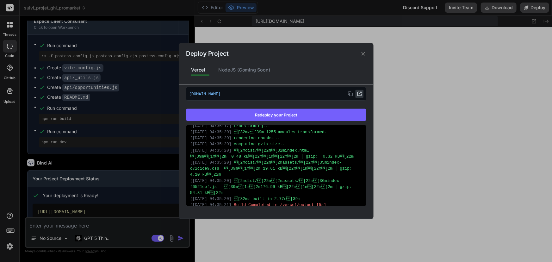
scroll to position [120, 0]
click at [81, 224] on div "Deploy Project Vercel NodeJS (Coming Soon) Vercel Deployed Supports: Next.js Re…" at bounding box center [276, 131] width 552 height 262
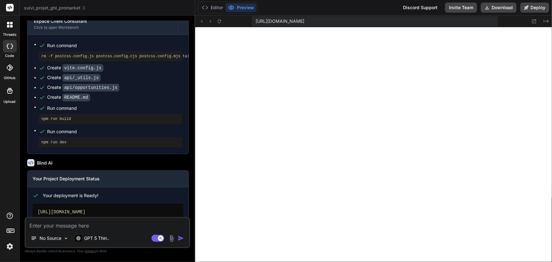
click at [82, 227] on textarea at bounding box center [107, 223] width 163 height 11
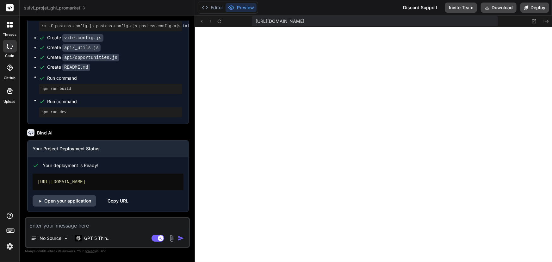
scroll to position [1147, 0]
type textarea "p"
type textarea "x"
type textarea "pi"
type textarea "x"
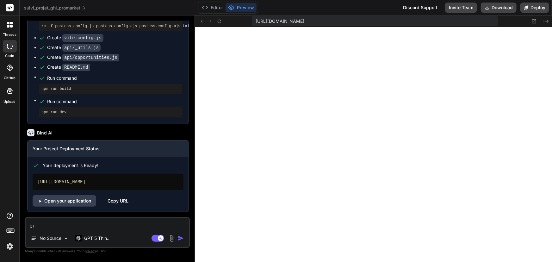
type textarea "pip"
type textarea "x"
type textarea "pipe"
type textarea "x"
type textarea "pipel"
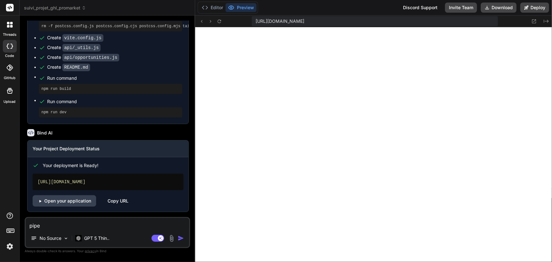
type textarea "x"
type textarea "pipeli"
type textarea "x"
type textarea "pipelin"
type textarea "x"
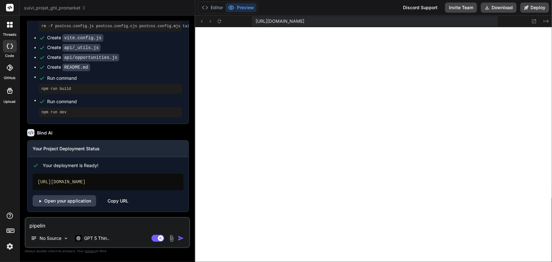
type textarea "pipeline"
type textarea "x"
type textarea "pipelinei"
type textarea "x"
type textarea "pipelineid"
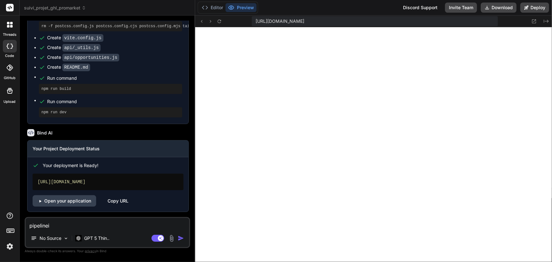
type textarea "x"
type textarea "pipelineid"
type textarea "x"
type textarea "pipelineid ="
type textarea "x"
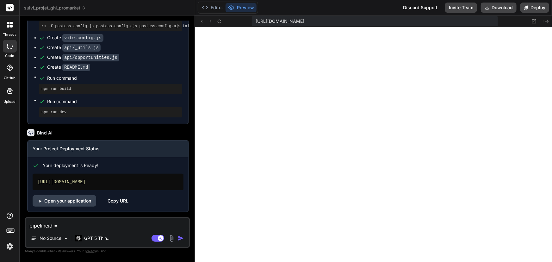
type textarea "pipelineid ="
type textarea "x"
type textarea "pipelineid ="
type textarea "x"
type textarea "pipelineid"
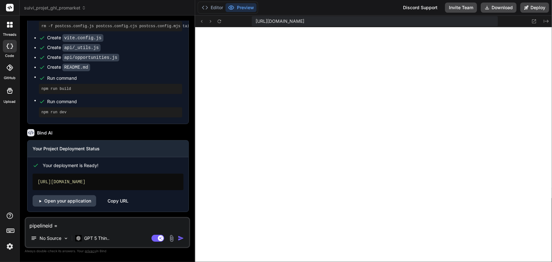
type textarea "x"
type textarea "pipelineid"
type textarea "x"
type textarea "pipelinei"
type textarea "x"
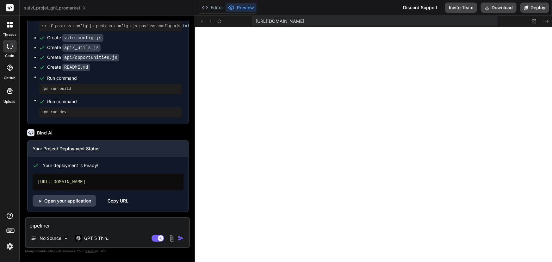
type textarea "pipeline"
type textarea "x"
type textarea "pipelin"
type textarea "x"
type textarea "pipeli"
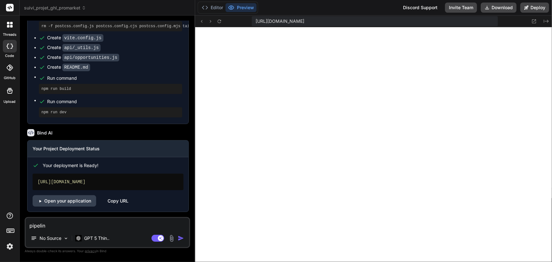
type textarea "x"
type textarea "pipel"
type textarea "x"
type textarea "pipe"
type textarea "x"
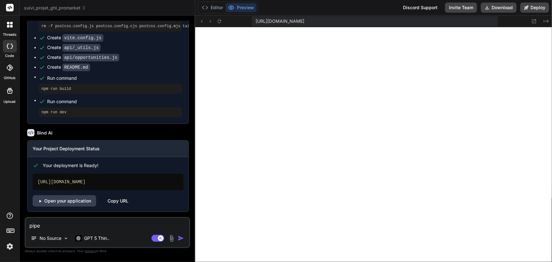
type textarea "pip"
type textarea "x"
type textarea "pi"
type textarea "x"
type textarea "p"
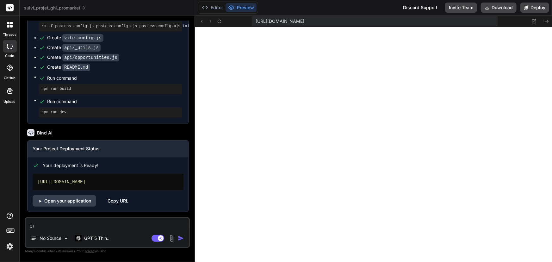
type textarea "x"
click at [210, 10] on button "Editor" at bounding box center [212, 7] width 26 height 9
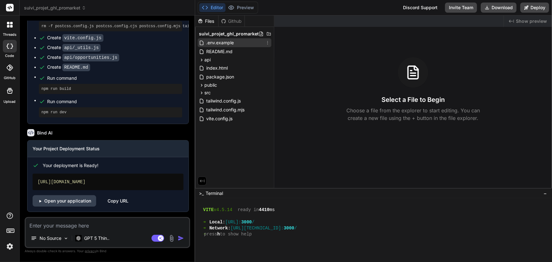
click at [223, 45] on span ".env.example" at bounding box center [219, 43] width 29 height 8
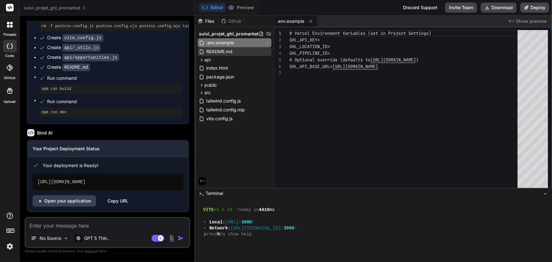
type textarea "x"
click at [345, 49] on div "# Vercel Environment Variables (set in Project Set tings) GHL_API_KEY= GHL_LOCA…" at bounding box center [405, 110] width 232 height 161
click at [339, 40] on div "# Vercel Environment Variables (set in Project Set tings) GHL_API_KEY= GHL_LOCA…" at bounding box center [405, 110] width 232 height 161
click at [340, 40] on div "# Vercel Environment Variables (set in Project Set tings) GHL_API_KEY= GHL_LOCA…" at bounding box center [405, 110] width 232 height 161
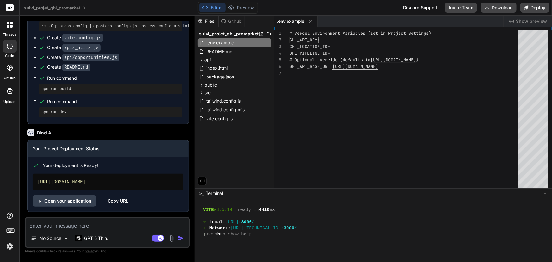
click at [332, 39] on div "# Vercel Environment Variables (set in Project Set tings) GHL_API_KEY= GHL_LOCA…" at bounding box center [405, 110] width 232 height 161
type textarea "# Vercel Environment Variables (set in Project Settings) GHL_API_KEY=g GHL_LOCA…"
type textarea "x"
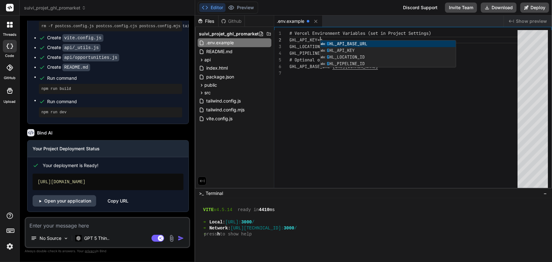
type textarea "# Vercel Environment Variables (set in Project Settings) GHL_API_KEY= GHL_LOCAT…"
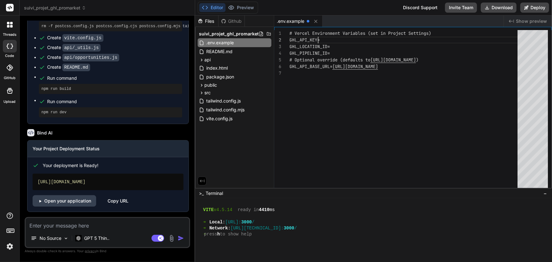
click at [337, 40] on div "# Vercel Environment Variables (set in Project Set tings) GHL_API_KEY= GHL_LOCA…" at bounding box center [405, 110] width 232 height 161
click at [337, 39] on div "# Vercel Environment Variables (set in Project Set tings) GHL_API_KEY= GHL_LOCA…" at bounding box center [405, 110] width 232 height 161
click at [343, 114] on div "# Vercel Environment Variables (set in Project Set tings) GHL_API_KEY= GHL_LOCA…" at bounding box center [405, 110] width 232 height 161
drag, startPoint x: 336, startPoint y: 51, endPoint x: 285, endPoint y: 37, distance: 52.8
click at [289, 37] on div "# Vercel Environment Variables (set in Project Set tings) GHL_API_KEY= GHL_LOCA…" at bounding box center [405, 110] width 232 height 161
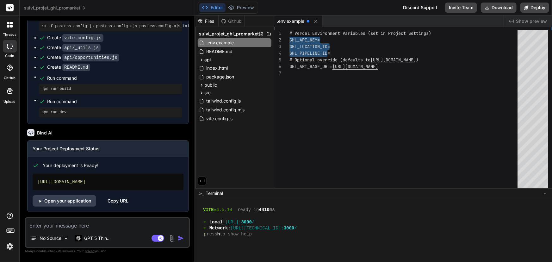
click at [77, 229] on div "No Source GPT 5 Thin.. Agent Mode. When this toggle is activated, AI automatica…" at bounding box center [107, 232] width 165 height 31
click at [77, 228] on textarea at bounding box center [107, 223] width 163 height 11
paste textarea "GHL_API_KEY= GHL_LOCATION_ID= GHL_PIPELINE_ID="
type textarea "GHL_API_KEY= GHL_LOCATION_ID= GHL_PIPELINE_ID="
type textarea "x"
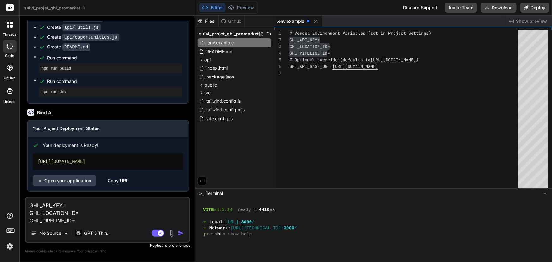
click at [90, 205] on textarea "GHL_API_KEY= GHL_LOCATION_ID= GHL_PIPELINE_ID=" at bounding box center [107, 211] width 163 height 27
click at [98, 221] on textarea "GHL_API_KEY= GHL_LOCATION_ID= GHL_PIPELINE_ID=" at bounding box center [107, 211] width 163 height 27
click at [97, 210] on textarea "GHL_API_KEY= GHL_LOCATION_ID= GHL_PIPELINE_ID=" at bounding box center [107, 211] width 163 height 27
paste textarea "HKQ1I48YBZjxm4iDyG0T"
type textarea "GHL_API_KEY= GHL_LOCATION_ID=HKQ1I48YBZjxm4iDyG0T GHL_PIPELINE_ID="
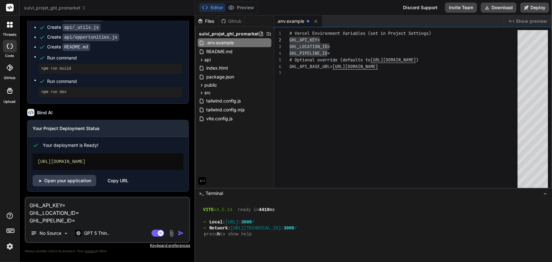
type textarea "x"
click at [86, 217] on textarea "GHL_API_KEY= GHL_LOCATION_ID=HKQ1I48YBZjxm4iDyG0T GHL_PIPELINE_ID=" at bounding box center [107, 211] width 163 height 27
paste textarea "IsfrMTb9sgYxD0ZD26EN"
type textarea "GHL_API_KEY= GHL_LOCATION_ID=HKQ1I48YBZjxm4iDyG0T GHL_PIPELINE_ID=IsfrMTb9sgYxD…"
type textarea "x"
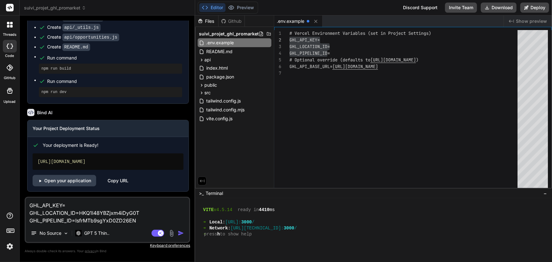
click at [83, 204] on textarea "GHL_API_KEY= GHL_LOCATION_ID=HKQ1I48YBZjxm4iDyG0T GHL_PIPELINE_ID=IsfrMTb9sgYxD…" at bounding box center [107, 211] width 163 height 27
paste textarea "pit-5d266458-b5f2-4467-bc46-36c85e13ab4f"
type textarea "GHL_API_KEY=pit-5d266458-b5f2-4467-bc46-36c85e13ab4f GHL_LOCATION_ID=HKQ1I48YBZ…"
type textarea "x"
drag, startPoint x: 146, startPoint y: 218, endPoint x: 23, endPoint y: 200, distance: 124.0
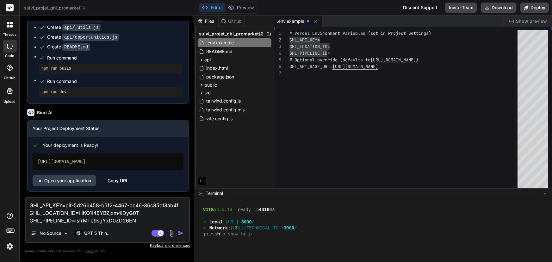
click at [23, 200] on div "Bind AI Web Search Created with Pixso. Code Generator You Révise moi le code et…" at bounding box center [107, 138] width 175 height 246
click at [144, 222] on textarea "GHL_API_KEY=pit-5d266458-b5f2-4467-bc46-36c85e13ab4f GHL_LOCATION_ID=HKQ1I48YBZ…" at bounding box center [107, 211] width 163 height 27
click at [145, 222] on textarea "GHL_API_KEY=pit-5d266458-b5f2-4467-bc46-36c85e13ab4f GHL_LOCATION_ID=HKQ1I48YBZ…" at bounding box center [107, 211] width 163 height 27
type textarea "GHL_API_KEY=pit-5d266458-b5f2-4467-bc46-36c85e13ab4f GHL_LOCATION_ID=HKQ1I48YBZ…"
type textarea "x"
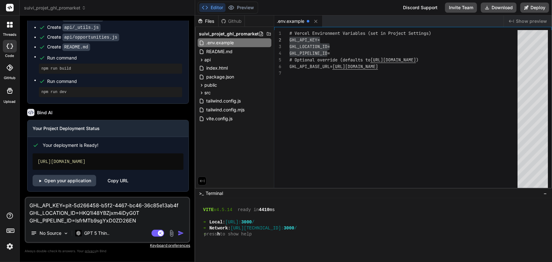
type textarea "GHL_API_KEY=pit-5d266458-b5f2-4467-bc46-36c85e13ab4f GHL_LOCATION_ID=HKQ1I48YBZ…"
type textarea "x"
type textarea "GHL_API_KEY=pit-5d266458-b5f2-4467-bc46-36c85e13ab4f GHL_LOCATION_ID=HKQ1I48YBZ…"
type textarea "x"
type textarea "GHL_API_KEY=pit-5d266458-b5f2-4467-bc46-36c85e13ab4f GHL_LOCATION_ID=HKQ1I48YBZ…"
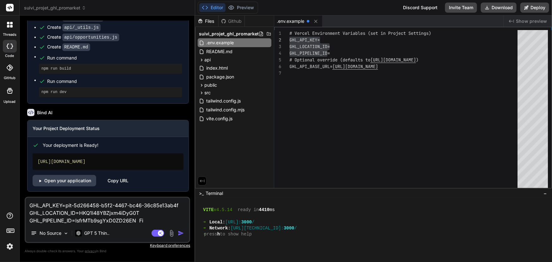
type textarea "x"
type textarea "GHL_API_KEY=pit-5d266458-b5f2-4467-bc46-36c85e13ab4f GHL_LOCATION_ID=HKQ1I48YBZ…"
type textarea "x"
type textarea "GHL_API_KEY=pit-5d266458-b5f2-4467-bc46-36c85e13ab4f GHL_LOCATION_ID=HKQ1I48YBZ…"
type textarea "x"
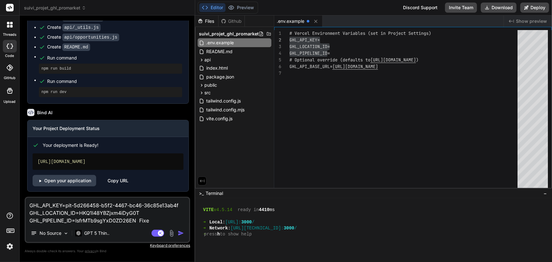
type textarea "GHL_API_KEY=pit-5d266458-b5f2-4467-bc46-36c85e13ab4f GHL_LOCATION_ID=HKQ1I48YBZ…"
type textarea "x"
type textarea "GHL_API_KEY=pit-5d266458-b5f2-4467-bc46-36c85e13ab4f GHL_LOCATION_ID=HKQ1I48YBZ…"
type textarea "x"
type textarea "GHL_API_KEY=pit-5d266458-b5f2-4467-bc46-36c85e13ab4f GHL_LOCATION_ID=HKQ1I48YBZ…"
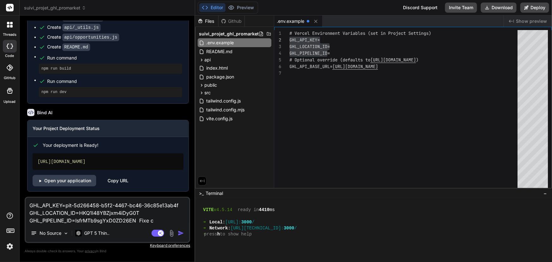
type textarea "x"
type textarea "GHL_API_KEY=pit-5d266458-b5f2-4467-bc46-36c85e13ab4f GHL_LOCATION_ID=HKQ1I48YBZ…"
type textarea "x"
type textarea "GHL_API_KEY=pit-5d266458-b5f2-4467-bc46-36c85e13ab4f GHL_LOCATION_ID=HKQ1I48YBZ…"
type textarea "x"
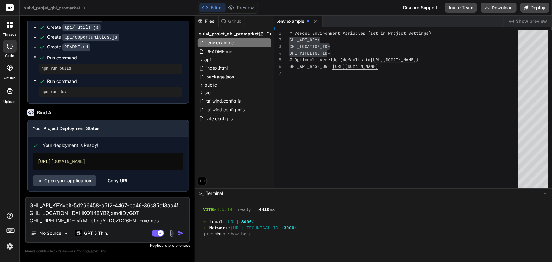
type textarea "GHL_API_KEY=pit-5d266458-b5f2-4467-bc46-36c85e13ab4f GHL_LOCATION_ID=HKQ1I48YBZ…"
type textarea "x"
type textarea "GHL_API_KEY=pit-5d266458-b5f2-4467-bc46-36c85e13ab4f GHL_LOCATION_ID=HKQ1I48YBZ…"
type textarea "x"
type textarea "GHL_API_KEY=pit-5d266458-b5f2-4467-bc46-36c85e13ab4f GHL_LOCATION_ID=HKQ1I48YBZ…"
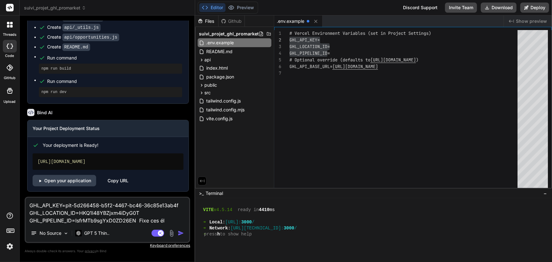
type textarea "x"
type textarea "GHL_API_KEY=pit-5d266458-b5f2-4467-bc46-36c85e13ab4f GHL_LOCATION_ID=HKQ1I48YBZ…"
type textarea "x"
type textarea "GHL_API_KEY=pit-5d266458-b5f2-4467-bc46-36c85e13ab4f GHL_LOCATION_ID=HKQ1I48YBZ…"
type textarea "x"
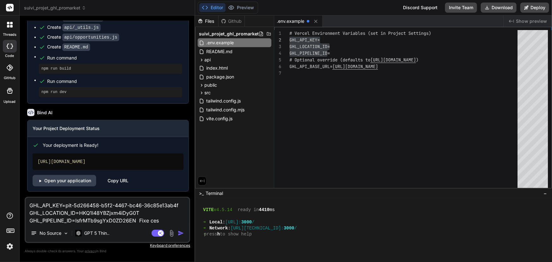
type textarea "GHL_API_KEY=pit-5d266458-b5f2-4467-bc46-36c85e13ab4f GHL_LOCATION_ID=HKQ1I48YBZ…"
type textarea "x"
type textarea "GHL_API_KEY=pit-5d266458-b5f2-4467-bc46-36c85e13ab4f GHL_LOCATION_ID=HKQ1I48YBZ…"
type textarea "x"
type textarea "GHL_API_KEY=pit-5d266458-b5f2-4467-bc46-36c85e13ab4f GHL_LOCATION_ID=HKQ1I48YBZ…"
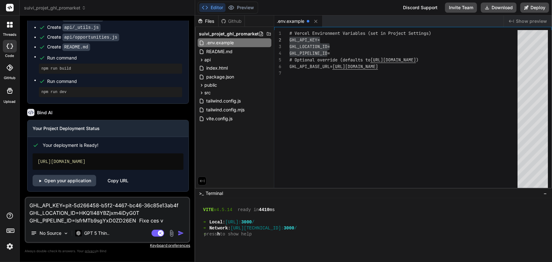
type textarea "x"
type textarea "GHL_API_KEY=pit-5d266458-b5f2-4467-bc46-36c85e13ab4f GHL_LOCATION_ID=HKQ1I48YBZ…"
type textarea "x"
type textarea "GHL_API_KEY=pit-5d266458-b5f2-4467-bc46-36c85e13ab4f GHL_LOCATION_ID=HKQ1I48YBZ…"
type textarea "x"
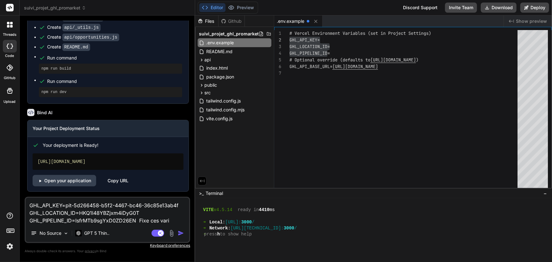
type textarea "GHL_API_KEY=pit-5d266458-b5f2-4467-bc46-36c85e13ab4f GHL_LOCATION_ID=HKQ1I48YBZ…"
type textarea "x"
type textarea "GHL_API_KEY=pit-5d266458-b5f2-4467-bc46-36c85e13ab4f GHL_LOCATION_ID=HKQ1I48YBZ…"
type textarea "x"
type textarea "GHL_API_KEY=pit-5d266458-b5f2-4467-bc46-36c85e13ab4f GHL_LOCATION_ID=HKQ1I48YBZ…"
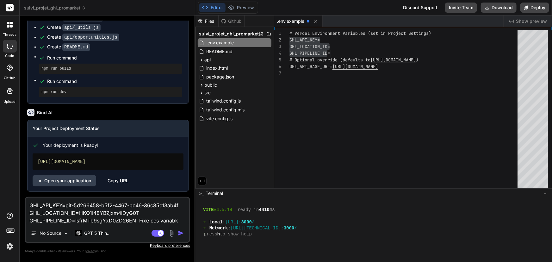
type textarea "x"
type textarea "GHL_API_KEY=pit-5d266458-b5f2-4467-bc46-36c85e13ab4f GHL_LOCATION_ID=HKQ1I48YBZ…"
type textarea "x"
type textarea "GHL_API_KEY=pit-5d266458-b5f2-4467-bc46-36c85e13ab4f GHL_LOCATION_ID=HKQ1I48YBZ…"
type textarea "x"
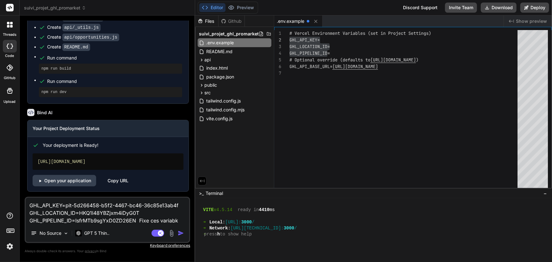
type textarea "GHL_API_KEY=pit-5d266458-b5f2-4467-bc46-36c85e13ab4f GHL_LOCATION_ID=HKQ1I48YBZ…"
type textarea "x"
type textarea "GHL_API_KEY=pit-5d266458-b5f2-4467-bc46-36c85e13ab4f GHL_LOCATION_ID=HKQ1I48YBZ…"
type textarea "x"
type textarea "GHL_API_KEY=pit-5d266458-b5f2-4467-bc46-36c85e13ab4f GHL_LOCATION_ID=HKQ1I48YBZ…"
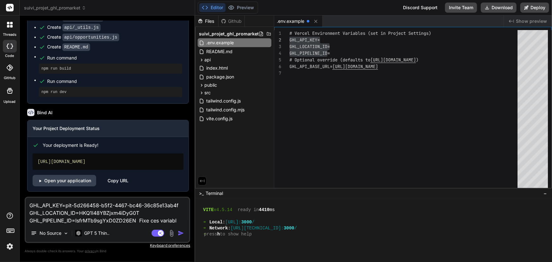
type textarea "x"
type textarea "GHL_API_KEY=pit-5d266458-b5f2-4467-bc46-36c85e13ab4f GHL_LOCATION_ID=HKQ1I48YBZ…"
type textarea "x"
type textarea "GHL_API_KEY=pit-5d266458-b5f2-4467-bc46-36c85e13ab4f GHL_LOCATION_ID=HKQ1I48YBZ…"
type textarea "x"
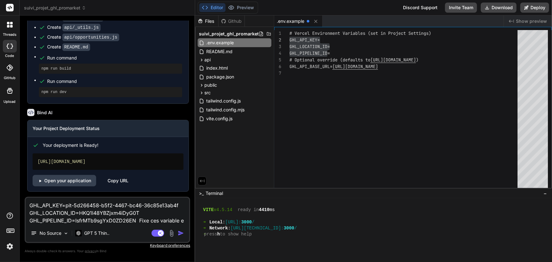
type textarea "GHL_API_KEY=pit-5d266458-b5f2-4467-bc46-36c85e13ab4f GHL_LOCATION_ID=HKQ1I48YBZ…"
type textarea "x"
type textarea "GHL_API_KEY=pit-5d266458-b5f2-4467-bc46-36c85e13ab4f GHL_LOCATION_ID=HKQ1I48YBZ…"
type textarea "x"
type textarea "GHL_API_KEY=pit-5d266458-b5f2-4467-bc46-36c85e13ab4f GHL_LOCATION_ID=HKQ1I48YBZ…"
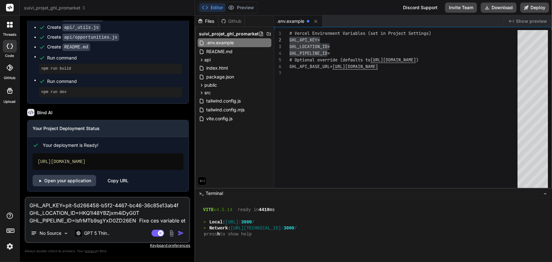
type textarea "x"
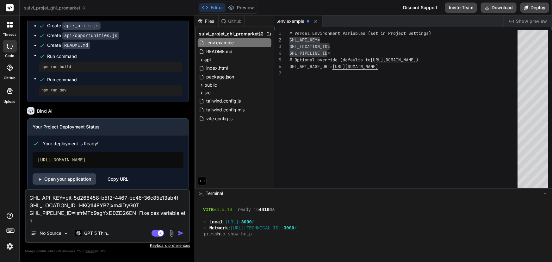
type textarea "GHL_API_KEY=pit-5d266458-b5f2-4467-bc46-36c85e13ab4f GHL_LOCATION_ID=HKQ1I48YBZ…"
type textarea "x"
type textarea "GHL_API_KEY=pit-5d266458-b5f2-4467-bc46-36c85e13ab4f GHL_LOCATION_ID=HKQ1I48YBZ…"
type textarea "x"
type textarea "GHL_API_KEY=pit-5d266458-b5f2-4467-bc46-36c85e13ab4f GHL_LOCATION_ID=HKQ1I48YBZ…"
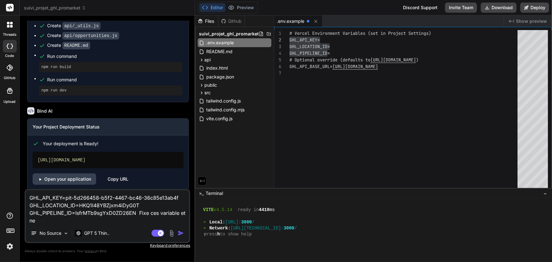
type textarea "x"
type textarea "GHL_API_KEY=pit-5d266458-b5f2-4467-bc46-36c85e13ab4f GHL_LOCATION_ID=HKQ1I48YBZ…"
type textarea "x"
type textarea "GHL_API_KEY=pit-5d266458-b5f2-4467-bc46-36c85e13ab4f GHL_LOCATION_ID=HKQ1I48YBZ…"
type textarea "x"
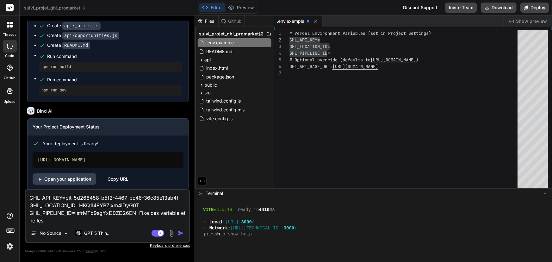
type textarea "GHL_API_KEY=pit-5d266458-b5f2-4467-bc46-36c85e13ab4f GHL_LOCATION_ID=HKQ1I48YBZ…"
type textarea "x"
type textarea "GHL_API_KEY=pit-5d266458-b5f2-4467-bc46-36c85e13ab4f GHL_LOCATION_ID=HKQ1I48YBZ…"
type textarea "x"
type textarea "GHL_API_KEY=pit-5d266458-b5f2-4467-bc46-36c85e13ab4f GHL_LOCATION_ID=HKQ1I48YBZ…"
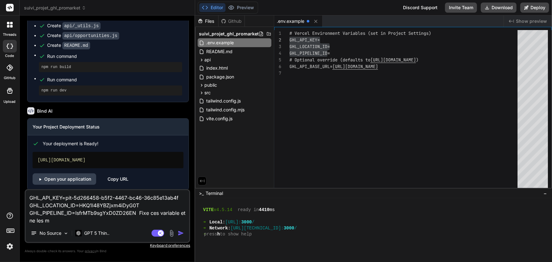
type textarea "x"
type textarea "GHL_API_KEY=pit-5d266458-b5f2-4467-bc46-36c85e13ab4f GHL_LOCATION_ID=HKQ1I48YBZ…"
type textarea "x"
type textarea "GHL_API_KEY=pit-5d266458-b5f2-4467-bc46-36c85e13ab4f GHL_LOCATION_ID=HKQ1I48YBZ…"
type textarea "x"
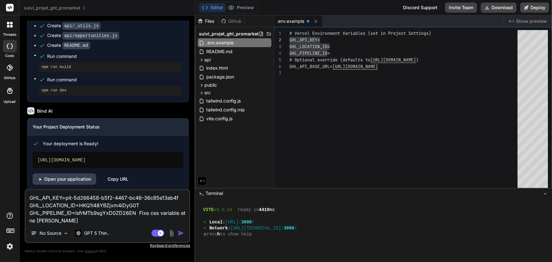
type textarea "GHL_API_KEY=pit-5d266458-b5f2-4467-bc46-36c85e13ab4f GHL_LOCATION_ID=HKQ1I48YBZ…"
type textarea "x"
type textarea "GHL_API_KEY=pit-5d266458-b5f2-4467-bc46-36c85e13ab4f GHL_LOCATION_ID=HKQ1I48YBZ…"
type textarea "x"
type textarea "GHL_API_KEY=pit-5d266458-b5f2-4467-bc46-36c85e13ab4f GHL_LOCATION_ID=HKQ1I48YBZ…"
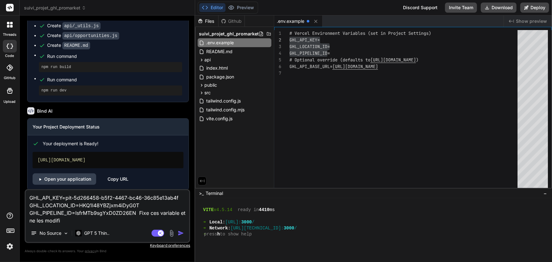
type textarea "x"
type textarea "GHL_API_KEY=pit-5d266458-b5f2-4467-bc46-36c85e13ab4f GHL_LOCATION_ID=HKQ1I48YBZ…"
type textarea "x"
type textarea "GHL_API_KEY=pit-5d266458-b5f2-4467-bc46-36c85e13ab4f GHL_LOCATION_ID=HKQ1I48YBZ…"
type textarea "x"
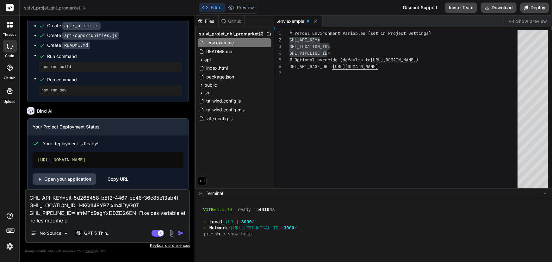
type textarea "GHL_API_KEY=pit-5d266458-b5f2-4467-bc46-36c85e13ab4f GHL_LOCATION_ID=HKQ1I48YBZ…"
type textarea "x"
type textarea "GHL_API_KEY=pit-5d266458-b5f2-4467-bc46-36c85e13ab4f GHL_LOCATION_ID=HKQ1I48YBZ…"
type textarea "x"
type textarea "GHL_API_KEY=pit-5d266458-b5f2-4467-bc46-36c85e13ab4f GHL_LOCATION_ID=HKQ1I48YBZ…"
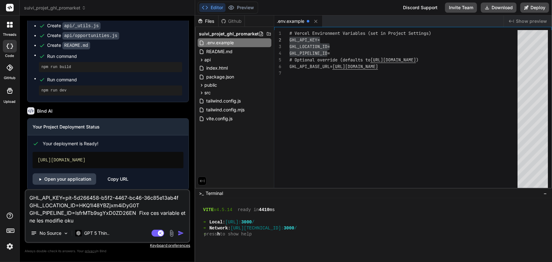
type textarea "x"
type textarea "GHL_API_KEY=pit-5d266458-b5f2-4467-bc46-36c85e13ab4f GHL_LOCATION_ID=HKQ1I48YBZ…"
type textarea "x"
type textarea "GHL_API_KEY=pit-5d266458-b5f2-4467-bc46-36c85e13ab4f GHL_LOCATION_ID=HKQ1I48YBZ…"
type textarea "x"
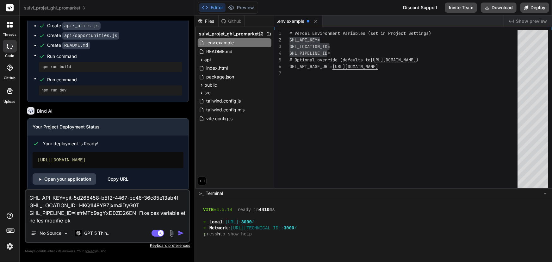
type textarea "GHL_API_KEY=pit-5d266458-b5f2-4467-bc46-36c85e13ab4f GHL_LOCATION_ID=HKQ1I48YBZ…"
type textarea "x"
type textarea "GHL_API_KEY=pit-5d266458-b5f2-4467-bc46-36c85e13ab4f GHL_LOCATION_ID=HKQ1I48YBZ…"
type textarea "x"
type textarea "GHL_API_KEY=pit-5d266458-b5f2-4467-bc46-36c85e13ab4f GHL_LOCATION_ID=HKQ1I48YBZ…"
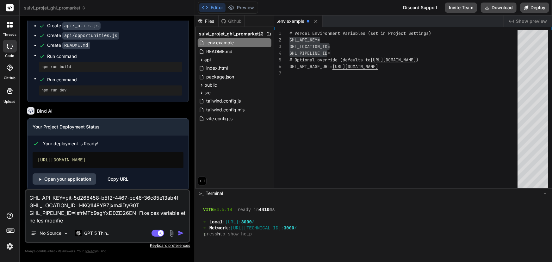
type textarea "x"
type textarea "GHL_API_KEY=pit-5d266458-b5f2-4467-bc46-36c85e13ab4f GHL_LOCATION_ID=HKQ1I48YBZ…"
type textarea "x"
type textarea "GHL_API_KEY=pit-5d266458-b5f2-4467-bc46-36c85e13ab4f GHL_LOCATION_ID=HKQ1I48YBZ…"
type textarea "x"
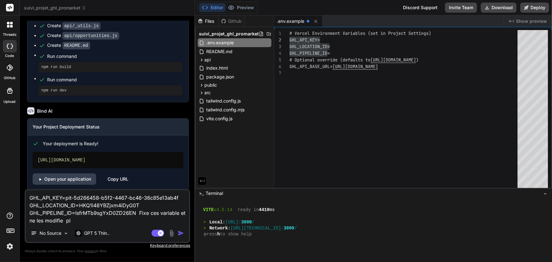
type textarea "GHL_API_KEY=pit-5d266458-b5f2-4467-bc46-36c85e13ab4f GHL_LOCATION_ID=HKQ1I48YBZ…"
type textarea "x"
type textarea "GHL_API_KEY=pit-5d266458-b5f2-4467-bc46-36c85e13ab4f GHL_LOCATION_ID=HKQ1I48YBZ…"
type textarea "x"
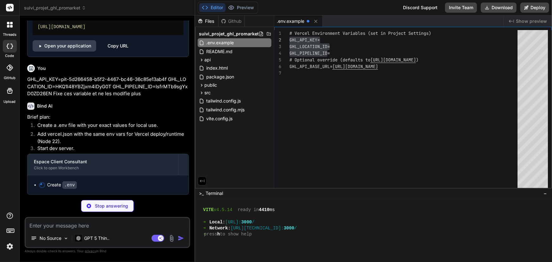
scroll to position [1302, 0]
type textarea "x"
type textarea "GHL_API_KEY=pit-5d266458-b5f2-4467-bc46-36c85e13ab4f GHL_LOCATION_ID=HKQ1I48YBZ…"
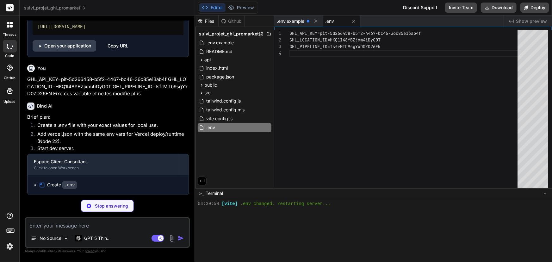
scroll to position [157, 0]
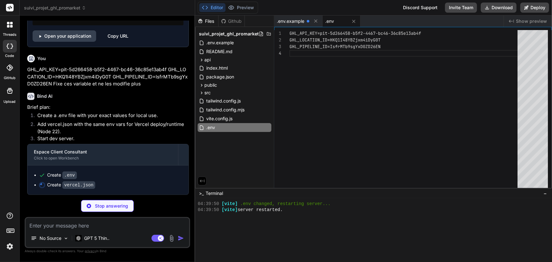
type textarea "x"
type textarea "}, "functions": { "api/**/*.js": { "runtime": "nodejs22.x" } } }"
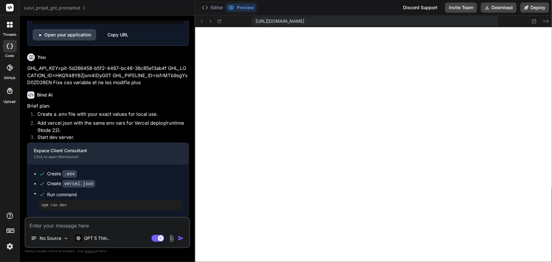
scroll to position [1312, 0]
click at [215, 5] on button "Editor" at bounding box center [212, 7] width 26 height 9
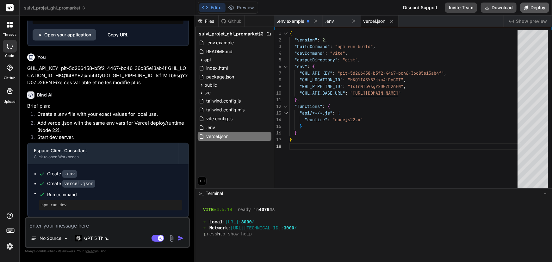
click at [534, 5] on button "Deploy" at bounding box center [534, 8] width 29 height 10
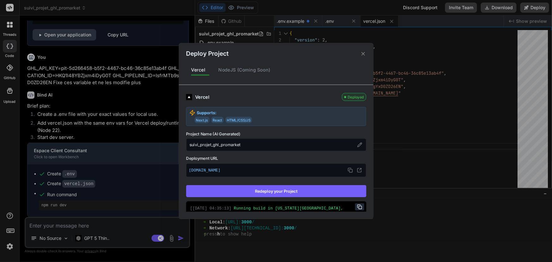
click at [296, 191] on button "Redeploy your Project" at bounding box center [276, 191] width 180 height 12
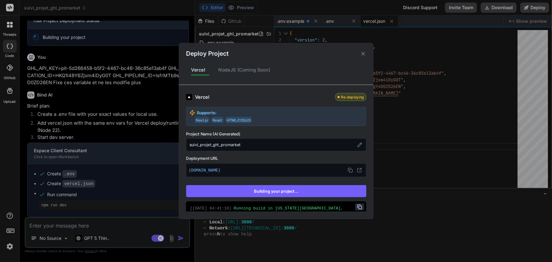
type textarea "x"
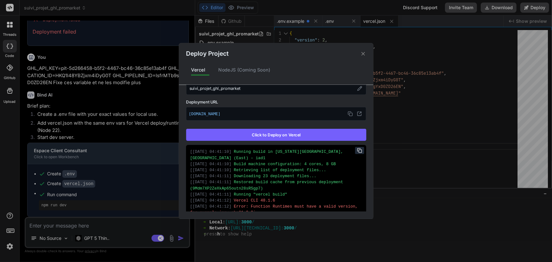
scroll to position [95, 0]
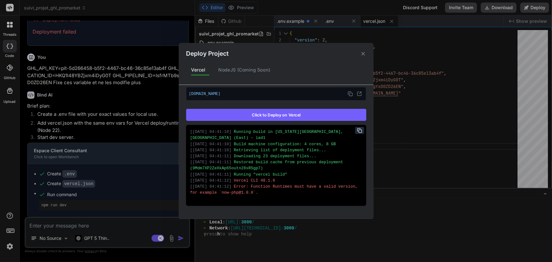
click at [363, 53] on icon at bounding box center [363, 54] width 6 height 6
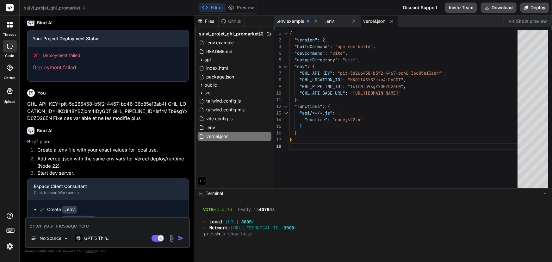
scroll to position [1235, 0]
click at [211, 129] on span ".env" at bounding box center [210, 128] width 10 height 8
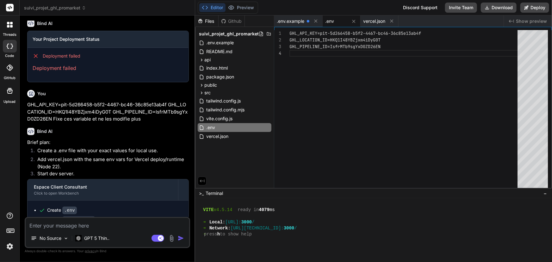
click at [353, 33] on div "GHL_API_KEY=pit-5d266458-b5f2-4467-bc46-36c85e13ab 4f GHL_LOCATION_ID=HKQ1I48YB…" at bounding box center [405, 110] width 232 height 161
click at [348, 47] on div "GHL_API_KEY=pit-5d266458-b5f2-4467-bc46-36c85e13ab 4f GHL_LOCATION_ID=HKQ1I48YB…" at bounding box center [405, 110] width 232 height 161
click at [239, 44] on div ".env.example" at bounding box center [235, 42] width 74 height 9
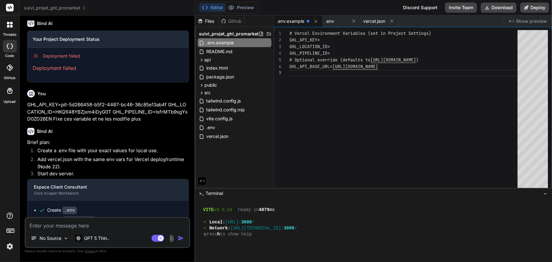
click at [346, 39] on div "# Vercel Environment Variables (set in Project Set tings) GHL_API_KEY= GHL_LOCA…" at bounding box center [405, 110] width 232 height 161
drag, startPoint x: 336, startPoint y: 53, endPoint x: 286, endPoint y: 38, distance: 52.2
click at [289, 38] on div "# Vercel Environment Variables (set in Project Set tings) GHL_API_KEY= GHL_LOCA…" at bounding box center [405, 110] width 232 height 161
type textarea "# Vercel Environment Variables (set in Project Settings) GHL_API_KEY=pit-5d2664…"
click at [333, 91] on div "# Vercel Environment Variables (set in Project Set tings) GHL_API_KEY=pit-5d266…" at bounding box center [405, 110] width 232 height 161
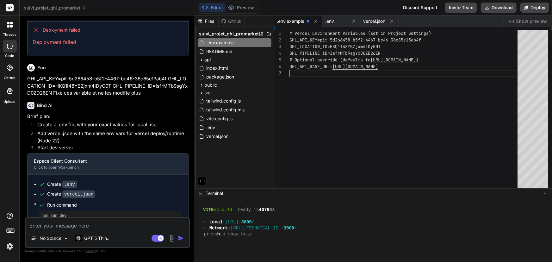
scroll to position [1292, 0]
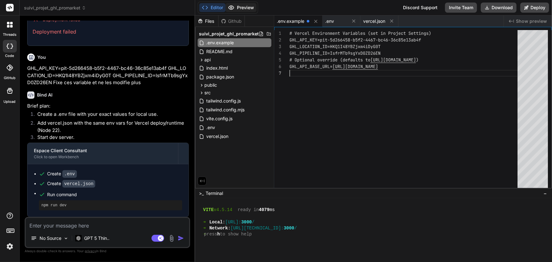
click at [249, 7] on button "Preview" at bounding box center [240, 7] width 31 height 9
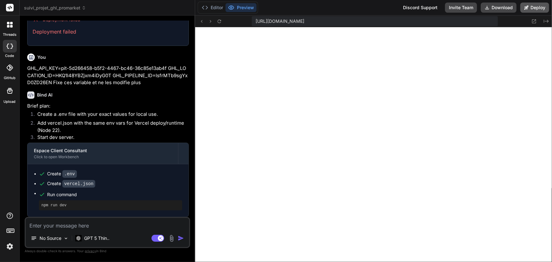
click at [536, 6] on button "Deploy" at bounding box center [534, 8] width 29 height 10
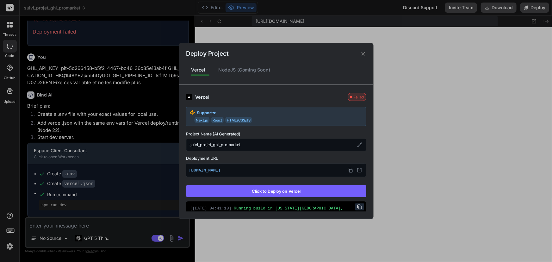
click at [285, 188] on button "Click to Deploy on Vercel" at bounding box center [276, 191] width 180 height 12
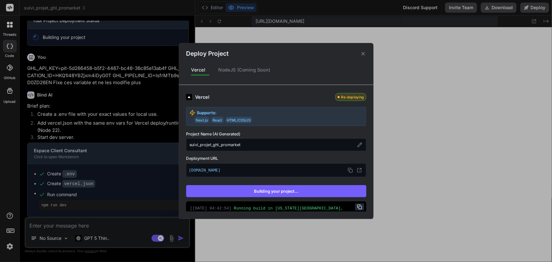
type textarea "x"
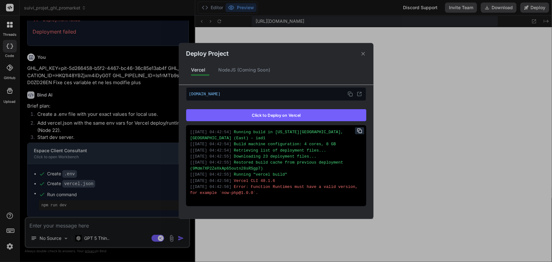
scroll to position [95, 0]
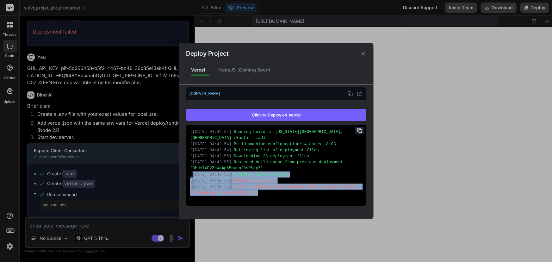
drag, startPoint x: 257, startPoint y: 186, endPoint x: 192, endPoint y: 166, distance: 67.7
click at [192, 166] on div "[ 30/09/2025 04:42:54 ] Running build in Washington, D.C., USA (East) – iad1 [ …" at bounding box center [276, 165] width 180 height 81
copy div "30/09/2025 04:42:55 ] Running "vercel build" [ 30/09/2025 04:42:56 ] Vercel CLI…"
click at [77, 224] on div "Deploy Project Vercel NodeJS (Coming Soon) Vercel Failed Supports: Next.js Reac…" at bounding box center [276, 131] width 552 height 262
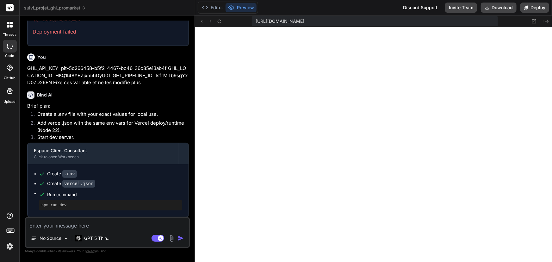
click at [77, 225] on textarea at bounding box center [107, 223] width 163 height 11
type textarea "e"
type textarea "x"
type textarea "er"
type textarea "x"
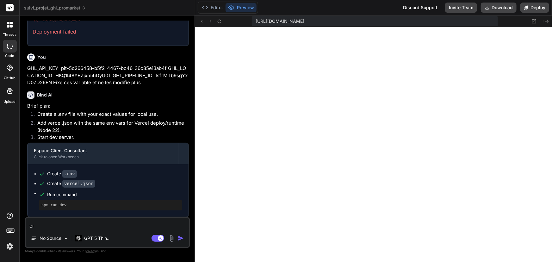
type textarea "err"
type textarea "x"
paste textarea "30/09/2025 04:42:55] Running "vercel build" [30/09/2025 04:42:56] Vercel CLI 48…"
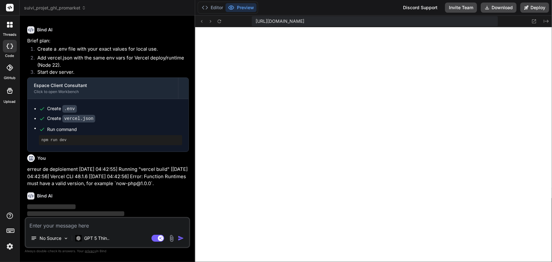
scroll to position [1379, 0]
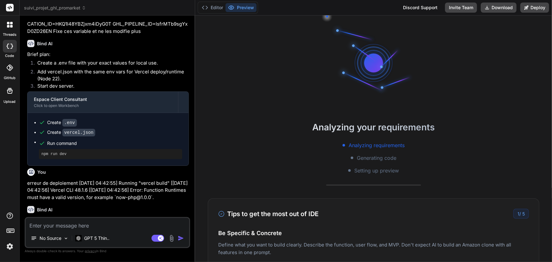
scroll to position [602, 0]
click at [117, 185] on p "erreur de deploiement [DATE] 04:42:55] Running "vercel build" [[DATE] 04:42:56]…" at bounding box center [108, 190] width 162 height 21
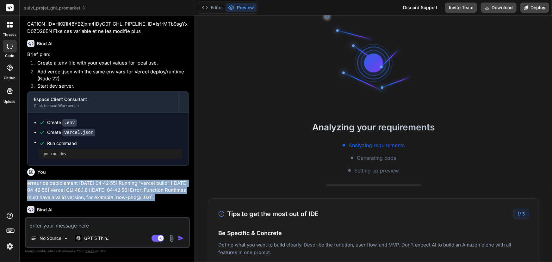
click at [117, 185] on p "erreur de deploiement [DATE] 04:42:55] Running "vercel build" [[DATE] 04:42:56]…" at bounding box center [108, 190] width 162 height 21
click at [121, 182] on p "erreur de deploiement [DATE] 04:42:55] Running "vercel build" [[DATE] 04:42:56]…" at bounding box center [108, 190] width 162 height 21
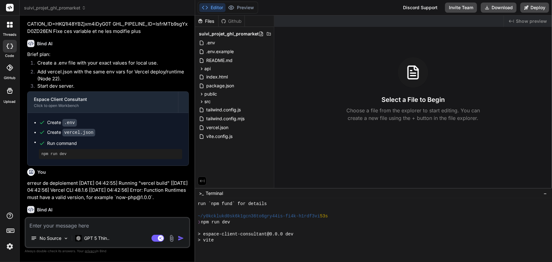
scroll to position [120, 0]
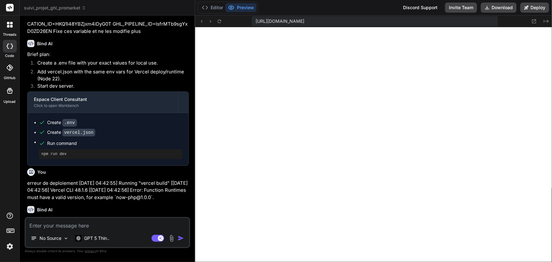
click at [88, 187] on p "erreur de deploiement [DATE] 04:42:55] Running "vercel build" [[DATE] 04:42:56]…" at bounding box center [108, 190] width 162 height 21
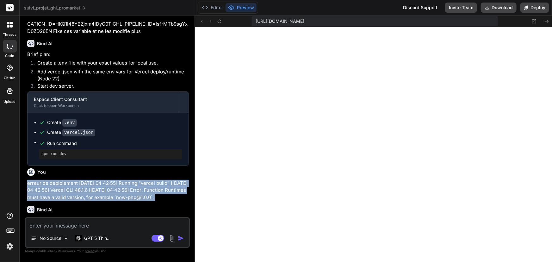
click at [88, 187] on p "erreur de deploiement [DATE] 04:42:55] Running "vercel build" [[DATE] 04:42:56]…" at bounding box center [108, 190] width 162 height 21
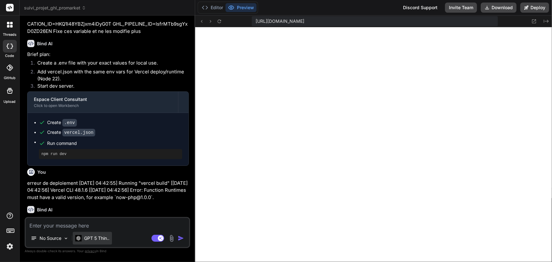
click at [85, 236] on p "GPT 5 Thin.." at bounding box center [96, 238] width 25 height 6
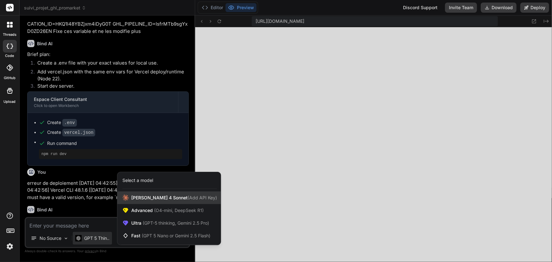
click at [144, 195] on span "[PERSON_NAME] 4 Sonnet (Add API Key)" at bounding box center [174, 197] width 86 height 6
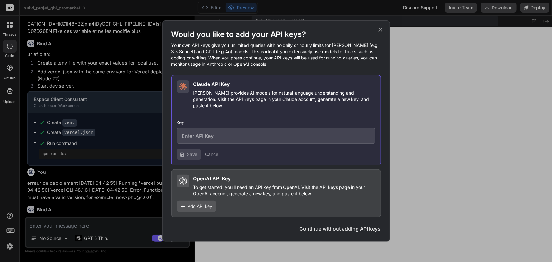
click at [215, 180] on div "OpenAI API Key To get started, you'll need an API key from OpenAI. Visit the AP…" at bounding box center [284, 185] width 182 height 22
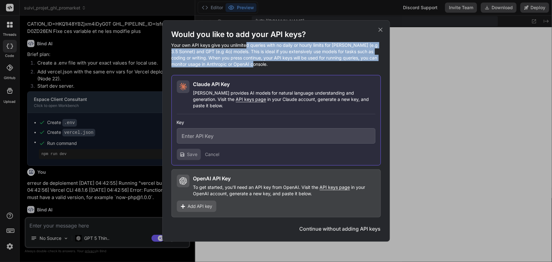
drag, startPoint x: 247, startPoint y: 47, endPoint x: 285, endPoint y: 67, distance: 43.3
click at [285, 67] on p "Your own API keys give you unlimited queries with no daily or hourly limits for…" at bounding box center [275, 54] width 209 height 25
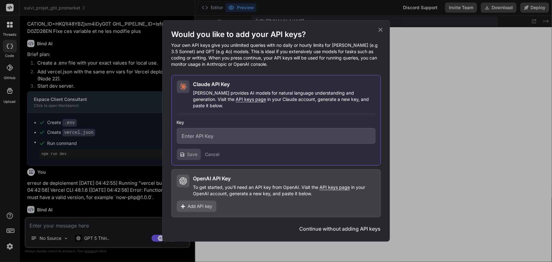
click at [379, 33] on icon at bounding box center [380, 29] width 7 height 7
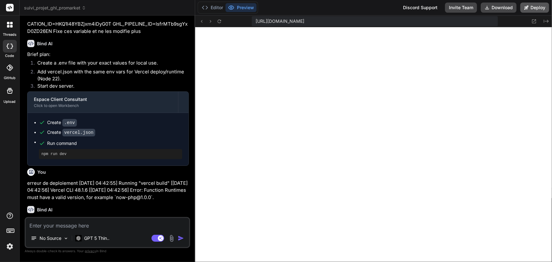
click at [535, 4] on button "Deploy" at bounding box center [534, 8] width 29 height 10
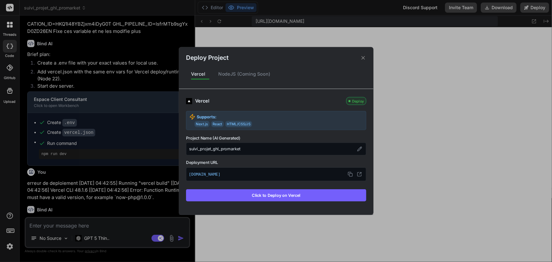
click at [273, 200] on button "Click to Deploy on Vercel" at bounding box center [276, 195] width 180 height 12
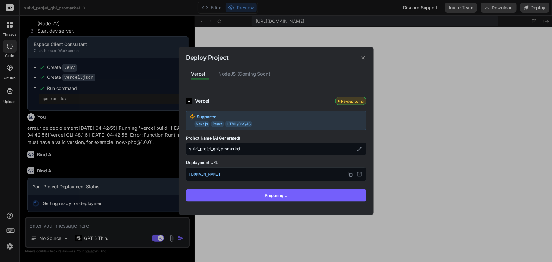
scroll to position [657, 0]
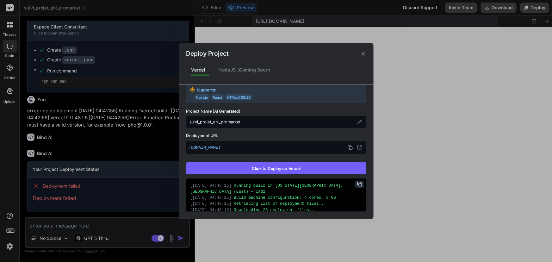
type textarea "x"
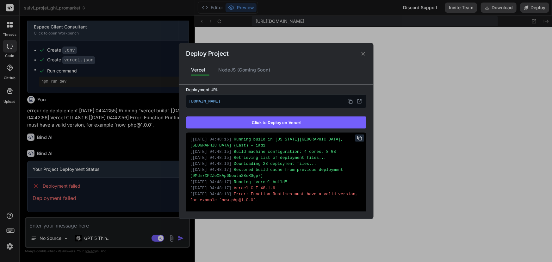
scroll to position [95, 0]
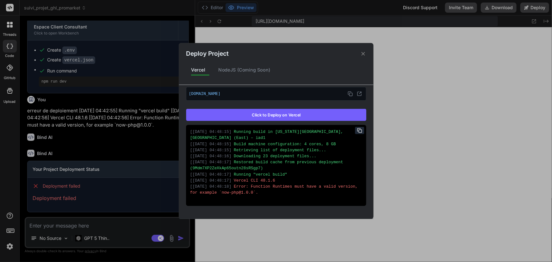
click at [363, 53] on icon at bounding box center [362, 53] width 3 height 3
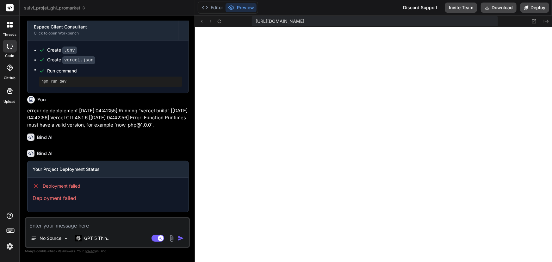
drag, startPoint x: 190, startPoint y: 135, endPoint x: 20, endPoint y: 122, distance: 169.9
click at [20, 122] on div "Bind AI Web Search Created with Pixso. Code Generator You oui Bind AI Espace Cl…" at bounding box center [107, 138] width 175 height 246
copy p "erreur de deploiement 30/09/2025 04:42:55] Running "vercel build" [30/09/2025 0…"
click at [50, 225] on textarea at bounding box center [107, 223] width 163 height 11
paste textarea "erreur de deploiement 30/09/2025 04:42:55] Running "vercel build" [30/09/2025 0…"
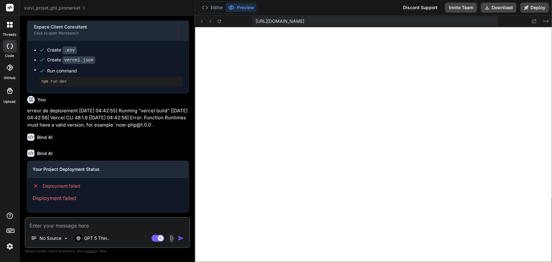
type textarea "erreur de deploiement 30/09/2025 04:42:55] Running "vercel build" [30/09/2025 0…"
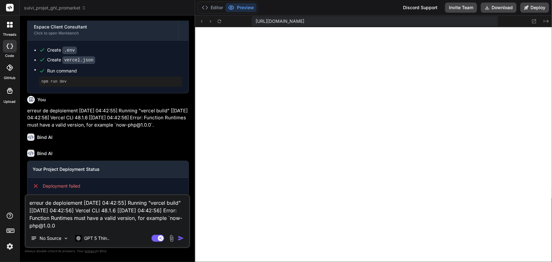
type textarea "x"
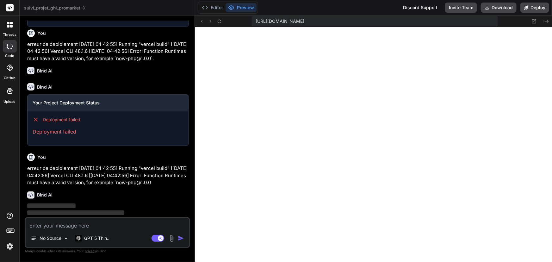
scroll to position [755, 0]
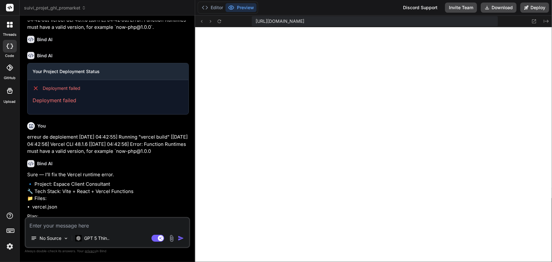
type textarea "x"
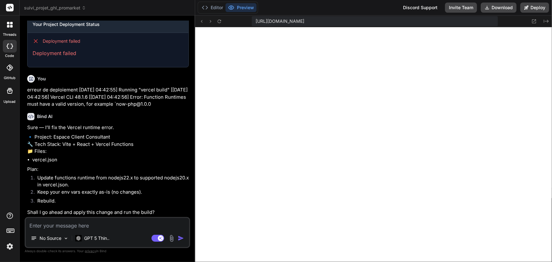
scroll to position [834, 0]
click at [76, 226] on textarea at bounding box center [107, 223] width 163 height 11
type textarea "o"
type textarea "x"
type textarea "ou"
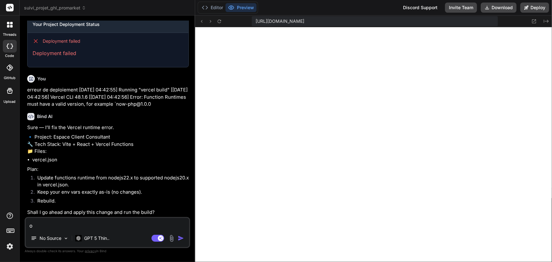
type textarea "x"
type textarea "oui"
type textarea "x"
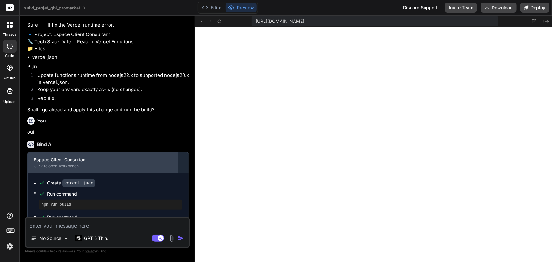
scroll to position [958, 0]
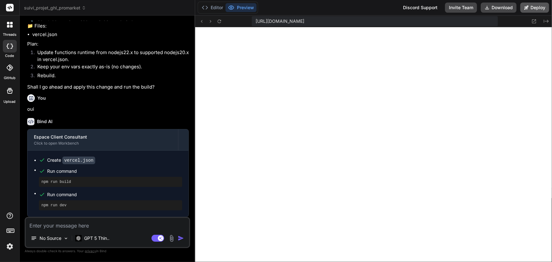
click at [533, 4] on button "Deploy" at bounding box center [534, 8] width 29 height 10
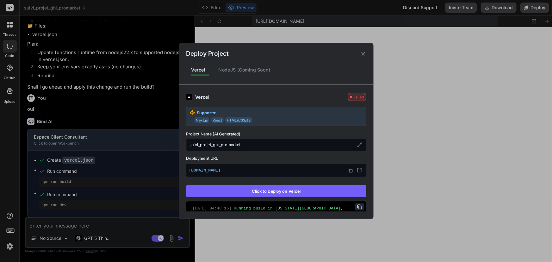
click at [300, 188] on button "Click to Deploy on Vercel" at bounding box center [276, 191] width 180 height 12
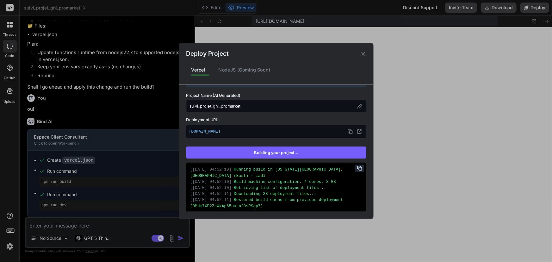
scroll to position [95, 0]
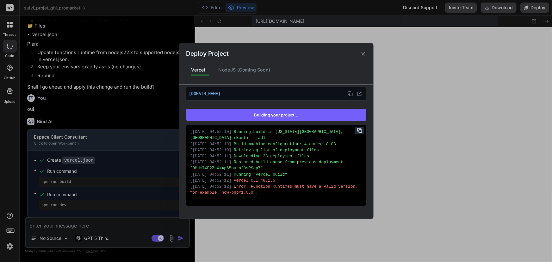
type textarea "x"
click at [365, 55] on icon at bounding box center [363, 54] width 6 height 6
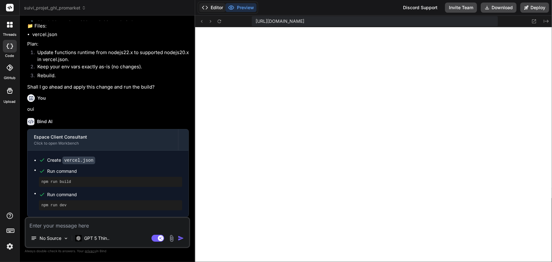
click at [217, 8] on button "Editor" at bounding box center [212, 7] width 26 height 9
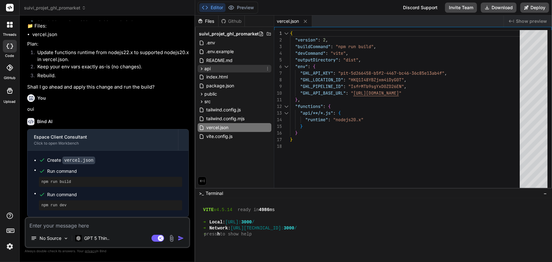
click at [217, 66] on div "api" at bounding box center [235, 69] width 74 height 8
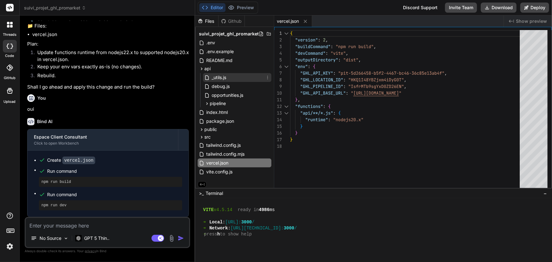
click at [223, 77] on span "_utils.js" at bounding box center [219, 78] width 16 height 8
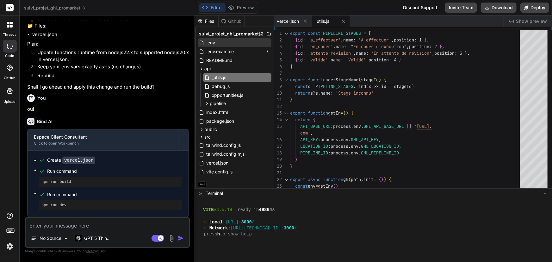
click at [217, 42] on div ".env" at bounding box center [235, 42] width 74 height 9
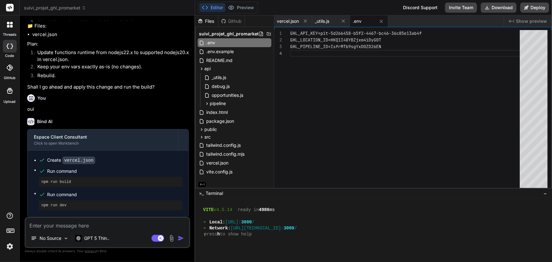
click at [332, 47] on div "GHL_API_KEY=pit-5d266458-b5f2-4467-bc46-36c85e13ab 4f GHL_LOCATION_ID=HKQ1I48YB…" at bounding box center [406, 110] width 233 height 161
click at [332, 46] on div "GHL_API_KEY=pit-5d266458-b5f2-4467-bc46-36c85e13ab 4f GHL_LOCATION_ID=HKQ1I48YB…" at bounding box center [406, 110] width 233 height 161
click at [386, 46] on div "GHL_API_KEY=pit-5d266458-b5f2-4467-bc46-36c85e13ab 4f GHL_LOCATION_ID=HKQ1I48YB…" at bounding box center [406, 110] width 233 height 161
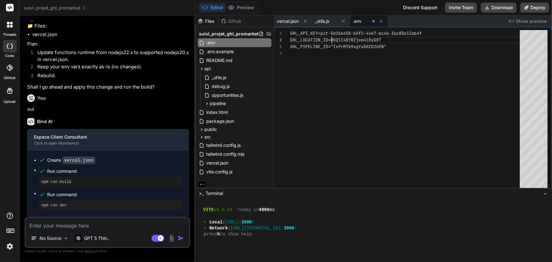
click at [332, 39] on div "GHL_API_KEY=pit-5d266458-b5f2-4467-bc46-36c85e13ab 4f GHL_LOCATION_ID=HKQ1I48YB…" at bounding box center [406, 110] width 233 height 161
click at [390, 38] on div "GHL_API_KEY=pit-5d266458-b5f2-4467-bc46-36c85e13ab 4f GHL_LOCATION_ID="HKQ1I48Y…" at bounding box center [406, 110] width 233 height 161
click at [321, 34] on div "GHL_API_KEY=pit-5d266458-b5f2-4467-bc46-36c85e13ab 4f GHL_LOCATION_ID="HKQ1I48Y…" at bounding box center [406, 110] width 233 height 161
click at [322, 34] on div "GHL_API_KEY=pit-5d266458-b5f2-4467-bc46-36c85e13ab 4f GHL_LOCATION_ID="HKQ1I48Y…" at bounding box center [406, 110] width 233 height 161
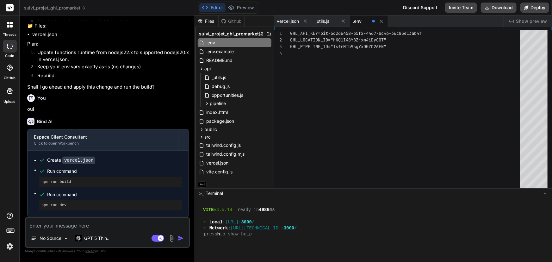
click at [322, 34] on div "GHL_API_KEY=pit-5d266458-b5f2-4467-bc46-36c85e13ab 4f GHL_LOCATION_ID="HKQ1I48Y…" at bounding box center [406, 110] width 233 height 161
click at [322, 31] on div "GHL_API_KEY=pit-5d266458-b5f2-4467-bc46-36c85e13ab 4f GHL_LOCATION_ID="HKQ1I48Y…" at bounding box center [406, 110] width 233 height 161
click at [320, 34] on div "GHL_API_KEY=pit-5d266458-b5f2-4467-bc46-36c85e13ab 4f GHL_LOCATION_ID="HKQ1I48Y…" at bounding box center [406, 110] width 233 height 161
click at [320, 33] on div "GHL_API_KEY=pit-5d266458-b5f2-4467-bc46-36c85e13ab 4f GHL_LOCATION_ID="HKQ1I48Y…" at bounding box center [406, 110] width 233 height 161
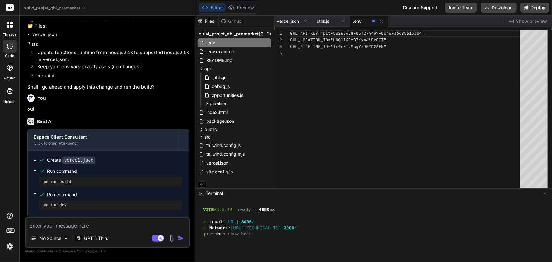
click at [442, 32] on div "GHL_API_KEY="pit-5d266458-b5f2-4467-bc46-36c85e13a b4f GHL_LOCATION_ID="HKQ1I48…" at bounding box center [406, 110] width 233 height 161
click at [224, 53] on span ".env.example" at bounding box center [219, 52] width 29 height 8
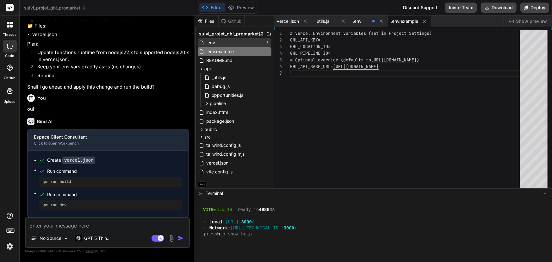
click at [231, 46] on div ".env" at bounding box center [235, 42] width 74 height 9
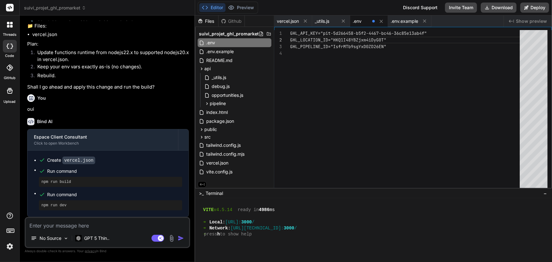
drag, startPoint x: 427, startPoint y: 34, endPoint x: 393, endPoint y: 34, distance: 34.1
click at [393, 34] on div "GHL_API_KEY="pit-5d266458-b5f2-4467-bc46-36c85e13a b4f" GHL_LOCATION_ID="HKQ1I4…" at bounding box center [406, 110] width 233 height 161
click at [398, 33] on div "GHL_API_KEY="pit-5d266458-b5f2-4467-bc46-36c85e13a b4f" GHL_LOCATION_ID="HKQ1I4…" at bounding box center [406, 110] width 233 height 161
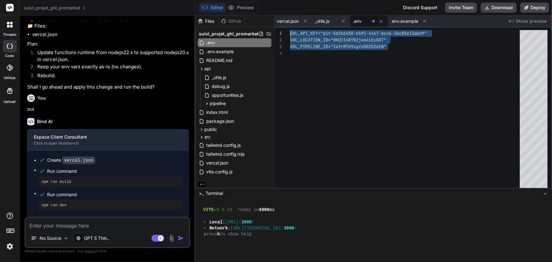
drag, startPoint x: 393, startPoint y: 44, endPoint x: 290, endPoint y: 30, distance: 104.4
click at [290, 30] on div "GHL_API_KEY="pit-5d266458-b5f2-4467-bc46-36c85e13a b4f" GHL_LOCATION_ID="HKQ1I4…" at bounding box center [406, 110] width 233 height 161
click at [226, 53] on span ".env.example" at bounding box center [219, 52] width 29 height 8
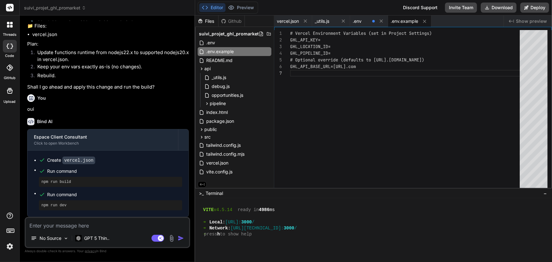
click at [357, 40] on div "# Vercel Environment Variables (set in Project Set tings) GHL_API_KEY= GHL_LOCA…" at bounding box center [406, 110] width 233 height 161
click at [357, 35] on div "# Vercel Environment Variables (set in Project Set tings) GHL_API_KEY= GHL_LOCA…" at bounding box center [406, 110] width 233 height 161
click at [354, 87] on div "# Vercel Environment Variables (set in Project Set tings) GHL_API_KEY= GHL_LOCA…" at bounding box center [406, 110] width 233 height 161
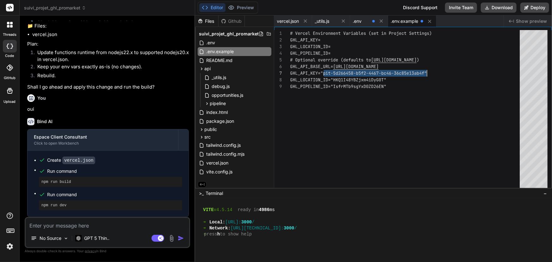
drag, startPoint x: 324, startPoint y: 72, endPoint x: 427, endPoint y: 72, distance: 102.4
click at [427, 72] on div "# Vercel Environment Variables (set in Project Set tings) GHL_API_KEY= GHL_LOCA…" at bounding box center [406, 110] width 233 height 161
drag, startPoint x: 419, startPoint y: 74, endPoint x: 353, endPoint y: 77, distance: 65.5
click at [362, 75] on div "# Vercel Environment Variables (set in Project Set tings) GHL_API_KEY= GHL_LOCA…" at bounding box center [406, 110] width 233 height 161
click at [322, 72] on div "# Vercel Environment Variables (set in Project Set tings) GHL_API_KEY= GHL_LOCA…" at bounding box center [406, 110] width 233 height 161
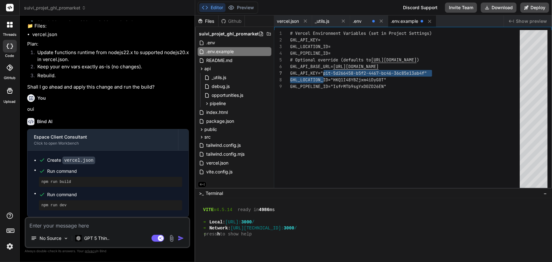
click at [329, 70] on div "# Vercel Environment Variables (set in Project Set tings) GHL_API_KEY= GHL_LOCA…" at bounding box center [406, 110] width 233 height 161
click at [325, 72] on div "# Vercel Environment Variables (set in Project Set tings) GHL_API_KEY= GHL_LOCA…" at bounding box center [406, 110] width 233 height 161
click at [322, 74] on div "# Vercel Environment Variables (set in Project Set tings) GHL_API_KEY= GHL_LOCA…" at bounding box center [406, 110] width 233 height 161
click at [323, 72] on div "# Vercel Environment Variables (set in Project Set tings) GHL_API_KEY= GHL_LOCA…" at bounding box center [406, 110] width 233 height 161
drag, startPoint x: 324, startPoint y: 72, endPoint x: 427, endPoint y: 72, distance: 103.0
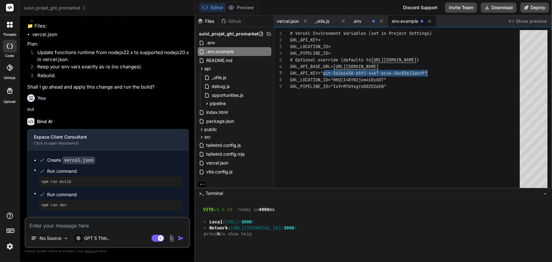
click at [427, 72] on div "# Vercel Environment Variables (set in Project Set tings) GHL_API_KEY= GHL_LOCA…" at bounding box center [406, 110] width 233 height 161
click at [371, 40] on div "# Vercel Environment Variables (set in Project Set tings) GHL_API_KEY= GHL_LOCA…" at bounding box center [406, 110] width 233 height 161
click at [370, 37] on div "# Vercel Environment Variables (set in Project Set tings) GHL_API_KEY= GHL_LOCA…" at bounding box center [406, 110] width 233 height 161
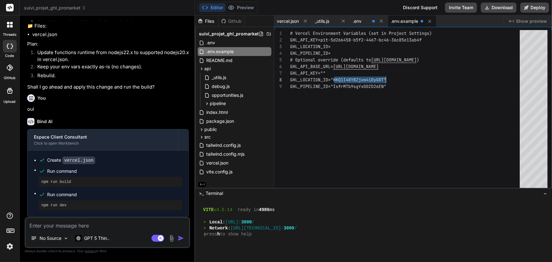
drag, startPoint x: 334, startPoint y: 79, endPoint x: 385, endPoint y: 79, distance: 50.6
click at [385, 79] on div "# Vercel Environment Variables (set in Project Set tings) GHL_API_KEY=pit-5d266…" at bounding box center [406, 110] width 233 height 161
click at [363, 47] on div "# Vercel Environment Variables (set in Project Set tings) GHL_API_KEY=pit-5d266…" at bounding box center [406, 110] width 233 height 161
click at [366, 44] on div "# Vercel Environment Variables (set in Project Set tings) GHL_API_KEY=pit-5d266…" at bounding box center [406, 110] width 233 height 161
drag, startPoint x: 333, startPoint y: 86, endPoint x: 385, endPoint y: 86, distance: 51.5
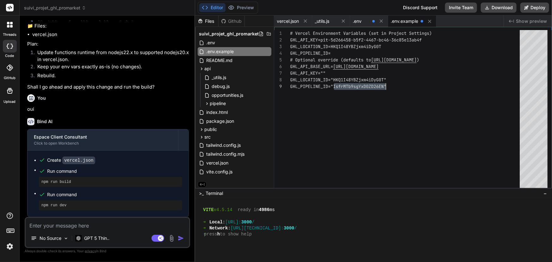
click at [385, 86] on div "# Vercel Environment Variables (set in Project Set tings) GHL_API_KEY=pit-5d266…" at bounding box center [406, 110] width 233 height 161
click at [351, 53] on div "# Vercel Environment Variables (set in Project Set tings) GHL_API_KEY=pit-5d266…" at bounding box center [406, 110] width 233 height 161
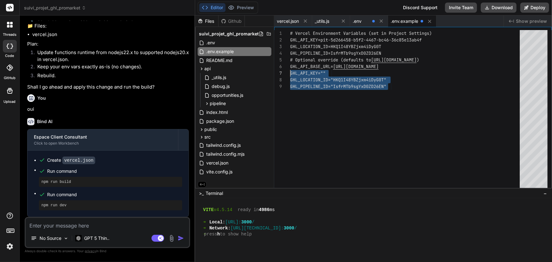
drag, startPoint x: 394, startPoint y: 88, endPoint x: 287, endPoint y: 72, distance: 108.0
click at [290, 72] on div "# Vercel Environment Variables (set in Project Set tings) GHL_API_KEY=pit-5d266…" at bounding box center [406, 110] width 233 height 161
type textarea "# Vercel Environment Variables (set in Project Settings) GHL_API_KEY=pit-5d2664…"
click at [305, 91] on div "# Vercel Environment Variables (set in Project Set tings) GHL_API_KEY=pit-5d266…" at bounding box center [406, 110] width 233 height 161
click at [234, 19] on div "Github" at bounding box center [231, 21] width 26 height 6
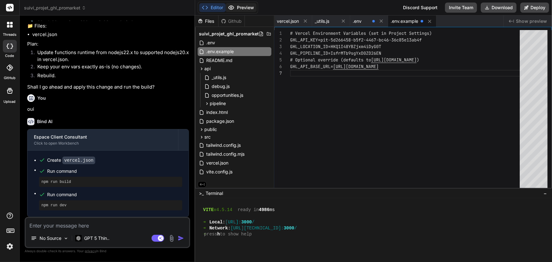
click at [241, 9] on button "Preview" at bounding box center [240, 7] width 31 height 9
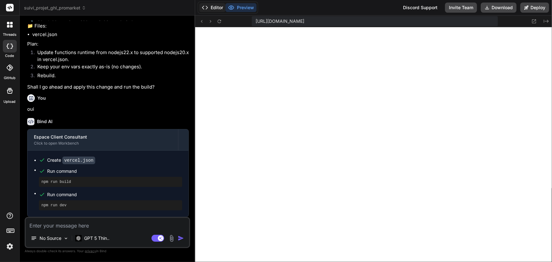
click at [221, 10] on button "Editor" at bounding box center [212, 7] width 26 height 9
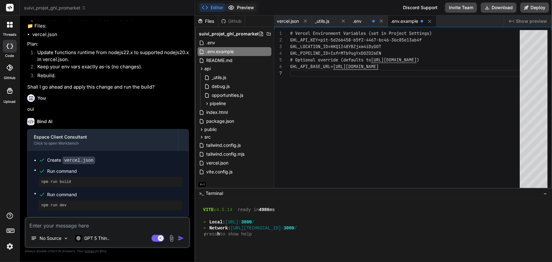
click at [243, 9] on button "Preview" at bounding box center [240, 7] width 31 height 9
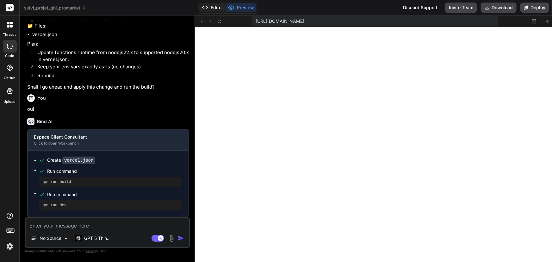
click at [218, 7] on button "Editor" at bounding box center [212, 7] width 26 height 9
click at [92, 235] on p "GPT 5 Thin.." at bounding box center [96, 238] width 25 height 6
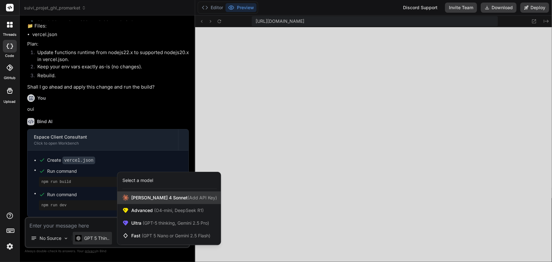
click at [153, 194] on div "[PERSON_NAME] 4 Sonnet (Add API Key)" at bounding box center [168, 197] width 103 height 13
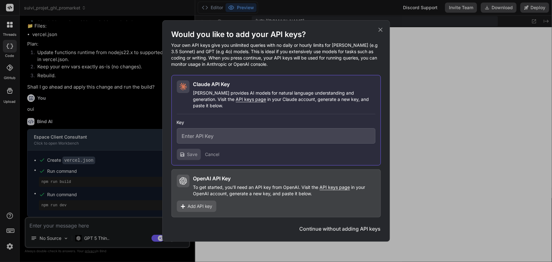
click at [380, 31] on icon at bounding box center [380, 29] width 7 height 7
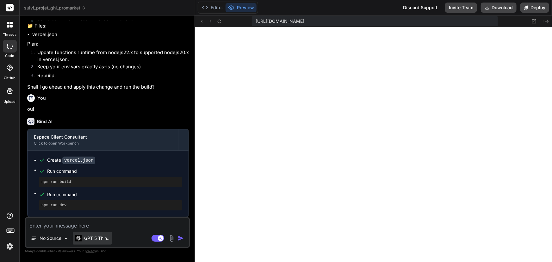
click at [78, 237] on img at bounding box center [78, 238] width 6 height 6
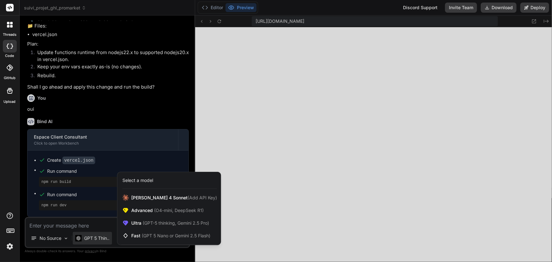
click at [137, 175] on div "Select a model" at bounding box center [168, 180] width 103 height 17
click at [137, 181] on div "Select a model" at bounding box center [137, 180] width 31 height 6
click at [140, 234] on span "Fast (GPT 5 Nano or Gemini 2.5 Flash)" at bounding box center [170, 235] width 79 height 6
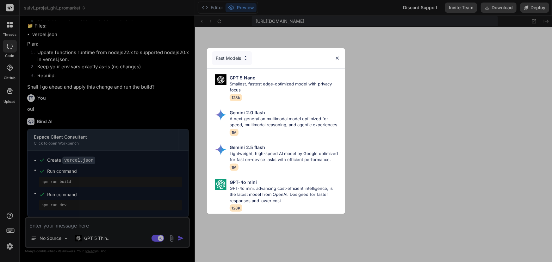
click at [96, 238] on div "Fast Models GPT 5 Nano Smallest, fastest edge-optimized model with privacy focu…" at bounding box center [276, 131] width 552 height 262
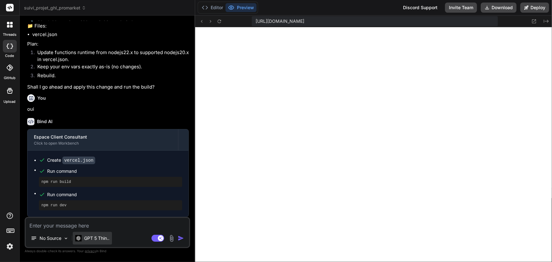
click at [81, 241] on img at bounding box center [78, 238] width 6 height 6
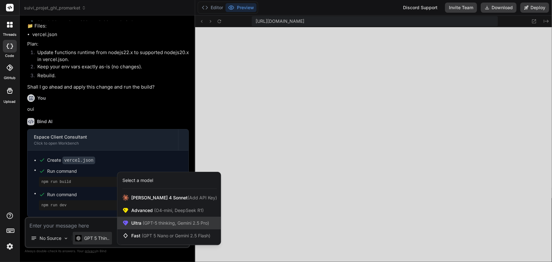
click at [139, 220] on span "Ultra (GPT-5 thinking, Gemini 2.5 Pro)" at bounding box center [170, 223] width 78 height 6
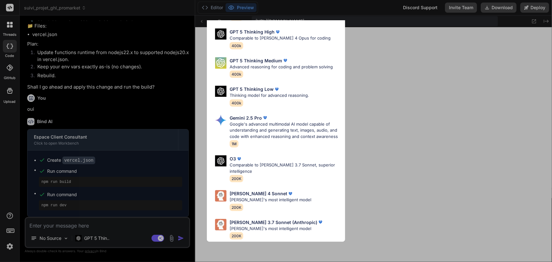
scroll to position [63, 0]
click at [253, 191] on p "[PERSON_NAME] 4 Sonnet" at bounding box center [258, 193] width 58 height 7
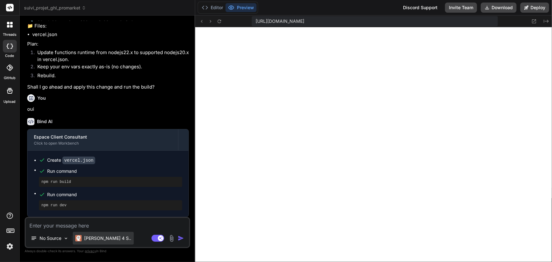
click at [98, 237] on p "[PERSON_NAME] 4 S.." at bounding box center [107, 238] width 47 height 6
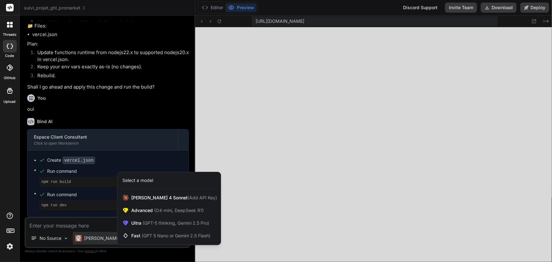
click at [93, 236] on div at bounding box center [276, 131] width 552 height 262
type textarea "x"
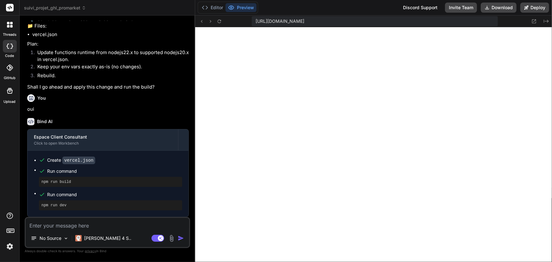
click at [58, 224] on textarea at bounding box center [107, 223] width 163 height 11
type textarea "r"
type textarea "x"
type textarea "ré"
type textarea "x"
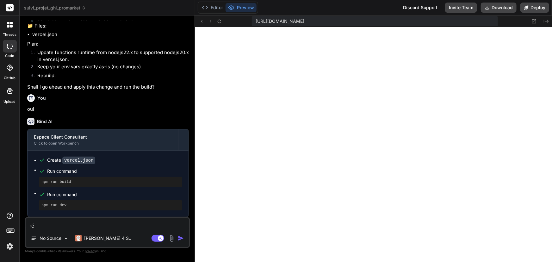
type textarea "rév"
type textarea "x"
type textarea "révi"
type textarea "x"
type textarea "révis"
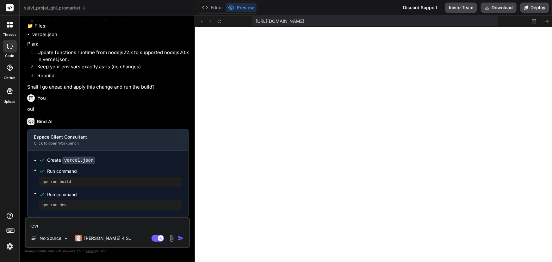
type textarea "x"
type textarea "révise"
type textarea "x"
type textarea "révise"
type textarea "x"
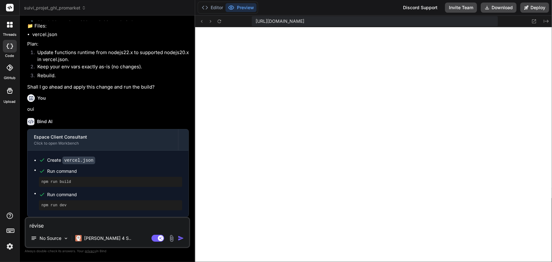
type textarea "révise l"
type textarea "x"
type textarea "révise le"
type textarea "x"
type textarea "révise le"
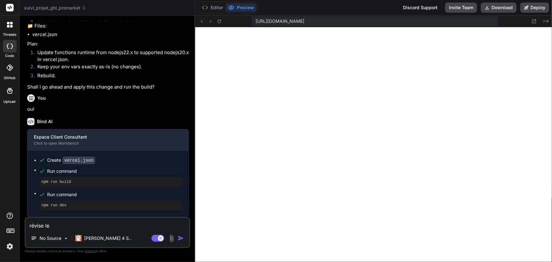
type textarea "x"
type textarea "révise le c"
type textarea "x"
type textarea "révise le co"
type textarea "x"
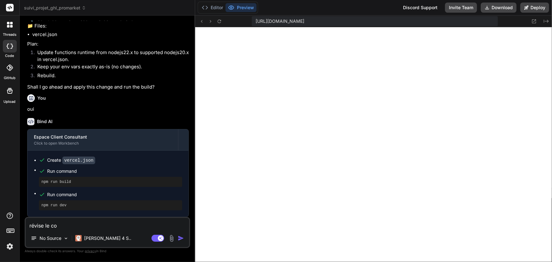
type textarea "révise le cod"
type textarea "x"
type textarea "révise le code"
type textarea "x"
type textarea "révise le code"
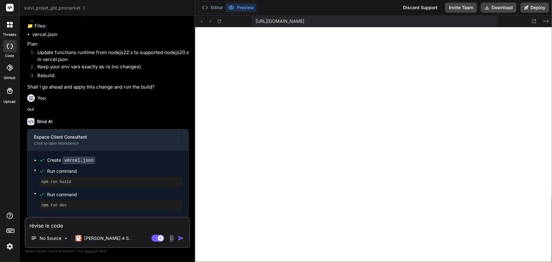
type textarea "x"
type textarea "révise le code e"
type textarea "x"
type textarea "révise le code et"
type textarea "x"
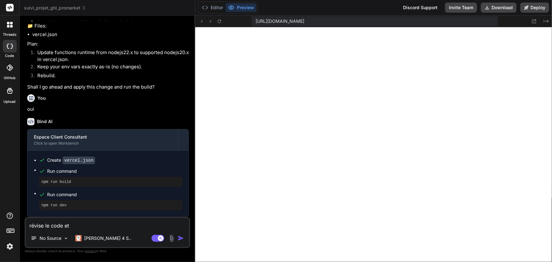
type textarea "révise le code et"
type textarea "x"
type textarea "révise le code et p"
type textarea "x"
type textarea "révise le code et pr"
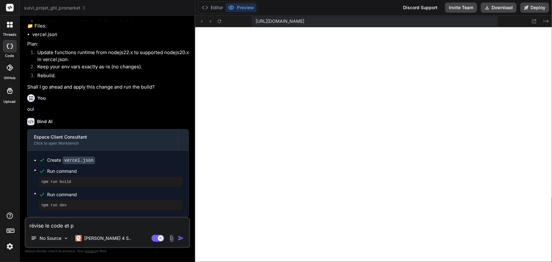
type textarea "x"
type textarea "révise le code et pré"
type textarea "x"
type textarea "révise le code et prép"
type textarea "x"
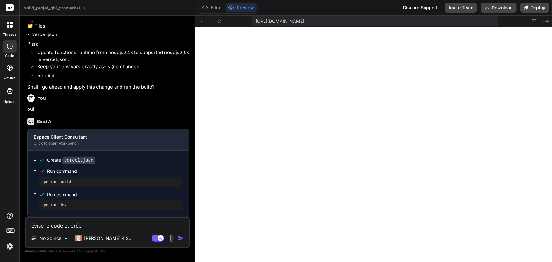
type textarea "révise le code et prépa"
type textarea "x"
type textarea "révise le code et prépar"
type textarea "x"
type textarea "révise le code et prépare"
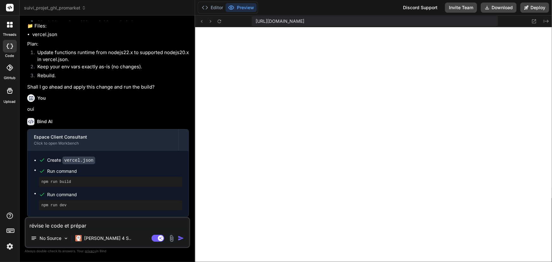
type textarea "x"
type textarea "révise le code et prépare"
type textarea "x"
type textarea "révise le code et prépare a"
type textarea "x"
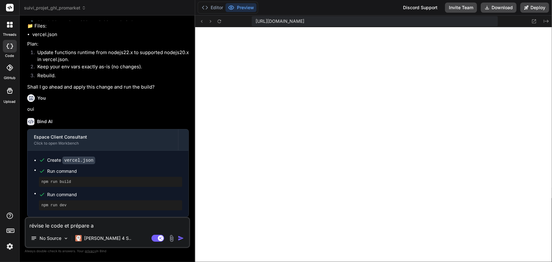
type textarea "révise le code et prépare au"
type textarea "x"
type textarea "révise le code et prépare au"
type textarea "x"
type textarea "révise le code et prépare au d"
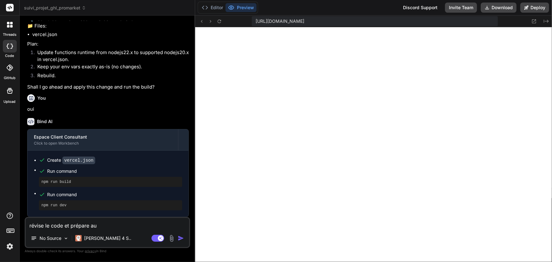
type textarea "x"
type textarea "révise le code et prépare au de"
type textarea "x"
type textarea "révise le code et prépare au dep"
type textarea "x"
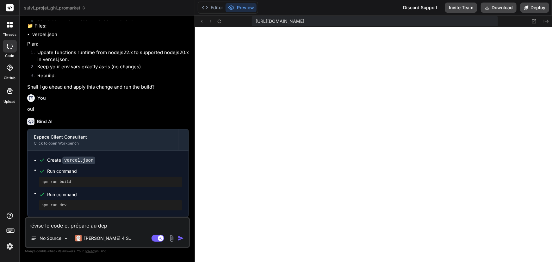
type textarea "révise le code et prépare au depl"
type textarea "x"
type textarea "révise le code et prépare au deplo"
type textarea "x"
type textarea "révise le code et prépare au deploi"
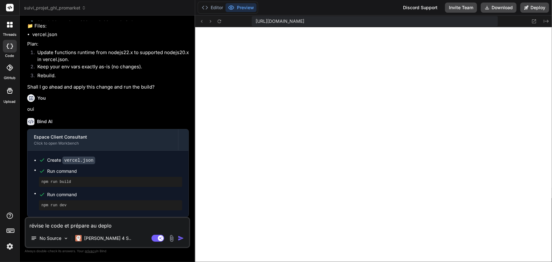
type textarea "x"
type textarea "révise le code et prépare au deploie"
type textarea "x"
type textarea "révise le code et prépare au deploiem"
type textarea "x"
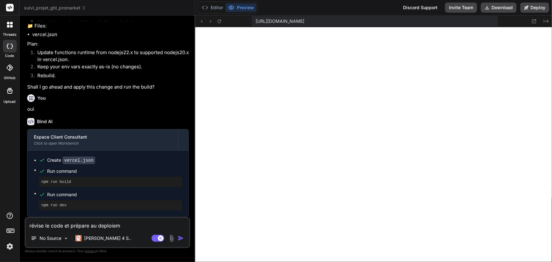
type textarea "révise le code et prépare au deploieme"
type textarea "x"
type textarea "révise le code et prépare au deploiemen"
type textarea "x"
type textarea "révise le code et prépare au deploiement"
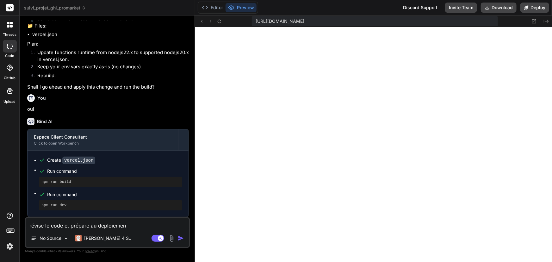
type textarea "x"
type textarea "révise le code et prépare au deploiement"
type textarea "x"
type textarea "révise le code et prépare au deploiement v"
type textarea "x"
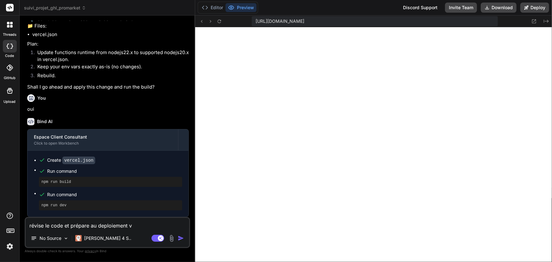
type textarea "révise le code et prépare au deploiement [PERSON_NAME]"
type textarea "x"
type textarea "révise le code et prépare au deploiement ver"
type textarea "x"
type textarea "révise le code et prépare au deploiement verc"
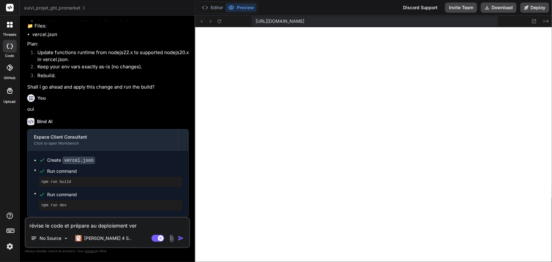
type textarea "x"
type textarea "révise le code et prépare au deploiement verce"
type textarea "x"
type textarea "révise le code et prépare au deploiement vercel"
type textarea "x"
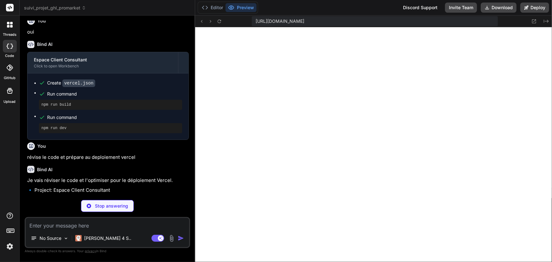
scroll to position [735, 0]
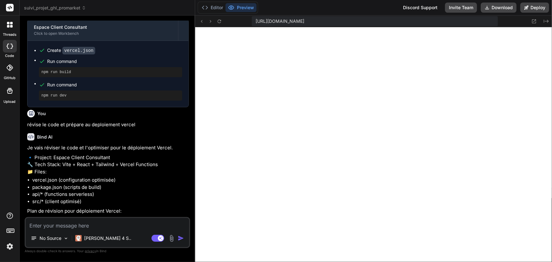
type textarea "x"
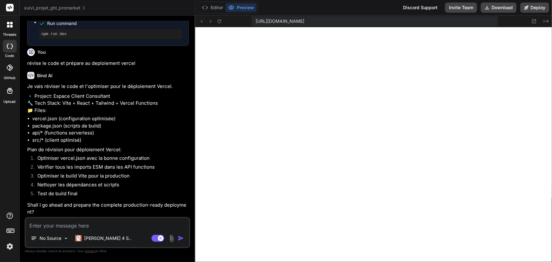
scroll to position [843, 0]
click at [56, 222] on textarea at bounding box center [107, 223] width 163 height 11
type textarea "o"
type textarea "x"
type textarea "ou"
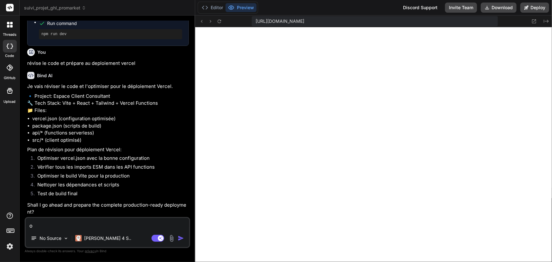
type textarea "x"
type textarea "oui"
type textarea "x"
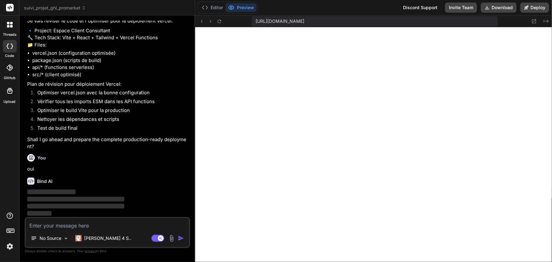
scroll to position [909, 0]
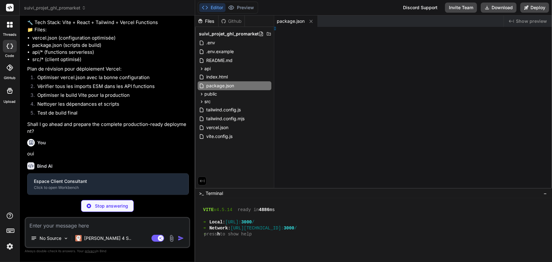
type textarea "x"
type textarea "} ] }"
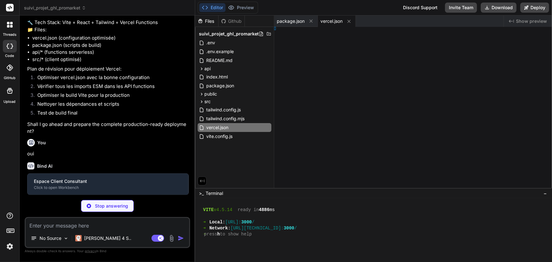
type textarea "x"
type textarea "); }"
type textarea "x"
type textarea "} res.setHeader('Allow', 'GET, OPTIONS'); return res.status(405).json({ error: …"
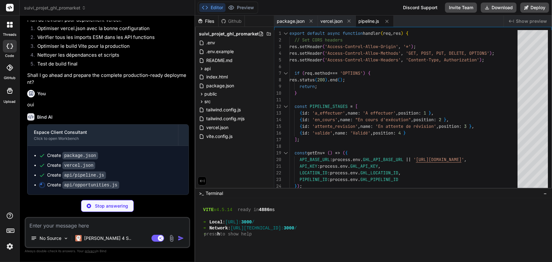
scroll to position [971, 0]
type textarea "x"
type textarea "} res.setHeader('Allow', 'GET, POST, OPTIONS'); return res.status(405).json({ e…"
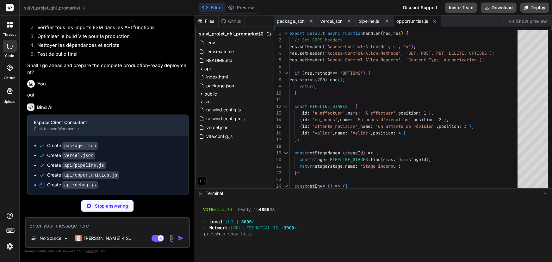
scroll to position [981, 0]
type textarea "x"
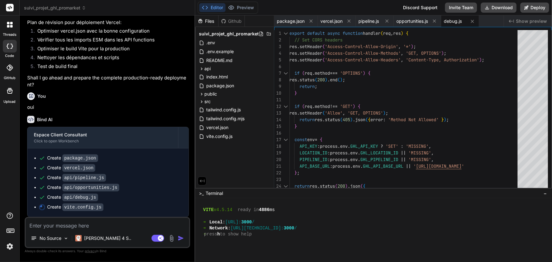
scroll to position [968, 0]
type textarea "x"
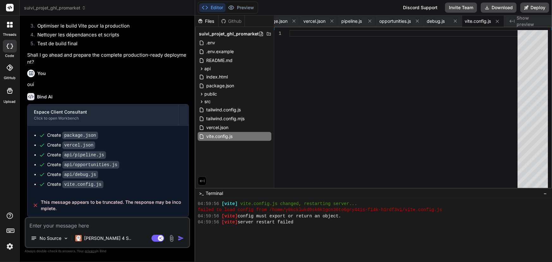
scroll to position [991, 0]
click at [105, 204] on span "This message appears to be truncated. The response may be incomplete." at bounding box center [112, 205] width 143 height 13
click at [63, 225] on textarea at bounding box center [107, 223] width 163 height 11
type textarea "r"
type textarea "x"
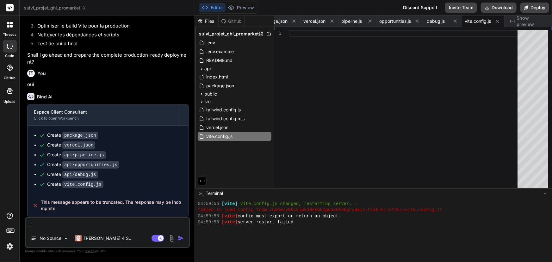
type textarea "re"
type textarea "x"
type textarea "rel"
type textarea "x"
type textarea "rela"
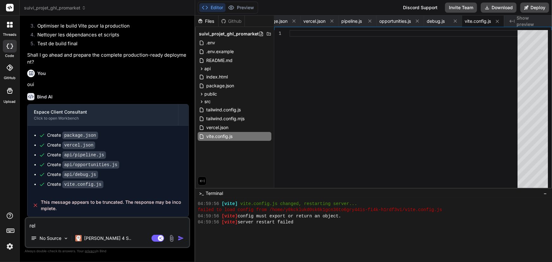
type textarea "x"
type textarea "relan"
type textarea "x"
type textarea "relanc"
type textarea "x"
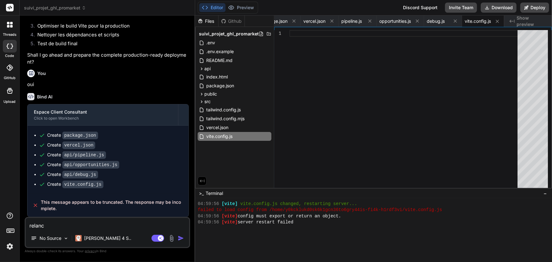
type textarea "relance"
type textarea "x"
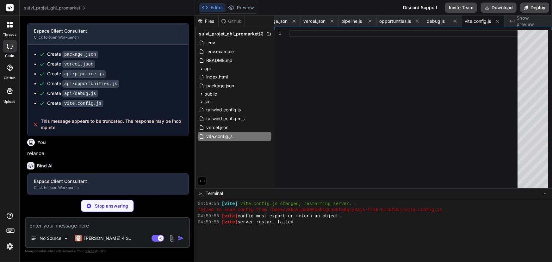
scroll to position [1057, 0]
type textarea "x"
type textarea "export default { plugins: { tailwindcss: {}, autoprefixer: {}, } }"
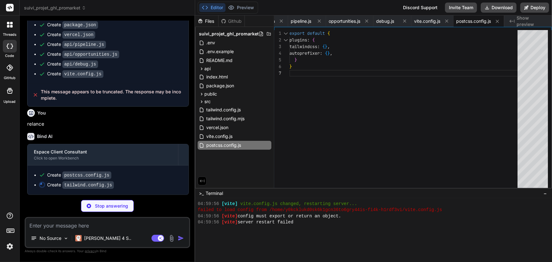
type textarea "x"
type textarea "}"
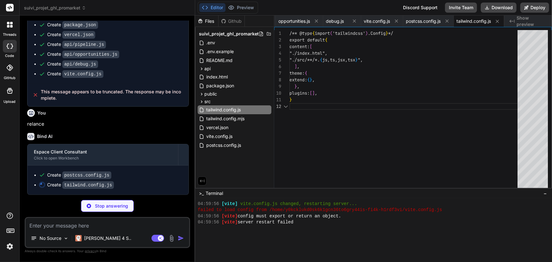
scroll to position [181, 0]
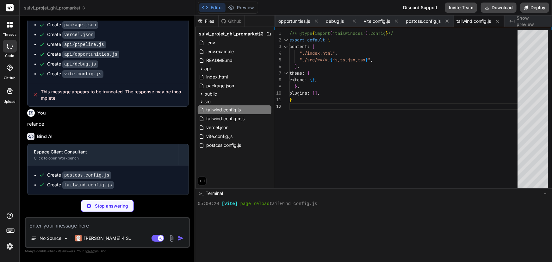
type textarea "x"
type textarea "@tailwind base; @tailwind components; @tailwind utilities;"
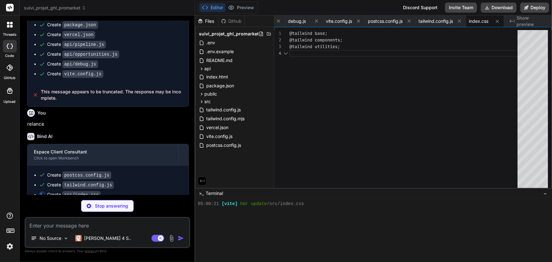
scroll to position [187, 0]
type textarea "x"
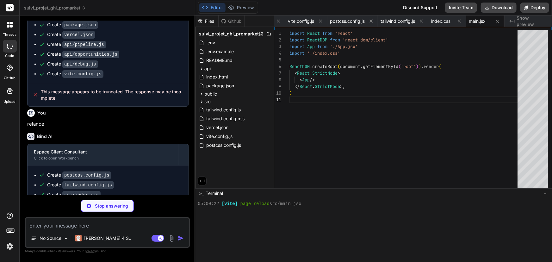
scroll to position [193, 0]
type textarea "x"
type textarea "<script type="module" src="/src/main.jsx"></script> </body> </html>"
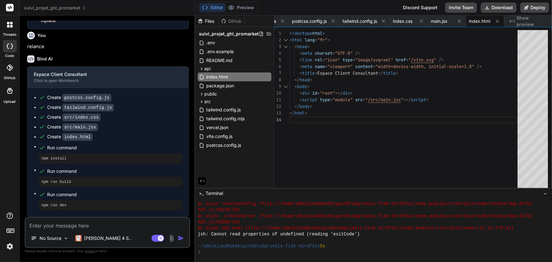
scroll to position [1177, 0]
click at [537, 6] on button "Deploy" at bounding box center [534, 8] width 29 height 10
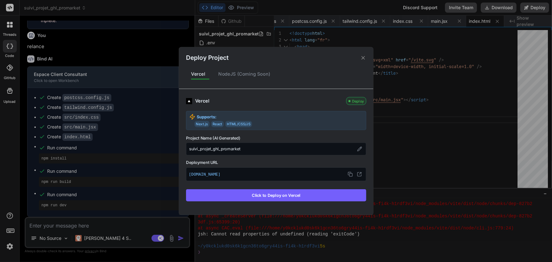
click at [290, 195] on button "Click to Deploy on Vercel" at bounding box center [276, 195] width 180 height 12
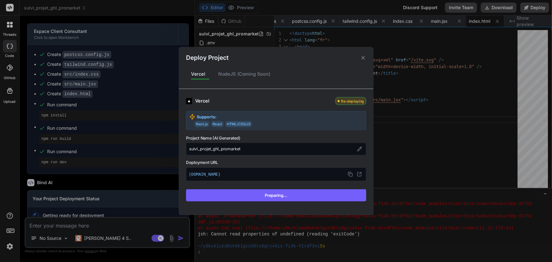
scroll to position [1209, 0]
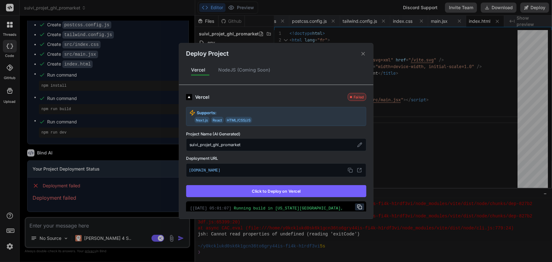
type textarea "x"
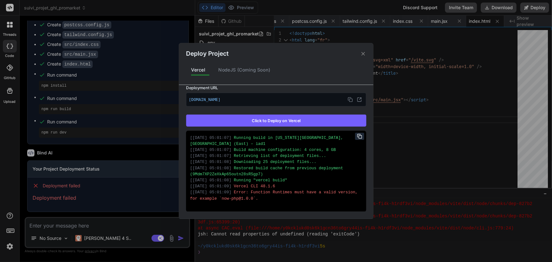
scroll to position [95, 0]
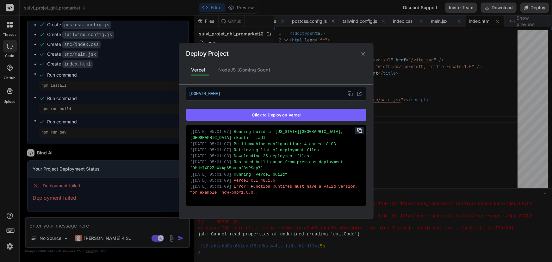
click at [361, 55] on icon at bounding box center [363, 54] width 6 height 6
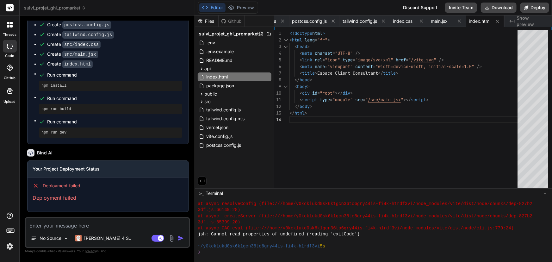
scroll to position [1249, 0]
click at [534, 7] on button "Deploy" at bounding box center [534, 8] width 29 height 10
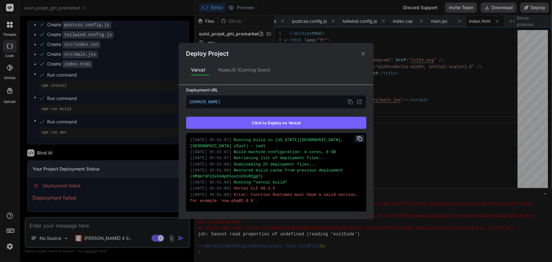
scroll to position [86, 0]
click at [365, 53] on icon at bounding box center [363, 54] width 6 height 6
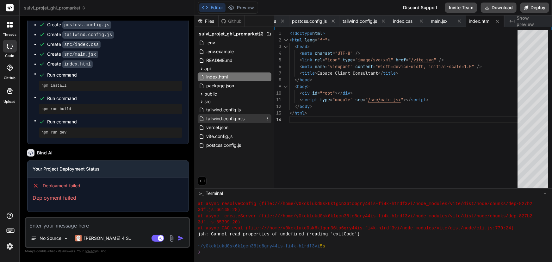
click at [221, 117] on span "tailwind.config.mjs" at bounding box center [225, 119] width 40 height 8
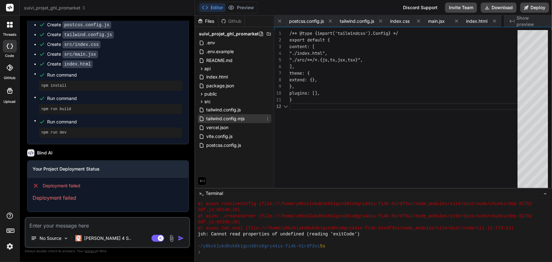
scroll to position [0, 290]
click at [269, 119] on icon at bounding box center [267, 118] width 5 height 5
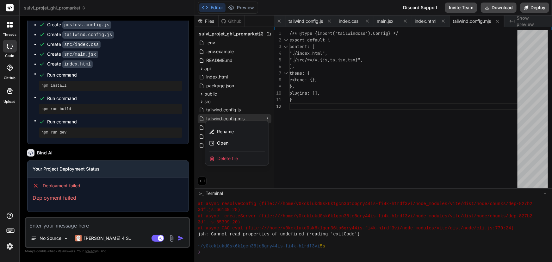
click at [229, 157] on span "Delete file" at bounding box center [227, 158] width 21 height 6
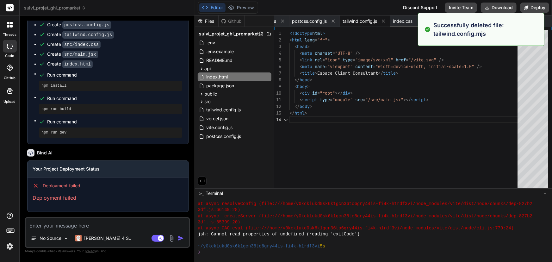
type textarea "<script type="module" src="/src/main.jsx"></script> </body> </html>"
click at [267, 109] on icon at bounding box center [267, 109] width 1 height 3
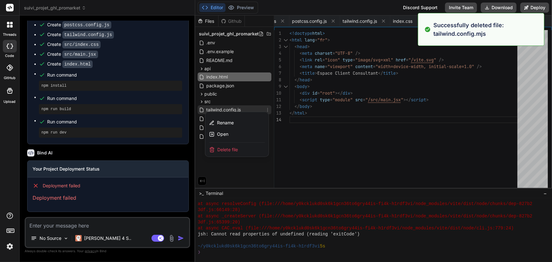
click at [233, 150] on span "Delete file" at bounding box center [227, 149] width 21 height 6
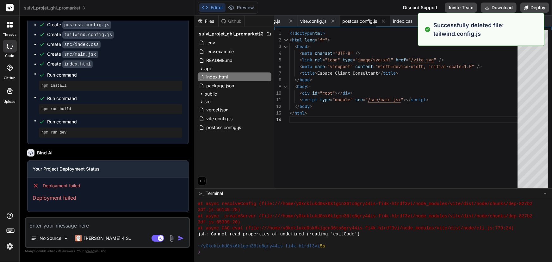
scroll to position [0, 184]
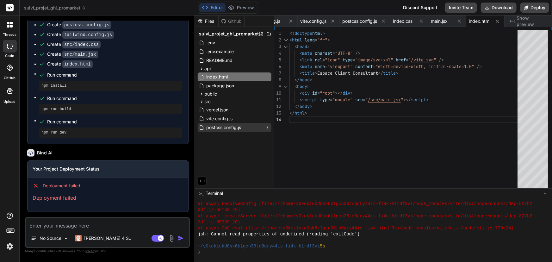
click at [266, 128] on icon at bounding box center [267, 127] width 5 height 5
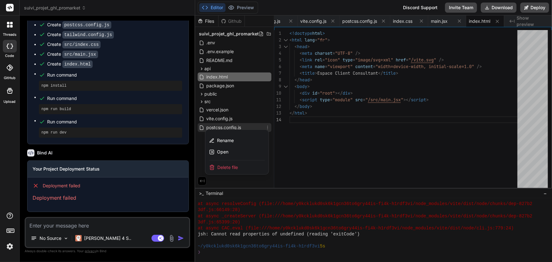
click at [238, 163] on div "Delete file" at bounding box center [236, 167] width 63 height 14
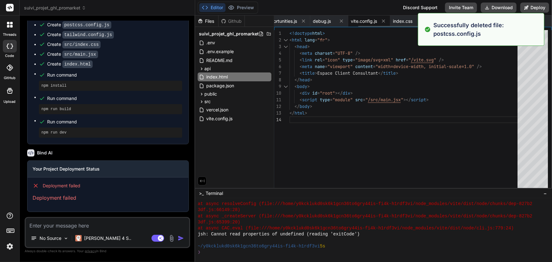
scroll to position [0, 132]
click at [534, 8] on button "Deploy" at bounding box center [534, 8] width 29 height 10
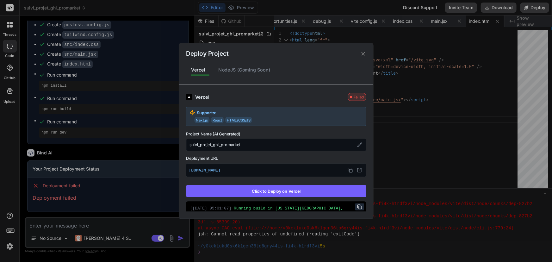
click at [287, 189] on button "Click to Deploy on Vercel" at bounding box center [276, 191] width 180 height 12
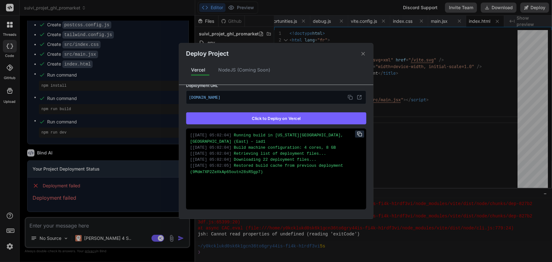
scroll to position [95, 0]
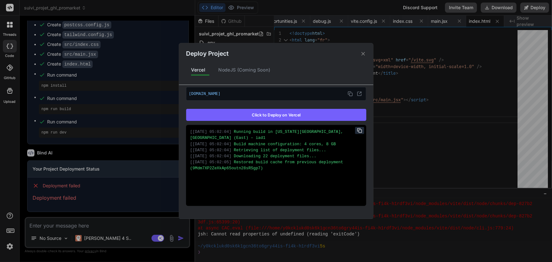
type textarea "x"
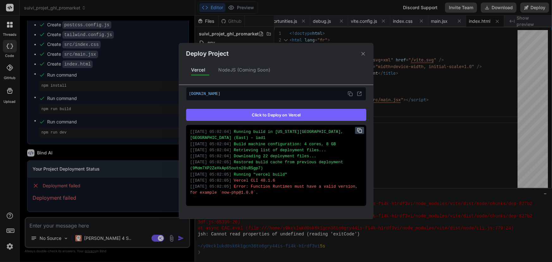
click at [358, 130] on rect at bounding box center [359, 131] width 3 height 3
click at [83, 223] on div "Deploy Project Vercel NodeJS (Coming Soon) Vercel Failed Supports: Next.js Reac…" at bounding box center [276, 131] width 552 height 262
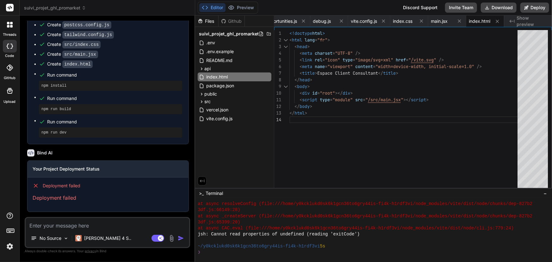
click at [80, 225] on textarea at bounding box center [107, 223] width 163 height 11
type textarea "e"
type textarea "x"
type textarea "er"
type textarea "x"
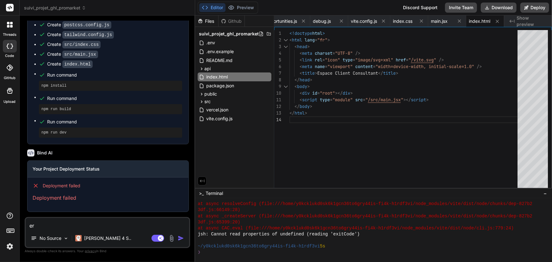
type textarea "err"
type textarea "x"
type textarea "erre"
type textarea "x"
type textarea "erreu"
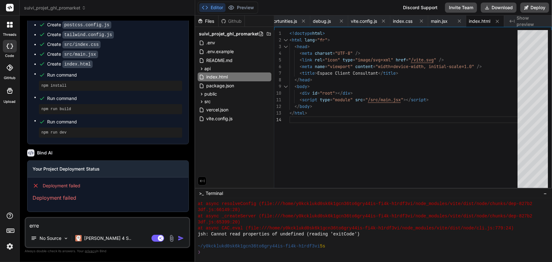
type textarea "x"
type textarea "erreur"
type textarea "x"
type textarea "erreur"
type textarea "x"
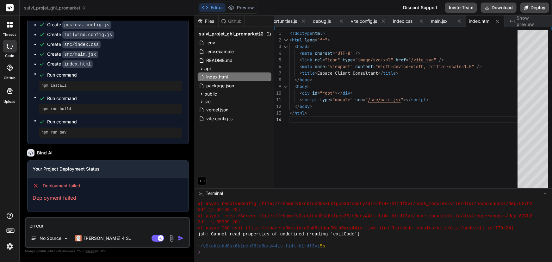
paste textarea "Running build in Washington, D.C., USA (East) – iad1 Build machine configuratio…"
type textarea "erreur Running build in Washington, D.C., USA (East) – iad1 Build machine confi…"
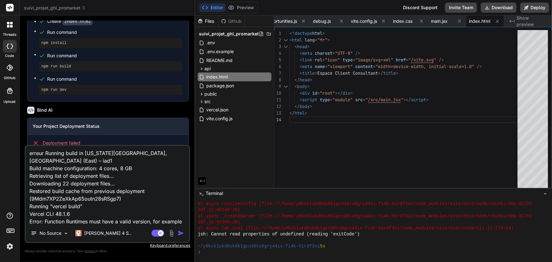
type textarea "x"
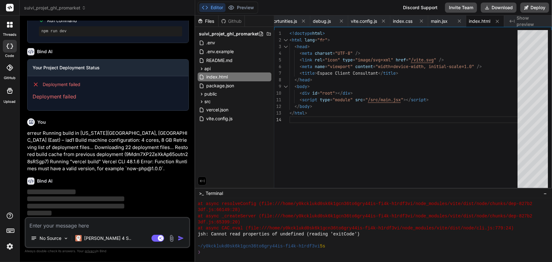
scroll to position [1351, 0]
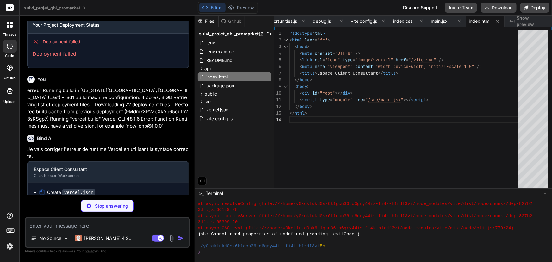
type textarea "x"
type textarea "] }"
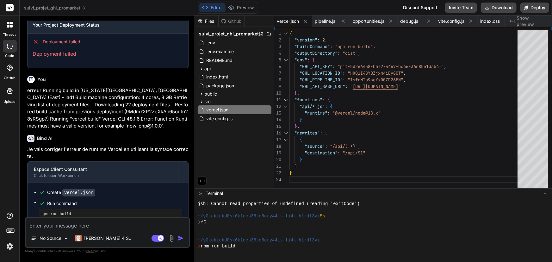
scroll to position [573, 0]
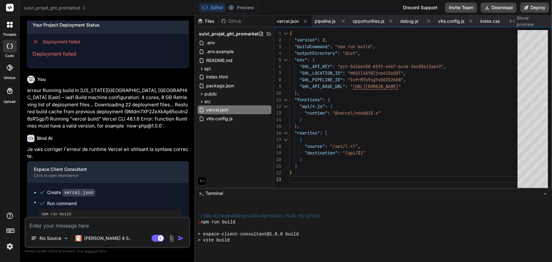
type textarea "x"
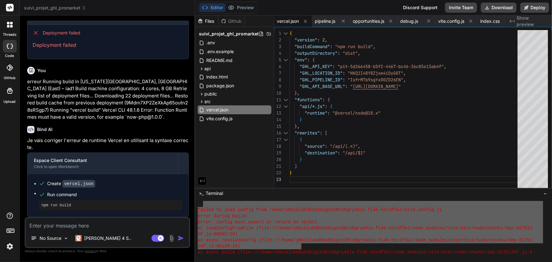
scroll to position [645, 0]
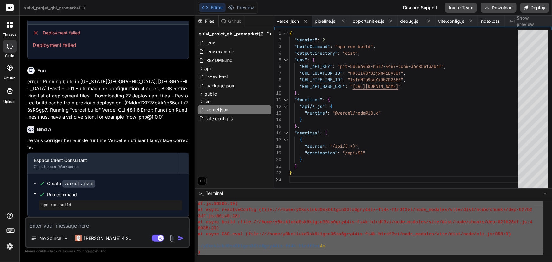
drag, startPoint x: 202, startPoint y: 204, endPoint x: 326, endPoint y: 263, distance: 137.7
click at [326, 261] on html "threads code GitHub Upload suivi_projet_ghl_promarket Created with Pixso. Bind …" at bounding box center [276, 131] width 552 height 262
type textarea "failed to load config from /home/y0kcklukd0sk6k1gcn36to6gry44is-fi4k-h1rdf3vi/v…"
click at [72, 220] on textarea at bounding box center [107, 223] width 163 height 11
paste textarea "failed to load config from /home/y0kcklukd0sk6k1gcn36to6gry44is-fi4k-h1rdf3vi/v…"
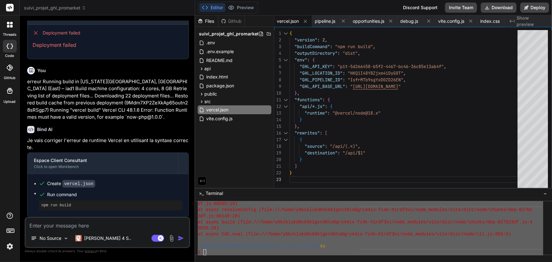
type textarea "failed to load config from /home/y0kcklukd0sk6k1gcn36to6gry44is-fi4k-h1rdf3vi/v…"
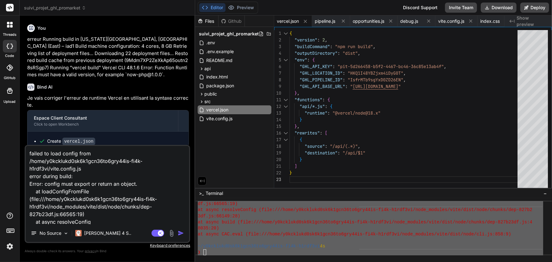
scroll to position [107, 0]
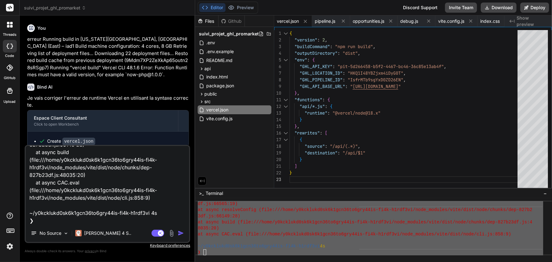
type textarea "x"
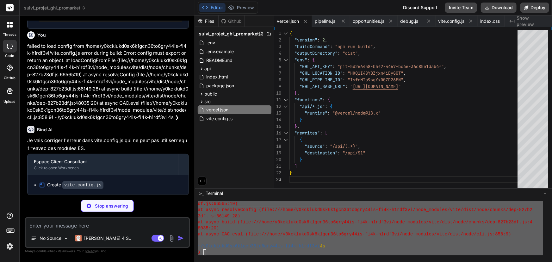
scroll to position [1589, 0]
type textarea "x"
type textarea "host: true } })"
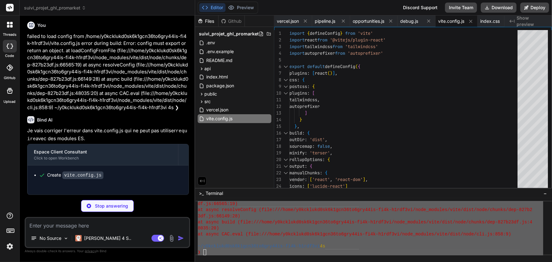
scroll to position [1598, 0]
type textarea "x"
type textarea ""vite": "^4.4.5", "tailwindcss": "^3.3.3", "autoprefixer": "^10.4.15", "postcss…"
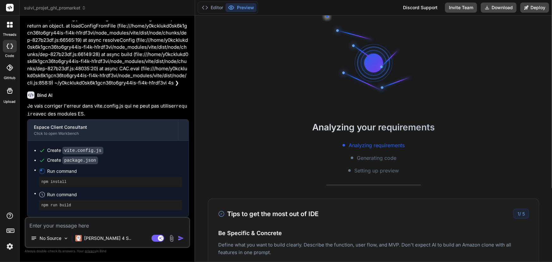
scroll to position [1623, 0]
type textarea "x"
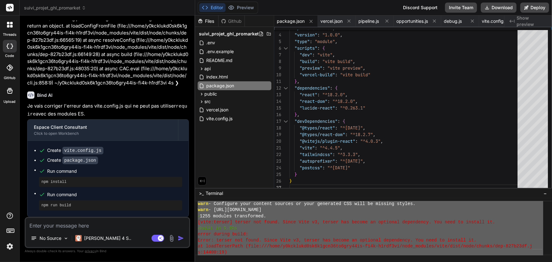
scroll to position [1044, 0]
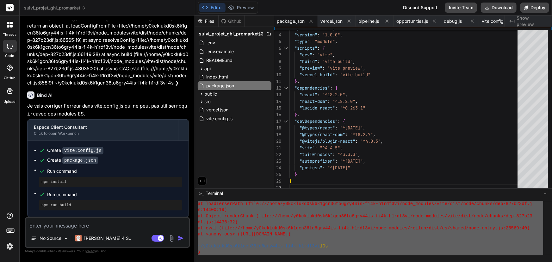
drag, startPoint x: 197, startPoint y: 212, endPoint x: 262, endPoint y: 271, distance: 88.1
click at [262, 261] on html "threads code GitHub Upload suivi_projet_ghl_promarket Created with Pixso. Bind …" at bounding box center [276, 131] width 552 height 262
type textarea "transforming (1) index.html warn - The `content` option in your Tailwind CSS co…"
click at [65, 224] on textarea at bounding box center [107, 223] width 163 height 11
paste textarea "transforming (1) index.html warn - The `content` option in your Tailwind CSS co…"
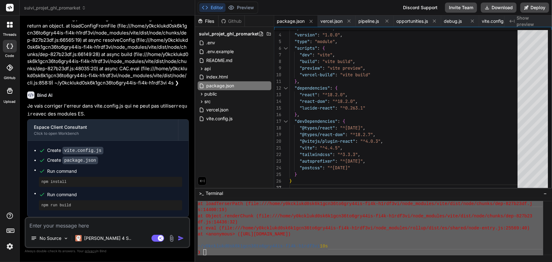
type textarea "transforming (1) index.html warn - The `content` option in your Tailwind CSS co…"
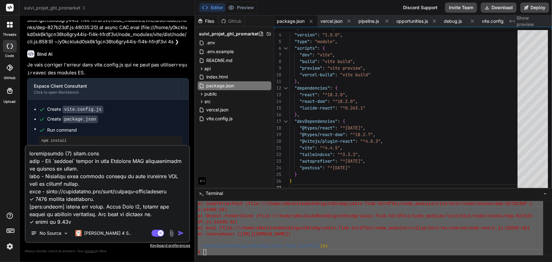
scroll to position [152, 0]
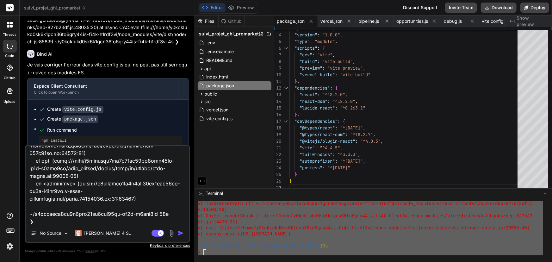
type textarea "x"
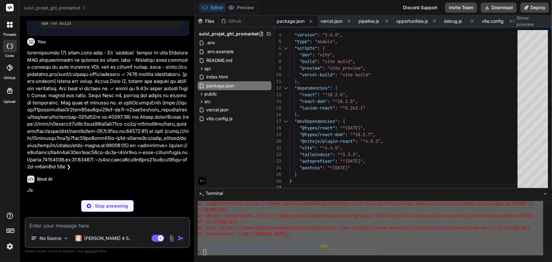
scroll to position [1795, 0]
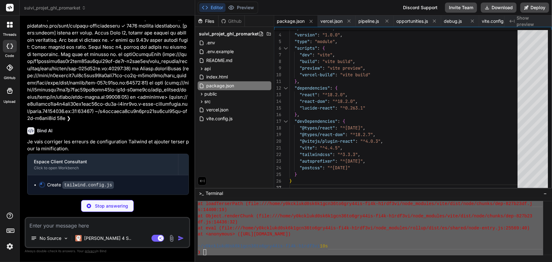
type textarea "x"
type textarea "plugins: [], }"
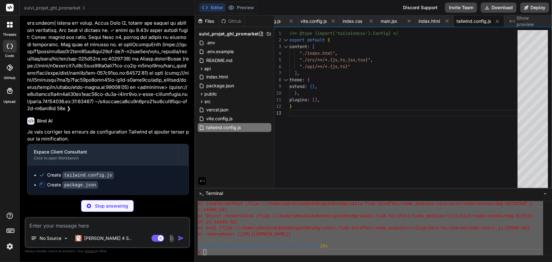
scroll to position [1855, 0]
type textarea "x"
type textarea ""vite": "^4.4.5", "tailwindcss": "^3.3.3", "autoprefixer": "^10.4.15", "postcss…"
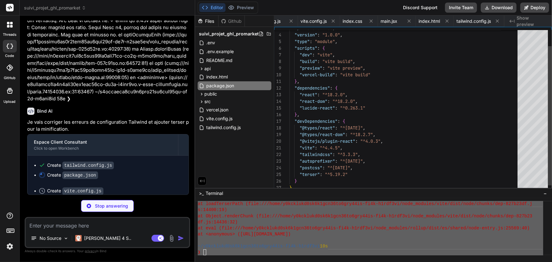
scroll to position [0, 0]
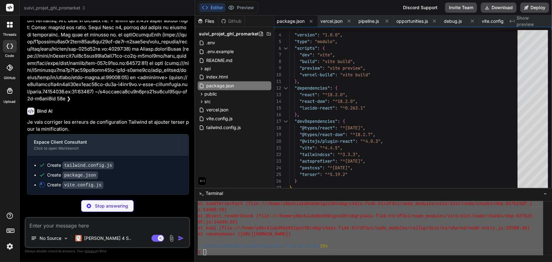
type textarea "x"
type textarea "} } } }, server: { port: 3000, host: true } })"
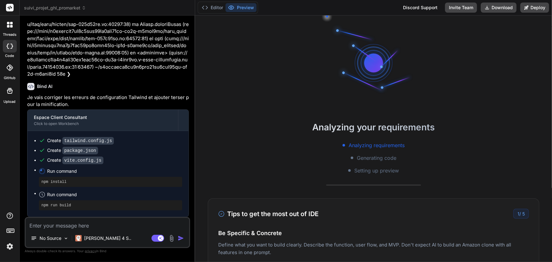
scroll to position [1116, 0]
type textarea "x"
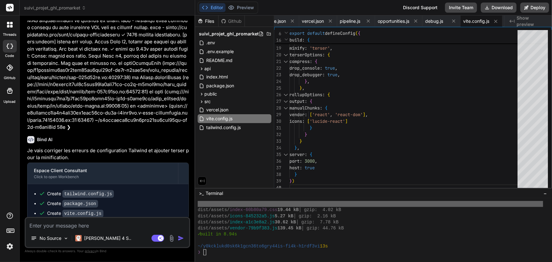
scroll to position [1889, 0]
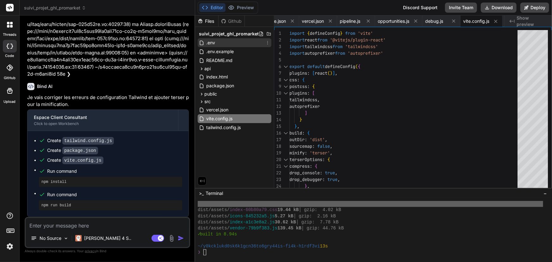
click at [212, 45] on span ".env" at bounding box center [210, 43] width 10 height 8
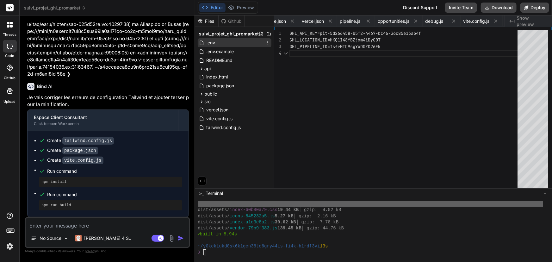
scroll to position [0, 221]
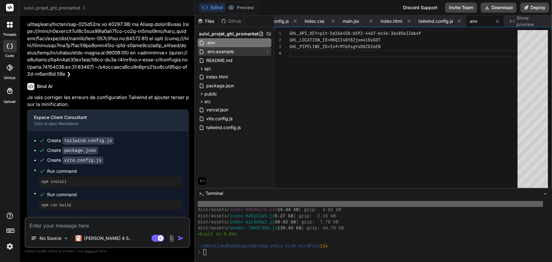
click at [216, 51] on span ".env.example" at bounding box center [219, 52] width 29 height 8
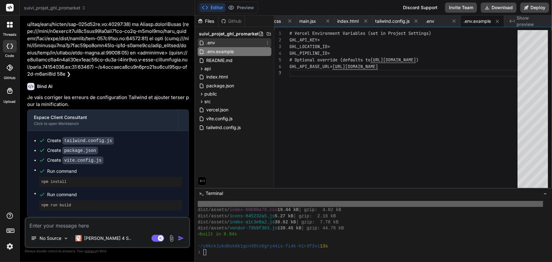
click at [213, 41] on span ".env" at bounding box center [210, 43] width 10 height 8
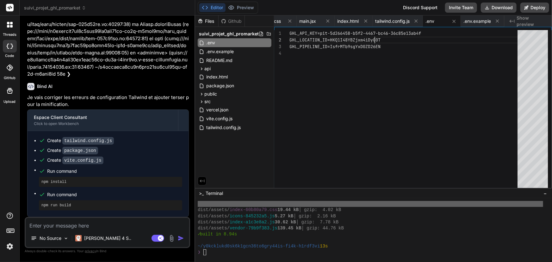
scroll to position [0, 0]
drag, startPoint x: 427, startPoint y: 34, endPoint x: 326, endPoint y: 30, distance: 101.2
click at [326, 30] on div "GHL_PIPELINE_ID=IsfrMTb9sgYxD0ZD26EN GHL_API_KEY=pit-5d266458-b5f2-4467-bc46-36…" at bounding box center [405, 110] width 232 height 161
click at [320, 31] on div "GHL_PIPELINE_ID=IsfrMTb9sgYxD0ZD26EN GHL_API_KEY=pit-5d266458-b5f2-4467-bc46-36…" at bounding box center [405, 110] width 232 height 161
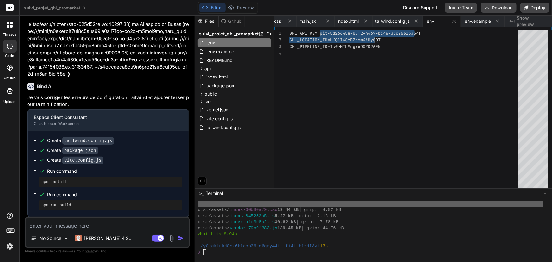
drag, startPoint x: 319, startPoint y: 32, endPoint x: 422, endPoint y: 35, distance: 103.1
click at [422, 35] on div "GHL_PIPELINE_ID=IsfrMTb9sgYxD0ZD26EN GHL_API_KEY=pit-5d266458-b5f2-4467-bc46-36…" at bounding box center [405, 110] width 232 height 161
click at [423, 34] on div "GHL_PIPELINE_ID=IsfrMTb9sgYxD0ZD26EN GHL_API_KEY=pit-5d266458-b5f2-4467-bc46-36…" at bounding box center [405, 110] width 232 height 161
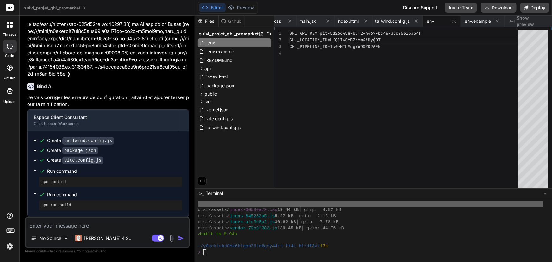
click at [420, 34] on div "GHL_PIPELINE_ID=IsfrMTb9sgYxD0ZD26EN GHL_API_KEY=pit-5d266458-b5f2-4467-bc46-36…" at bounding box center [405, 110] width 232 height 161
click at [420, 31] on div "GHL_PIPELINE_ID=IsfrMTb9sgYxD0ZD26EN GHL_API_KEY=pit-5d266458-b5f2-4467-bc46-36…" at bounding box center [405, 110] width 232 height 161
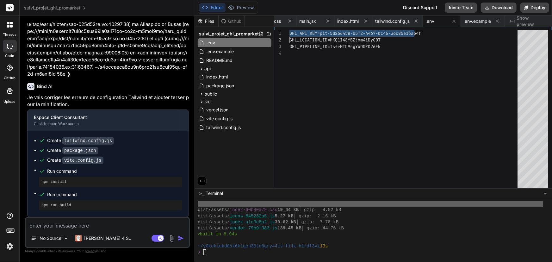
click at [420, 31] on div "GHL_PIPELINE_ID=IsfrMTb9sgYxD0ZD26EN GHL_API_KEY=pit-5d266458-b5f2-4467-bc46-36…" at bounding box center [405, 110] width 232 height 161
click at [425, 31] on div "GHL_PIPELINE_ID=IsfrMTb9sgYxD0ZD26EN GHL_API_KEY=pit-5d266458-b5f2-4467-bc46-36…" at bounding box center [405, 110] width 232 height 161
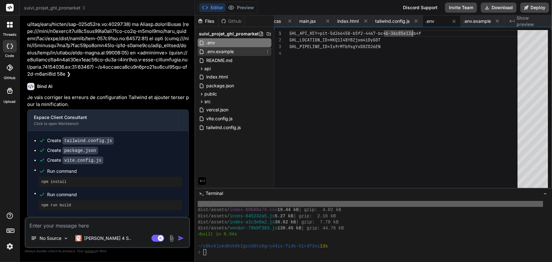
click at [218, 52] on span ".env.example" at bounding box center [219, 52] width 29 height 8
type textarea "# Vercel Environment Variables (set in Project Settings) GHL_API_KEY= GHL_LOCAT…"
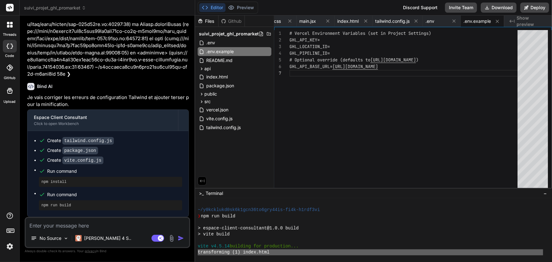
scroll to position [1345, 0]
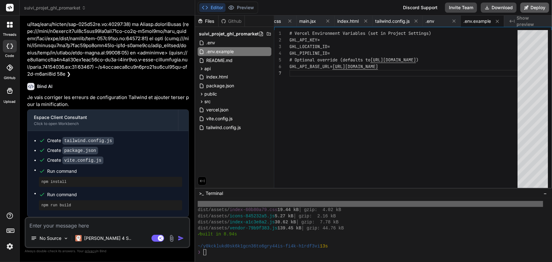
click at [531, 6] on button "Deploy" at bounding box center [534, 8] width 29 height 10
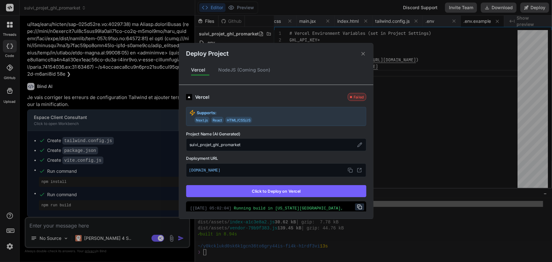
click at [269, 191] on button "Click to Deploy on Vercel" at bounding box center [276, 191] width 180 height 12
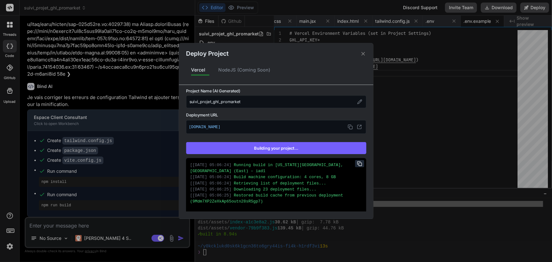
scroll to position [86, 0]
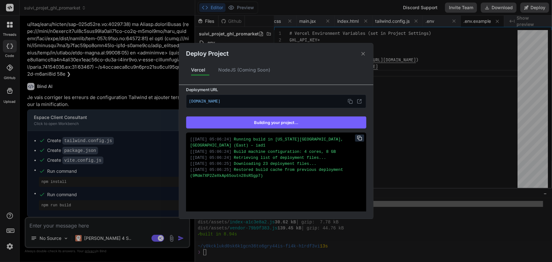
type textarea "x"
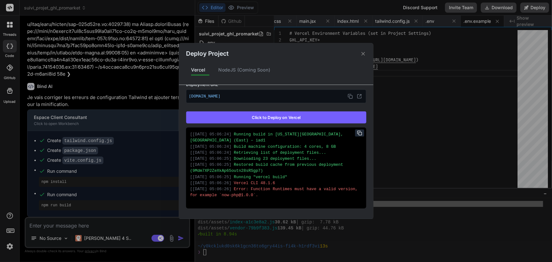
scroll to position [95, 0]
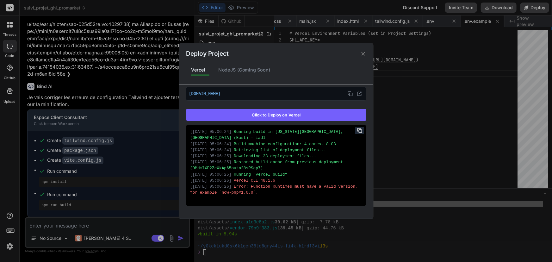
click at [363, 53] on icon at bounding box center [362, 53] width 3 height 3
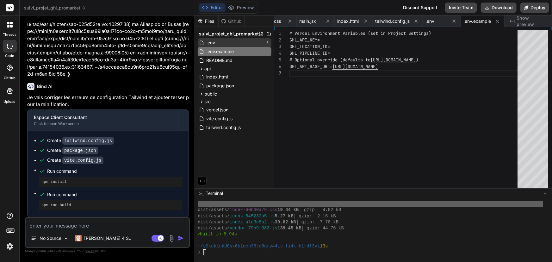
click at [206, 44] on span ".env" at bounding box center [210, 43] width 10 height 8
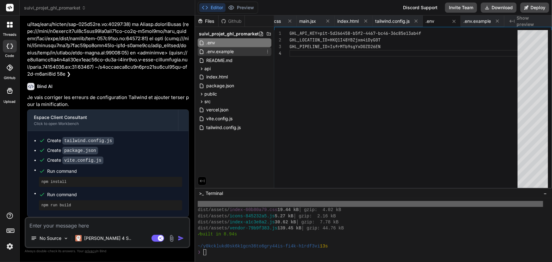
click at [227, 54] on span ".env.example" at bounding box center [219, 52] width 29 height 8
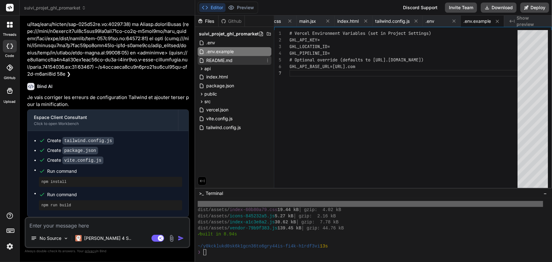
click at [227, 64] on div "README.md" at bounding box center [235, 60] width 74 height 9
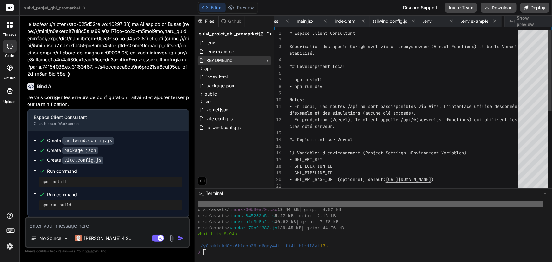
scroll to position [0, 307]
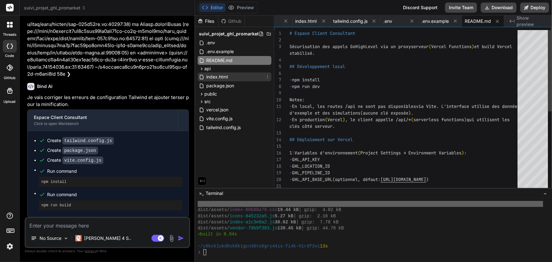
click at [223, 74] on span "index.html" at bounding box center [216, 77] width 23 height 8
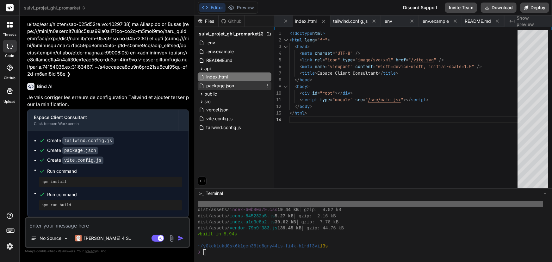
click at [223, 88] on span "package.json" at bounding box center [219, 86] width 29 height 8
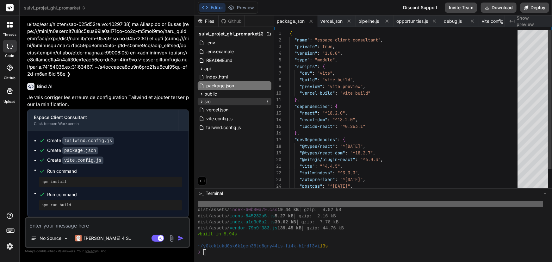
click at [222, 101] on div "src" at bounding box center [235, 102] width 74 height 8
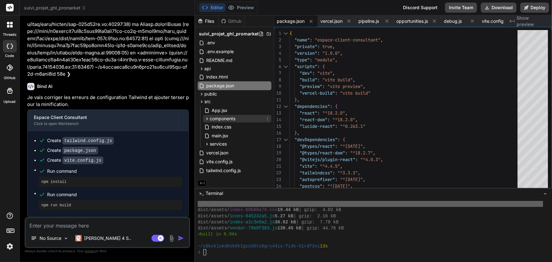
click at [222, 118] on span "components" at bounding box center [223, 118] width 26 height 6
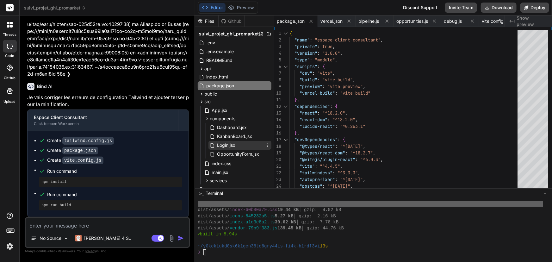
click at [220, 145] on span "Login.jsx" at bounding box center [226, 145] width 20 height 8
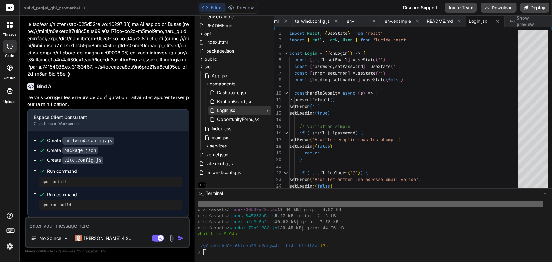
scroll to position [38, 0]
click at [220, 145] on div "services" at bounding box center [237, 143] width 68 height 8
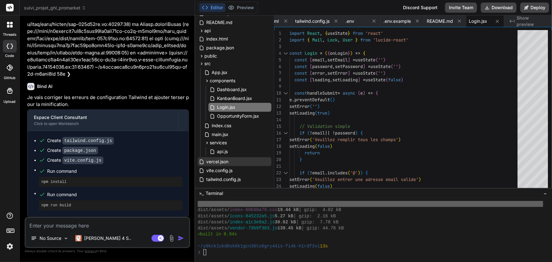
click at [221, 158] on span "vercel.json" at bounding box center [216, 162] width 23 height 8
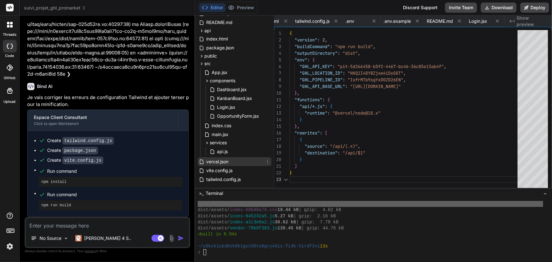
scroll to position [0, 44]
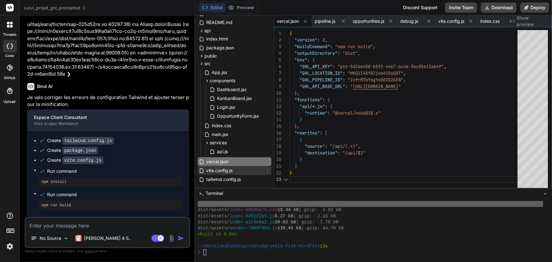
click at [223, 169] on span "vite.config.js" at bounding box center [218, 171] width 27 height 8
type textarea "} } } }, server: { port: 3000, host: true } })"
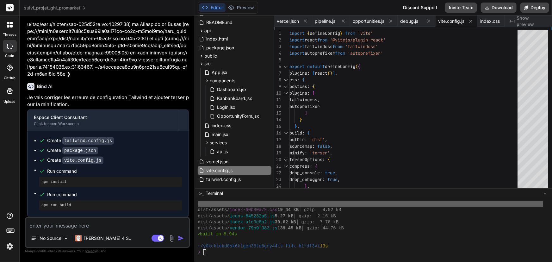
click at [59, 8] on span "suivi_projet_ghl_promarket" at bounding box center [55, 8] width 62 height 6
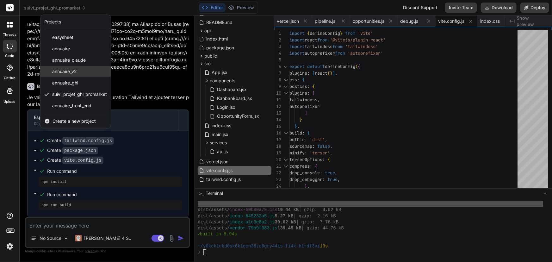
click at [65, 71] on span "annuaire_v2" at bounding box center [64, 71] width 25 height 6
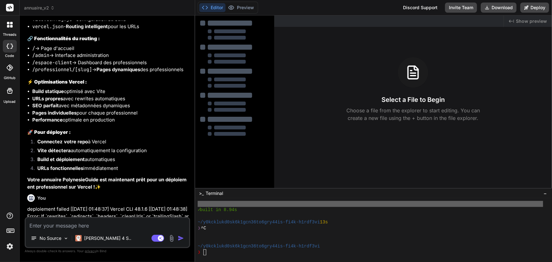
scroll to position [954, 0]
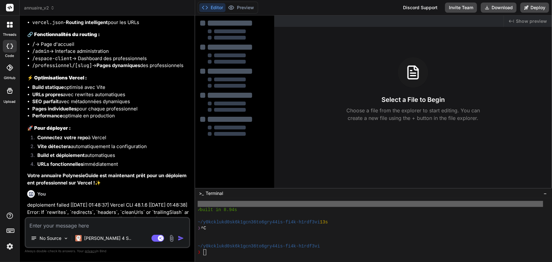
type textarea "x"
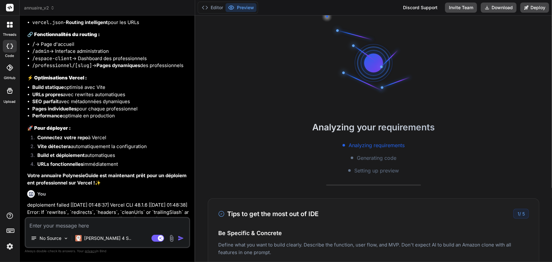
scroll to position [1400, 0]
click at [53, 229] on textarea at bounding box center [107, 223] width 163 height 11
type textarea "r"
type textarea "x"
type textarea "re"
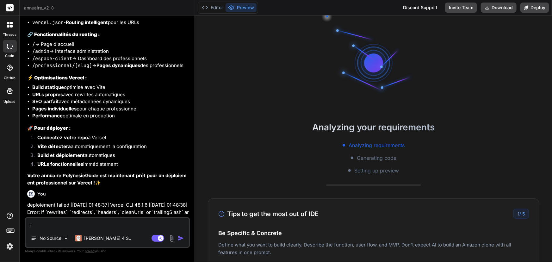
type textarea "x"
type textarea "rev"
type textarea "x"
type textarea "revi"
type textarea "x"
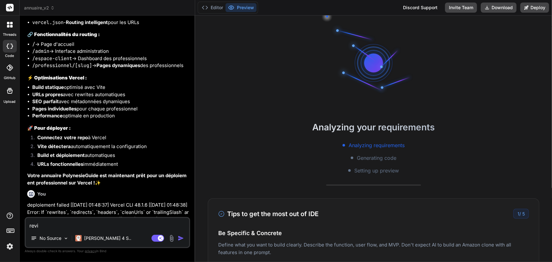
type textarea "revie"
type textarea "x"
type textarea "revien"
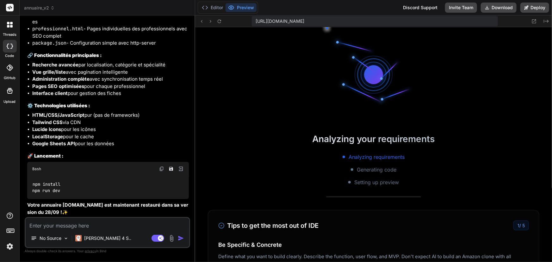
scroll to position [1756, 0]
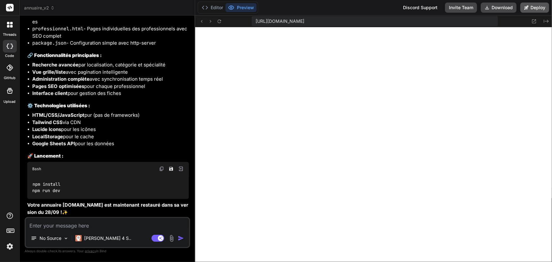
click at [536, 7] on button "Deploy" at bounding box center [534, 8] width 29 height 10
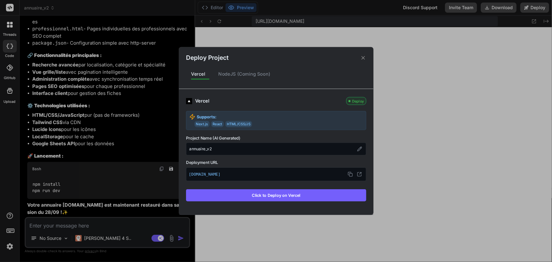
click at [278, 192] on button "Click to Deploy on Vercel" at bounding box center [276, 195] width 180 height 12
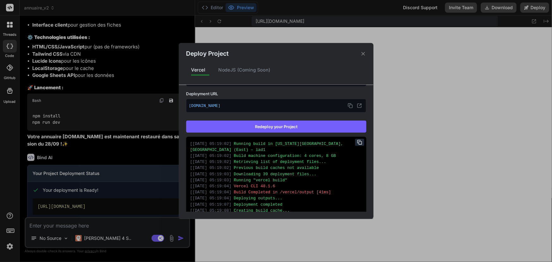
scroll to position [67, 0]
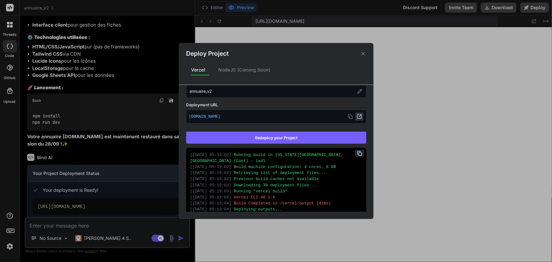
click at [357, 116] on icon at bounding box center [359, 116] width 5 height 5
click at [363, 53] on icon at bounding box center [363, 54] width 6 height 6
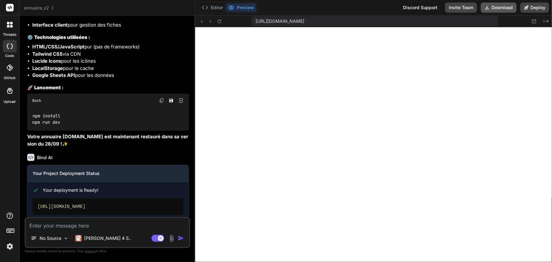
click at [498, 8] on button "Download" at bounding box center [498, 8] width 36 height 10
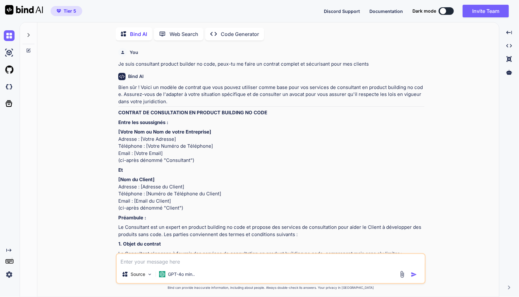
scroll to position [122, 0]
